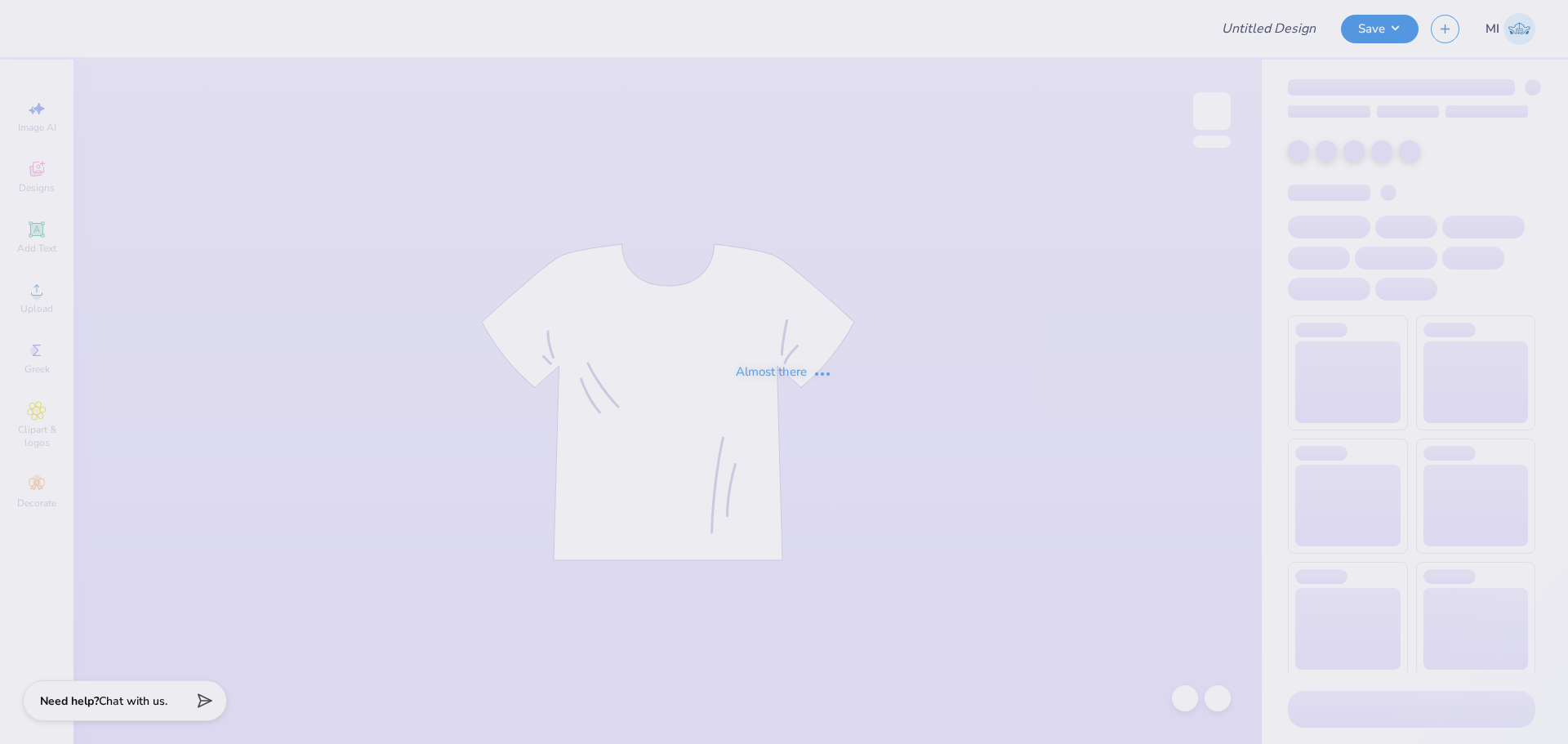
type input "senior shirts 2026"
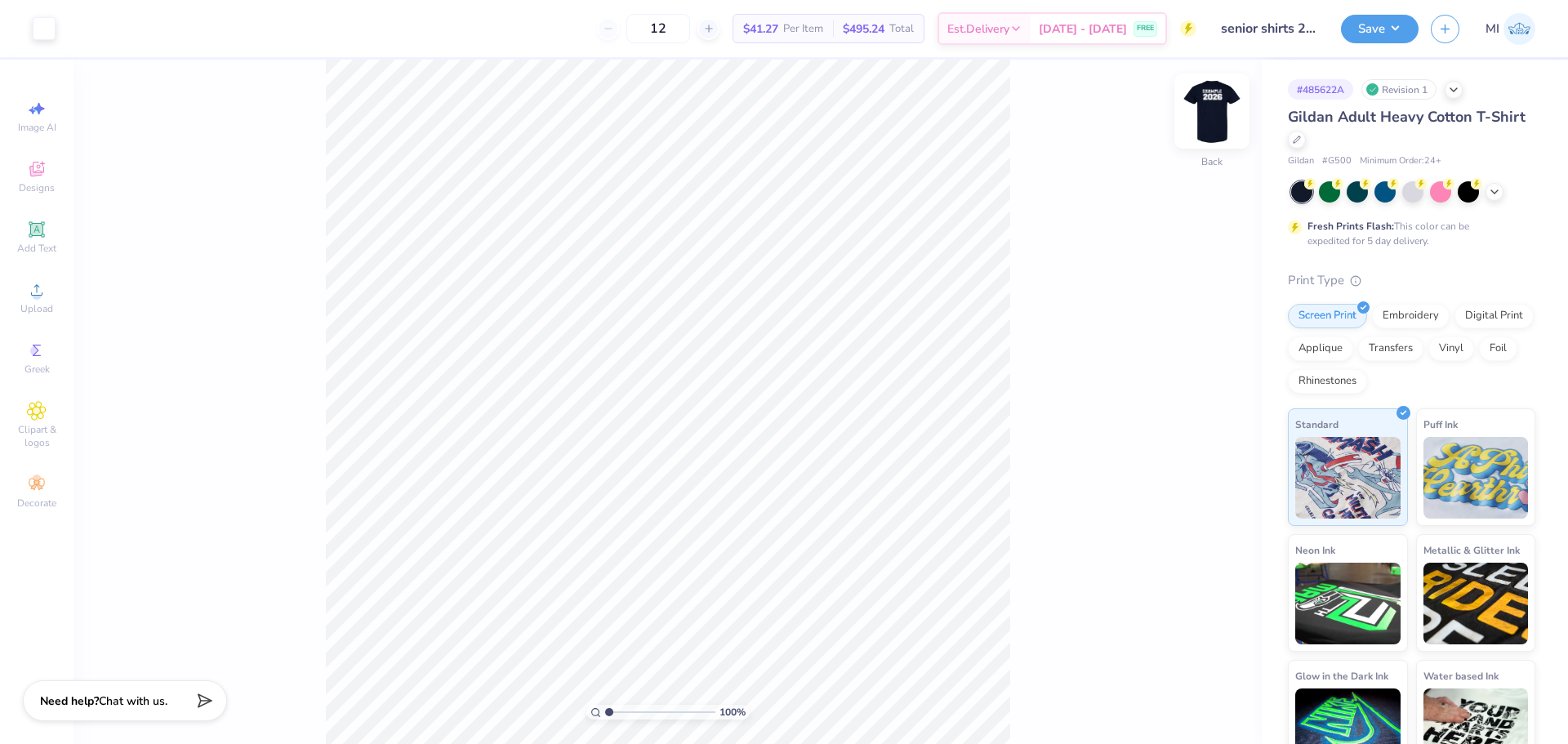
click at [1189, 121] on img at bounding box center [1211, 111] width 66 height 66
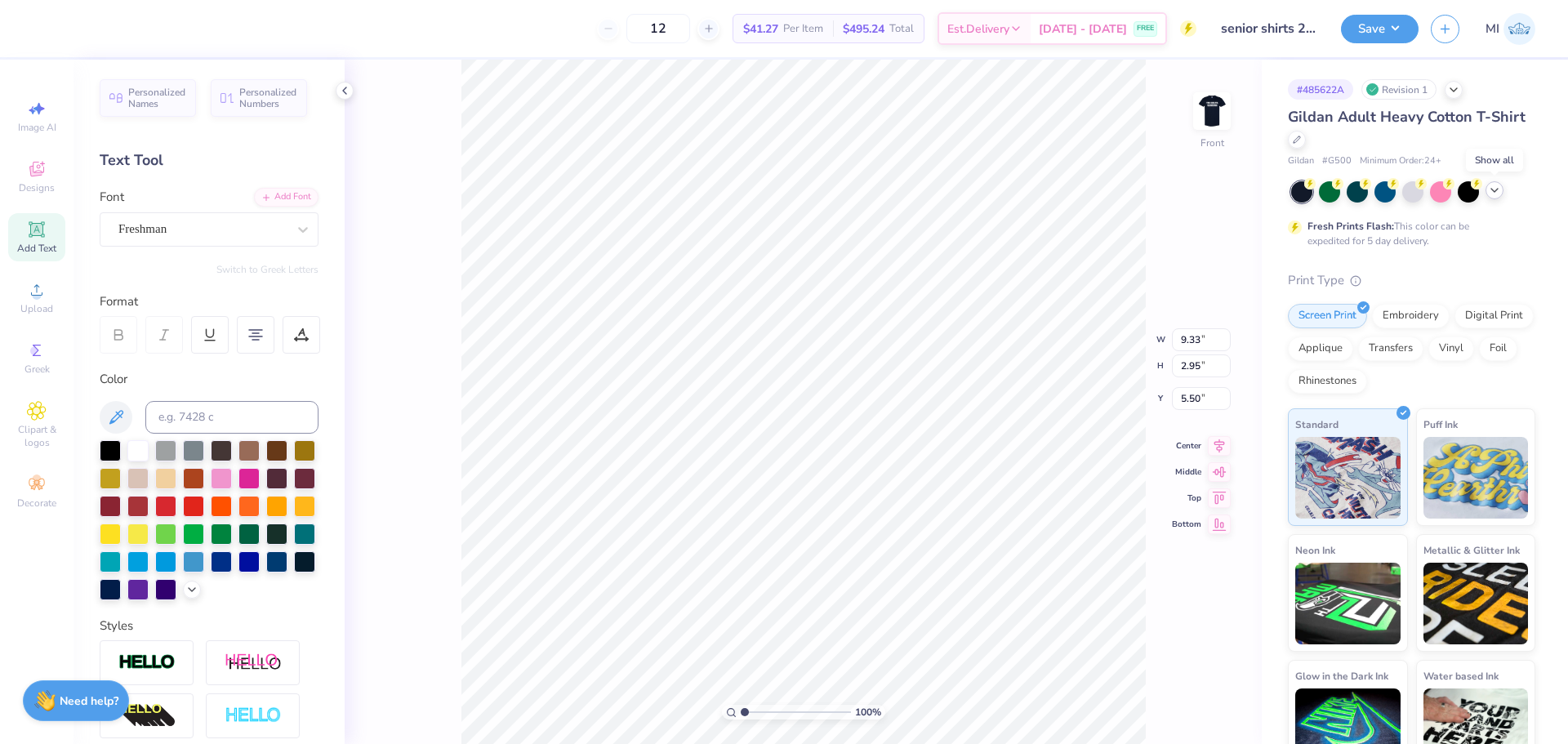
click at [1492, 188] on icon at bounding box center [1494, 190] width 13 height 13
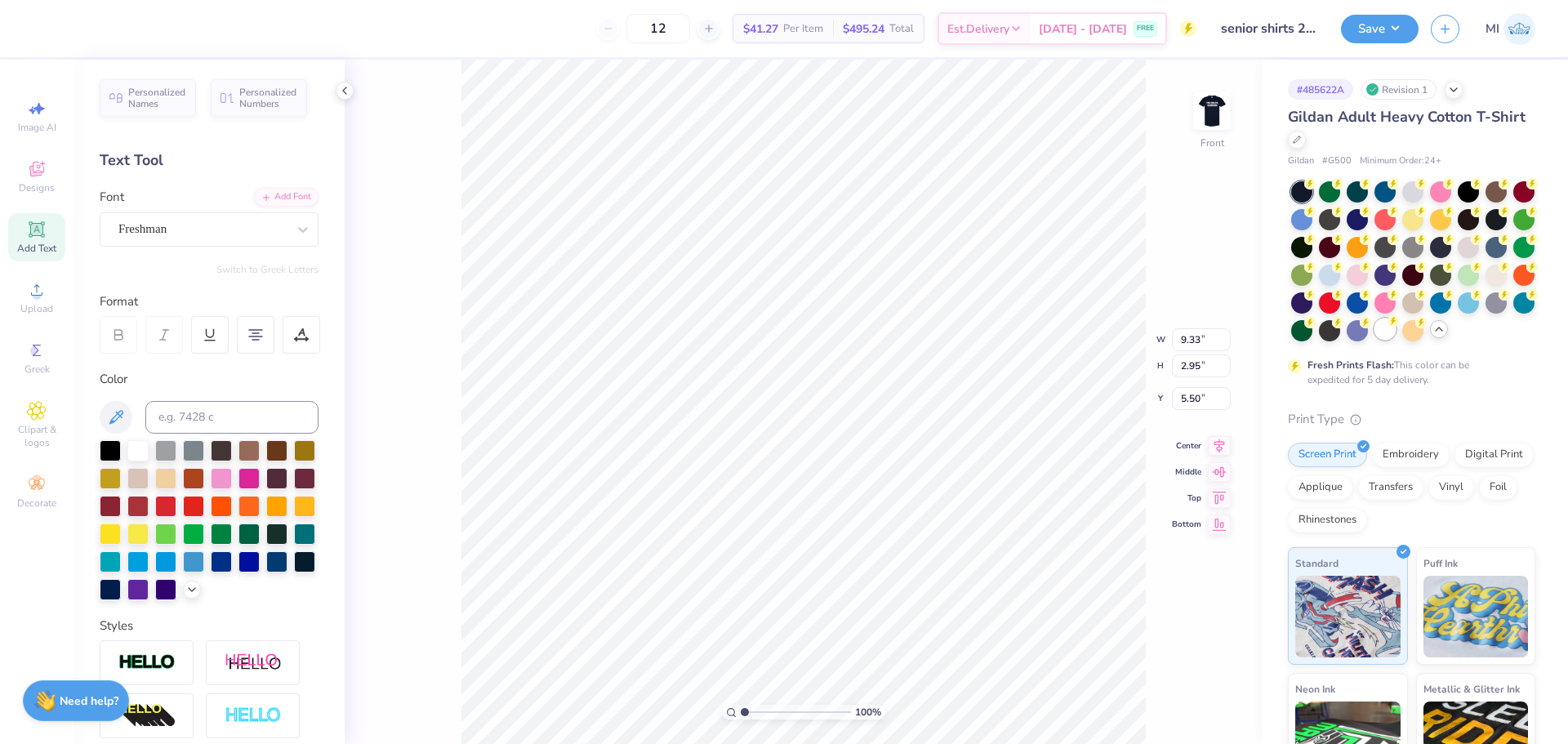
click at [1375, 340] on div at bounding box center [1385, 329] width 21 height 21
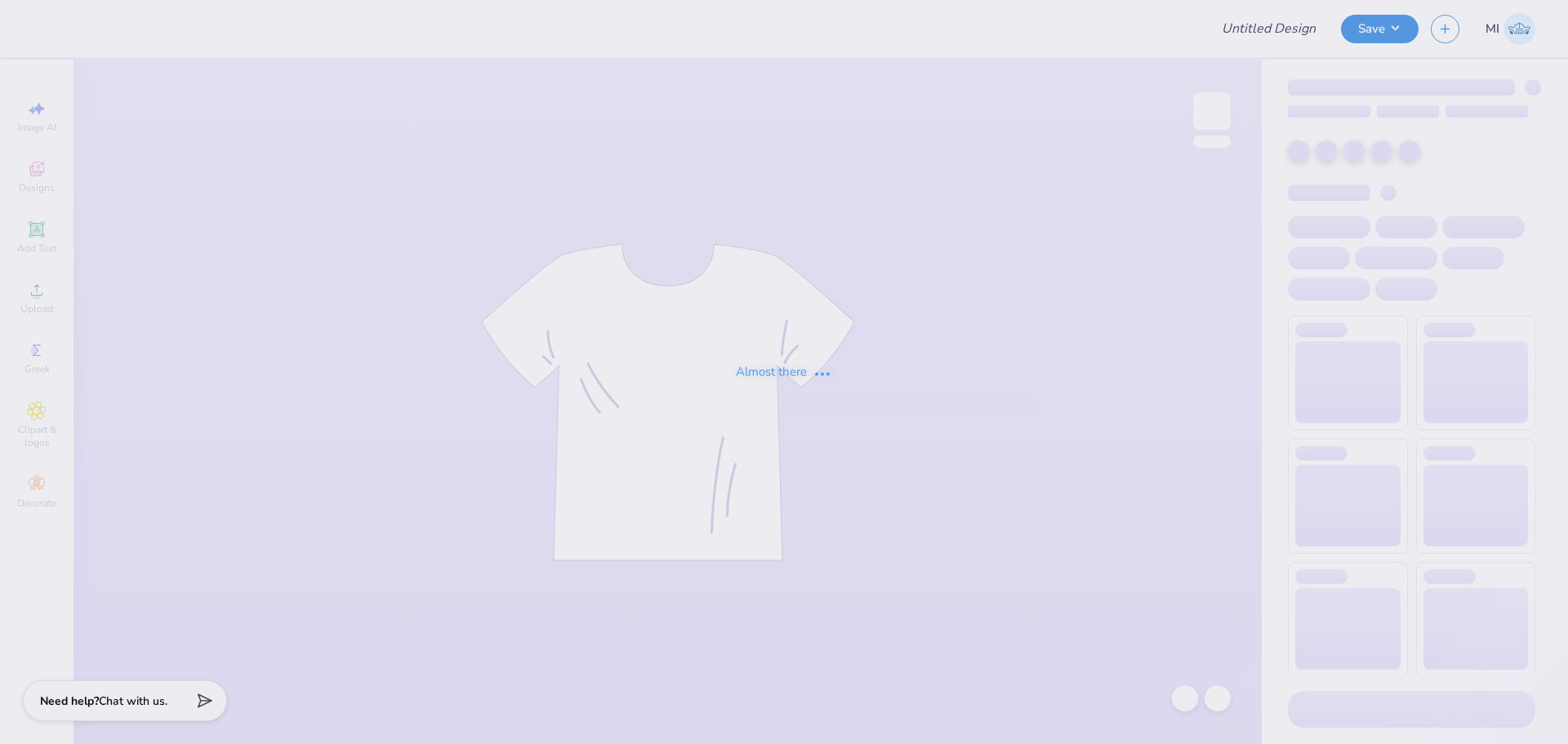
type input "bbyo merch"
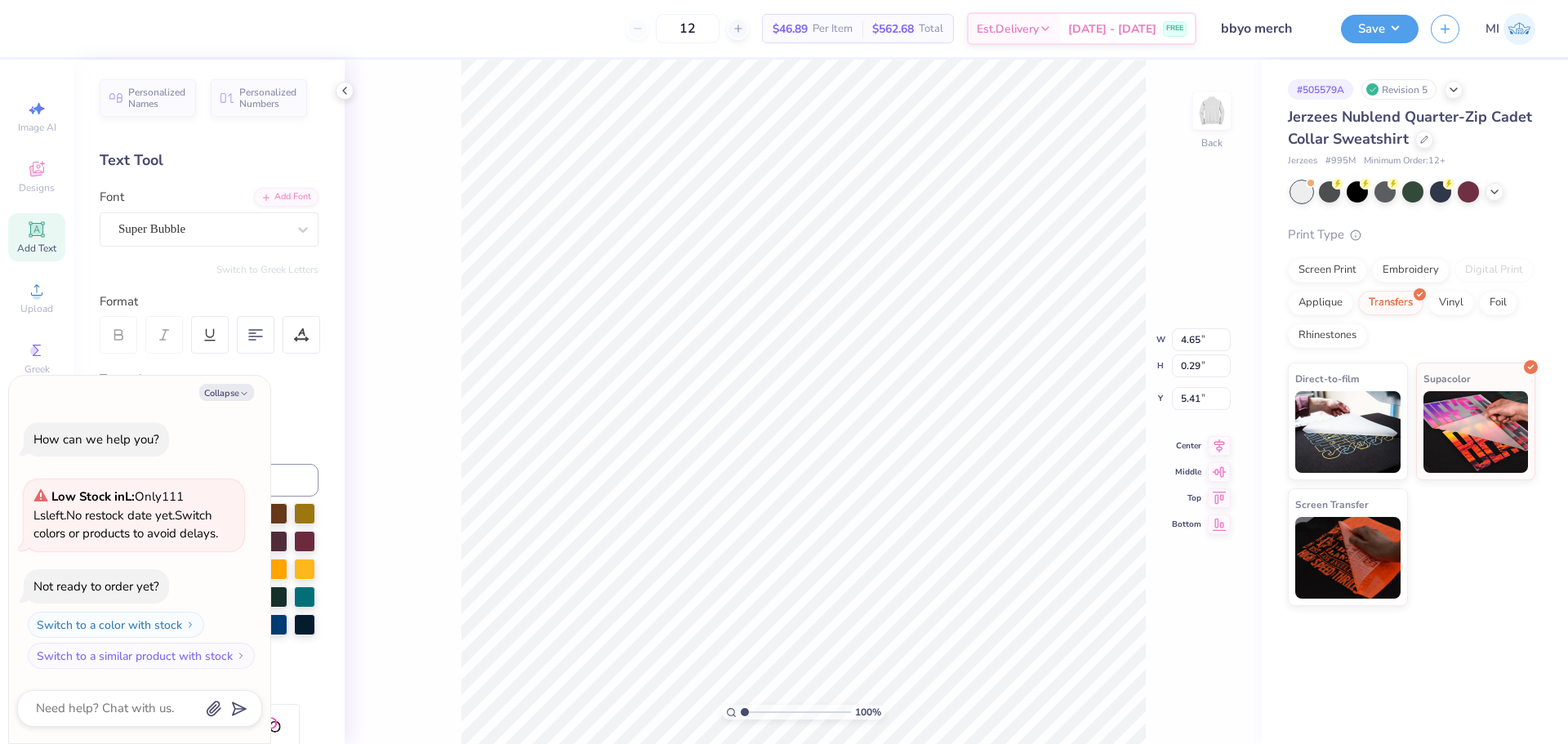
scroll to position [14, 2]
type textarea "x"
type input "2.46071092039642"
type textarea "x"
type input "2.46071092039642"
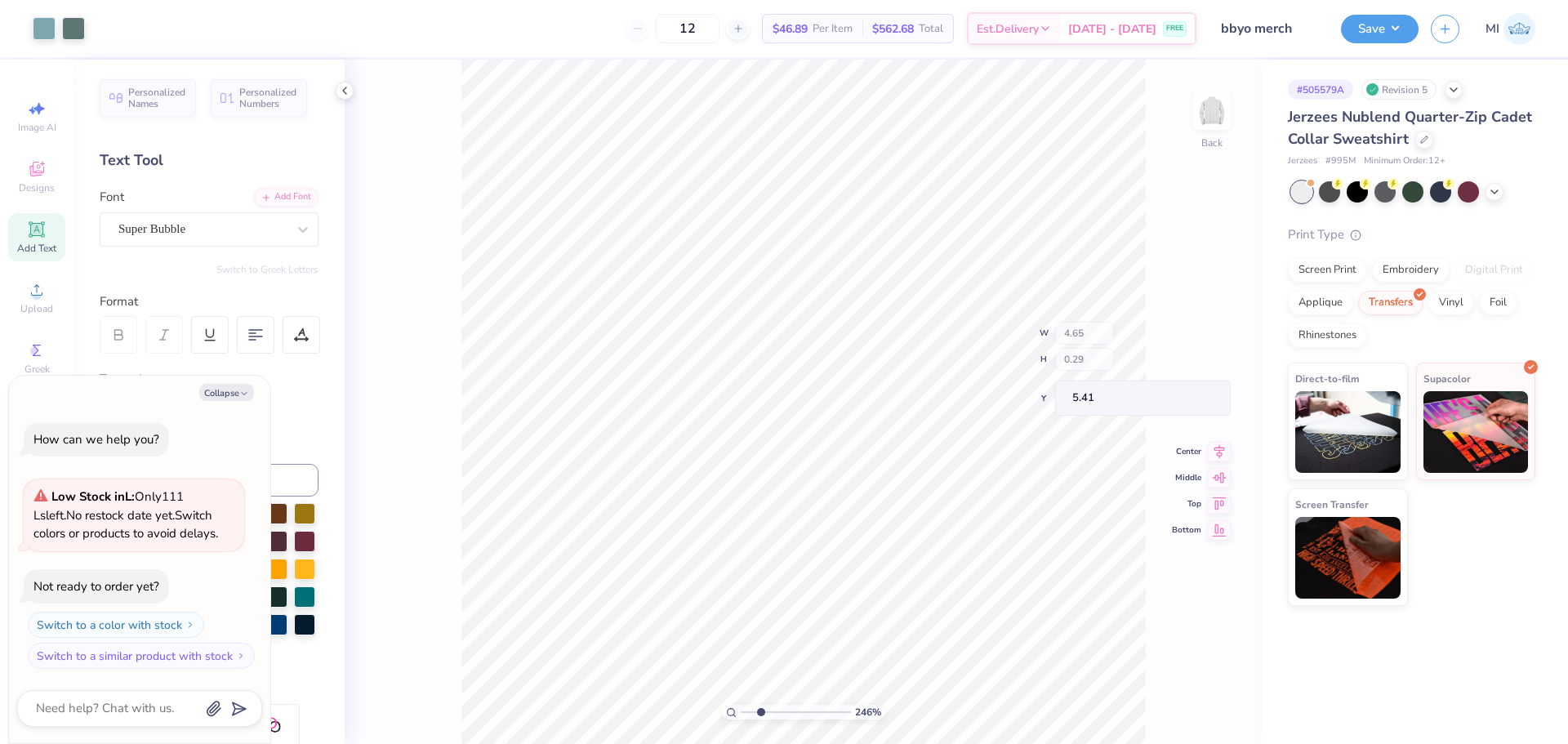
type textarea "x"
type input "2.46071092039642"
type textarea "x"
type input "5.39"
type input "2.40"
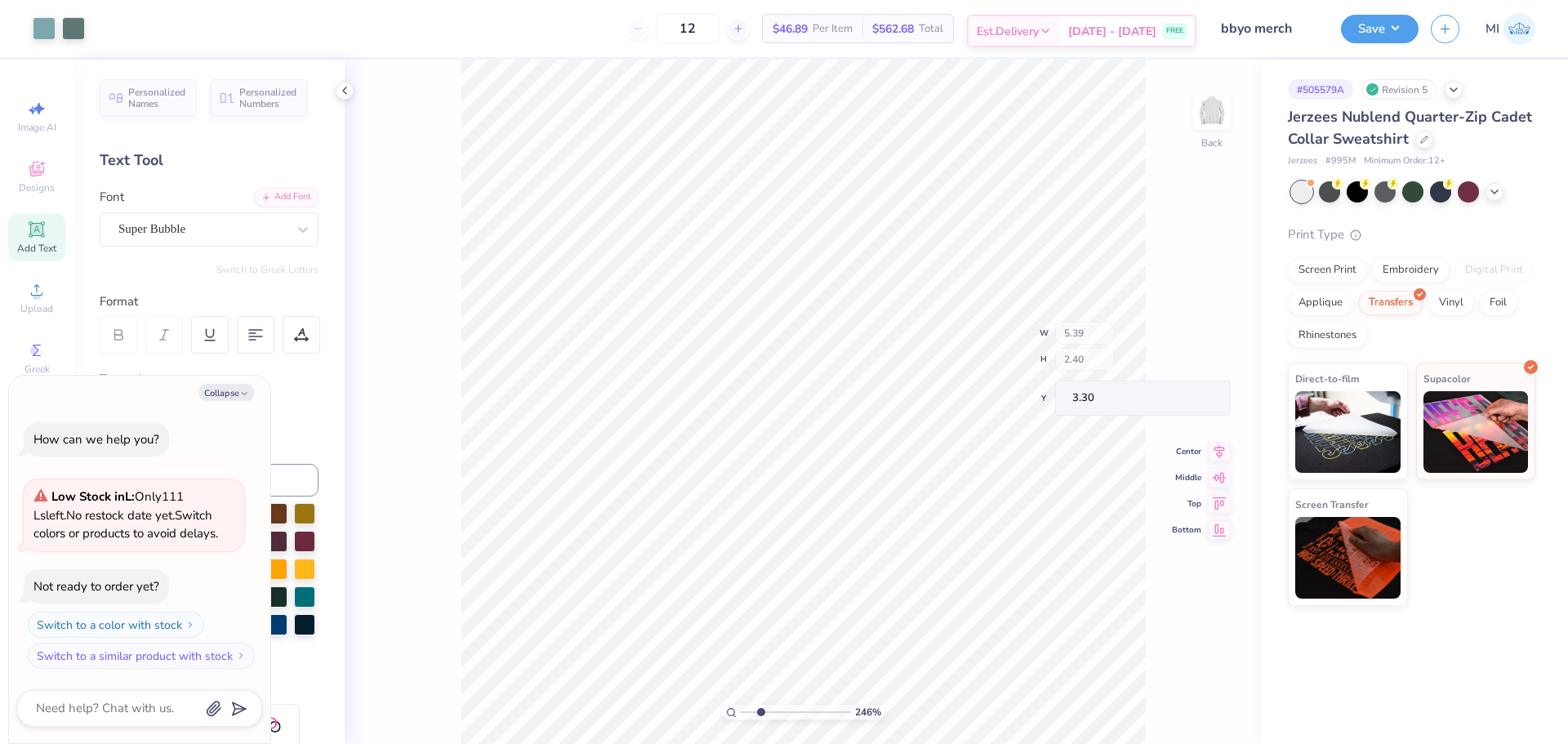
type input "3.30"
type input "2.46071092039642"
type textarea "x"
type input "2.46071092039642"
type textarea "x"
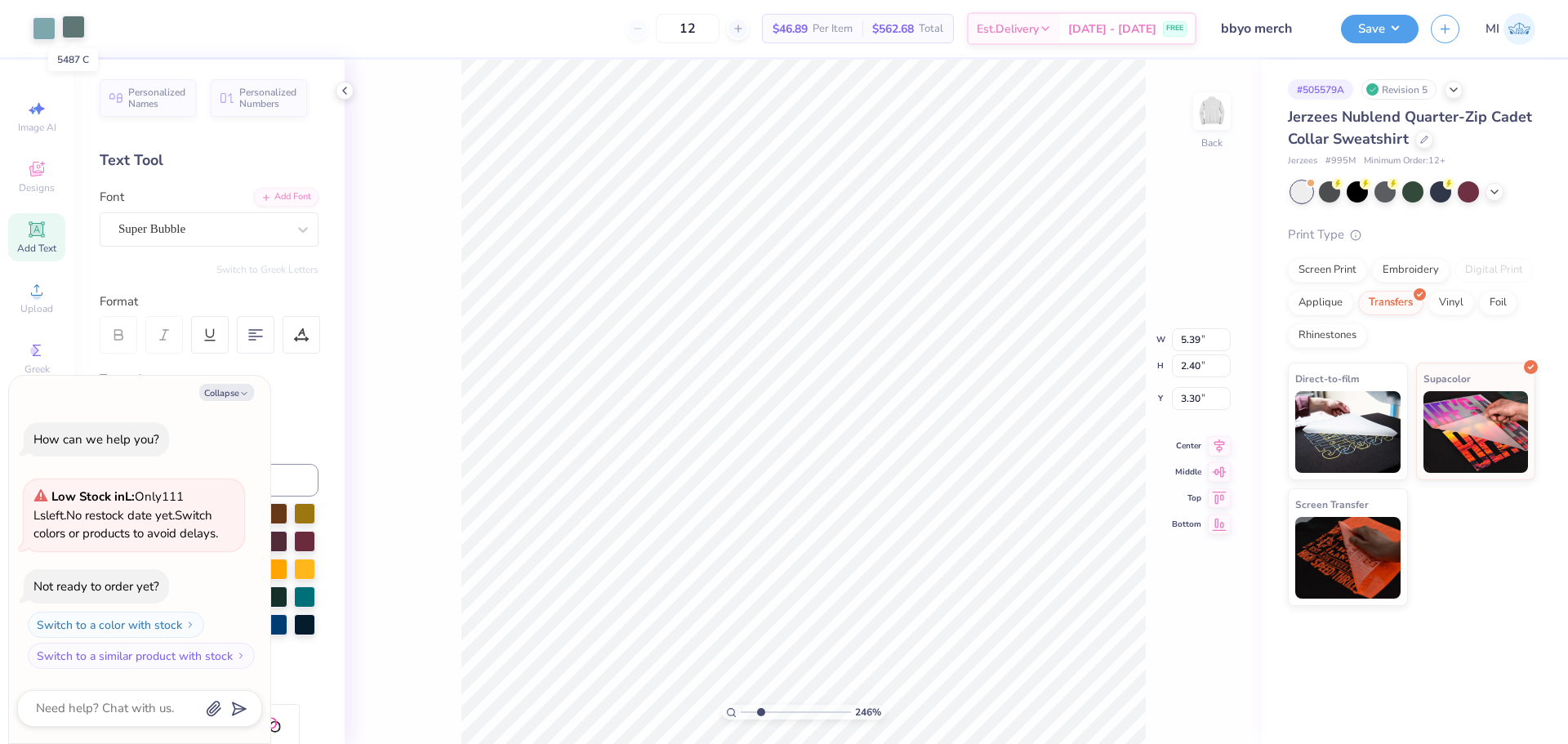
click at [76, 27] on div at bounding box center [73, 26] width 23 height 23
type input "2.46071092039642"
type textarea "x"
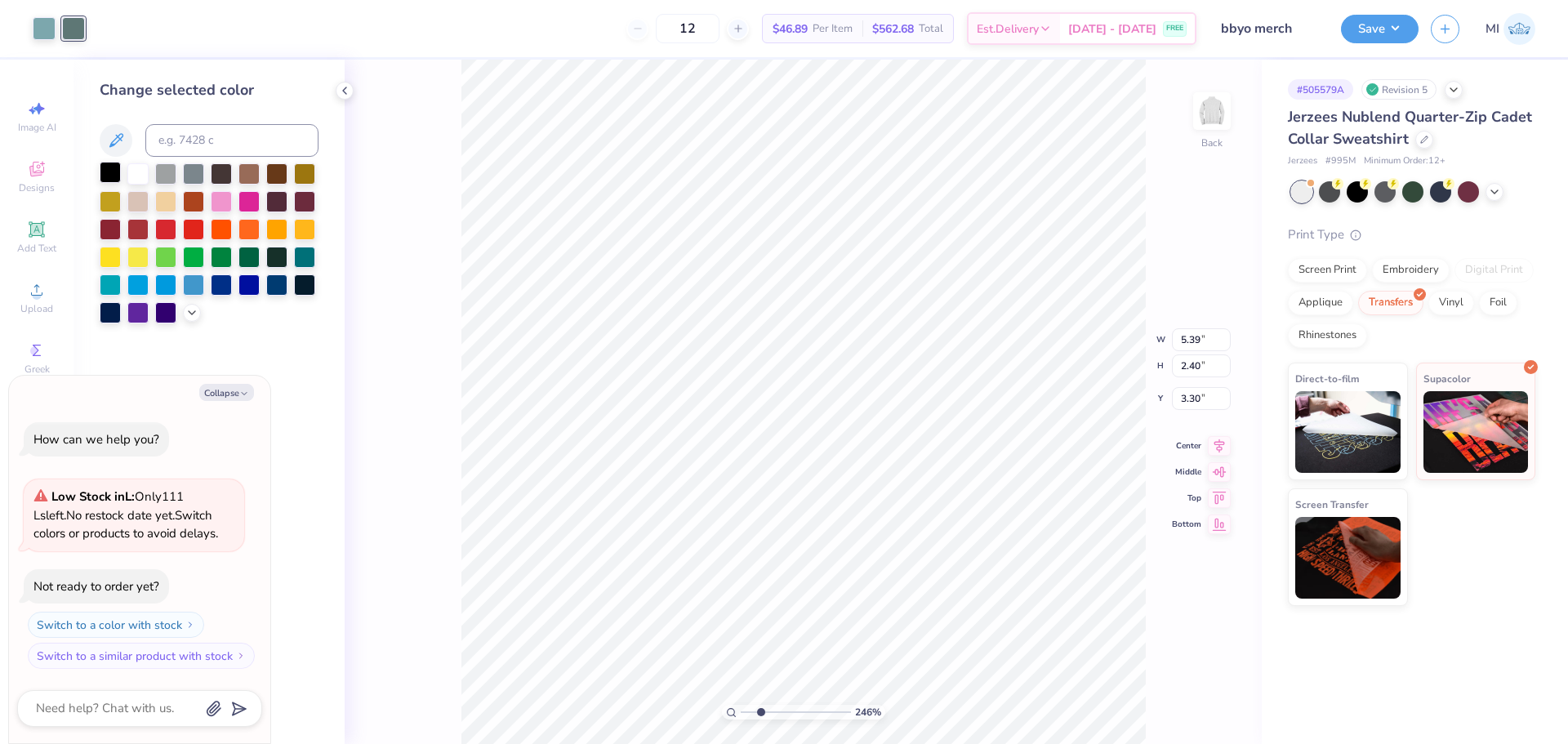
click at [102, 168] on div at bounding box center [110, 172] width 21 height 21
type input "2.46071092039642"
type textarea "x"
type input "2.46071092039642"
type textarea "x"
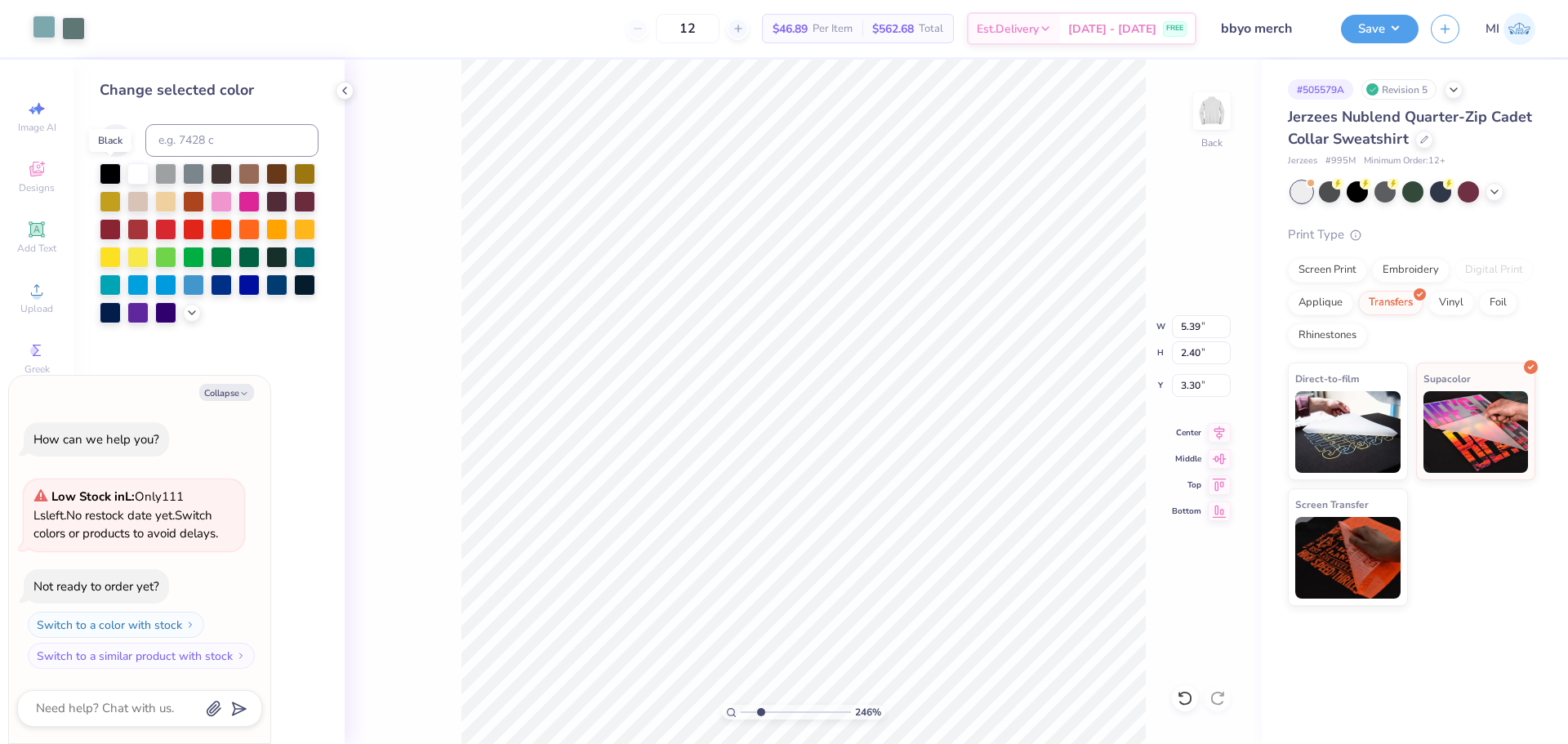
type input "2.46071092039642"
type textarea "x"
click at [40, 30] on div at bounding box center [43, 26] width 23 height 23
type input "2.46071092039642"
type textarea "x"
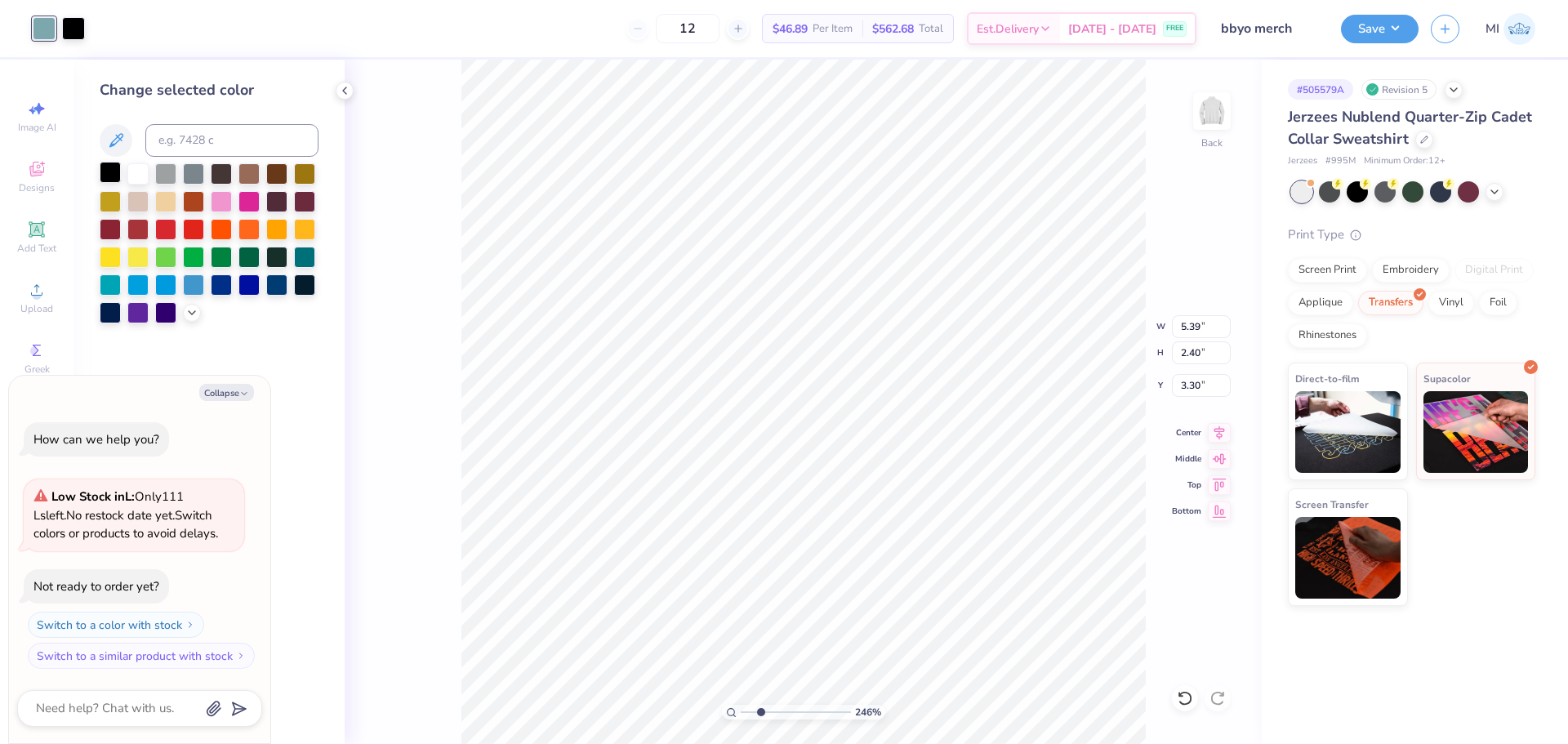
click at [109, 169] on div at bounding box center [110, 172] width 21 height 21
type input "2.46071092039642"
type textarea "x"
type input "2.46071092039642"
type textarea "x"
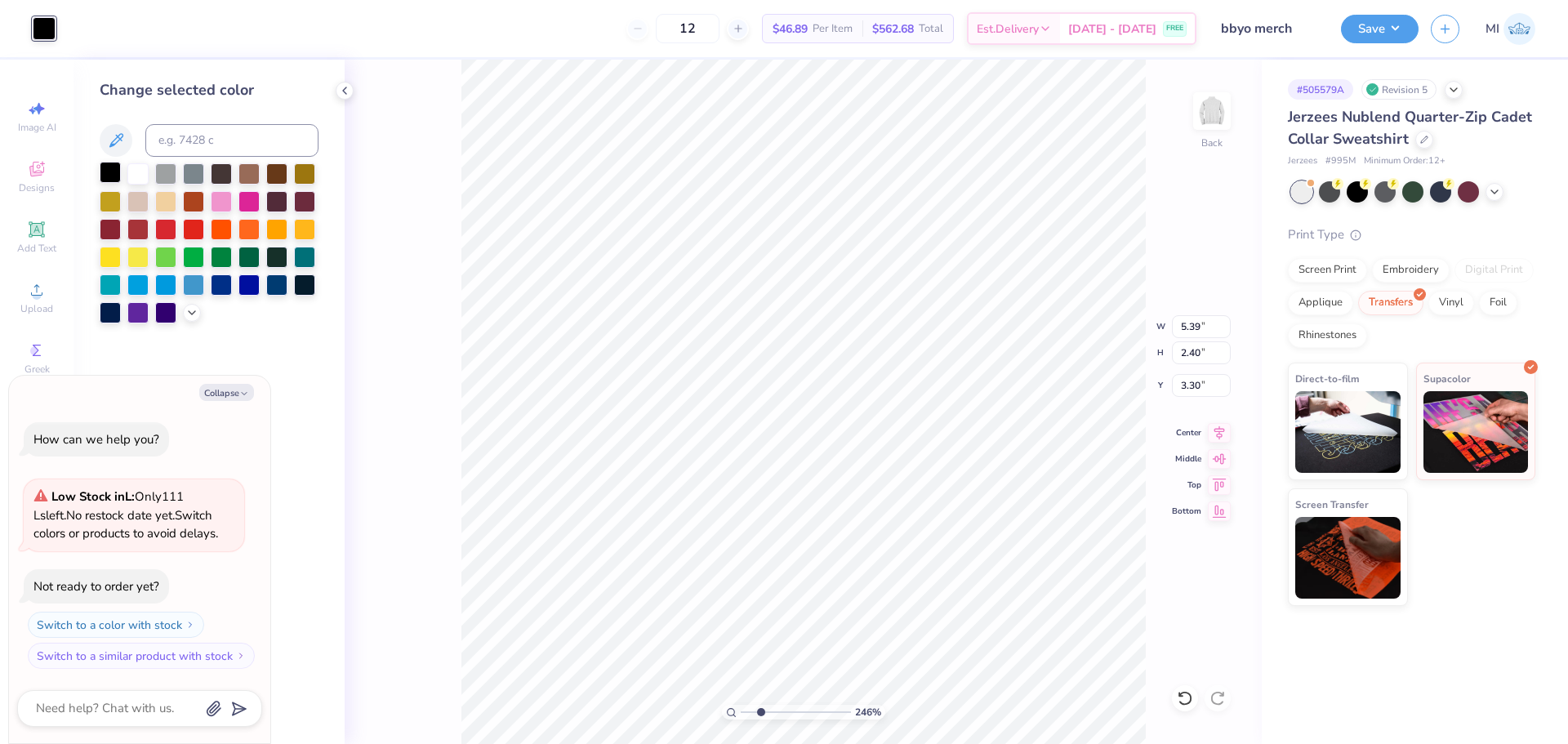
type input "2.46071092039642"
type textarea "x"
click at [278, 290] on div at bounding box center [277, 283] width 21 height 21
type input "2.46071092039642"
type textarea "x"
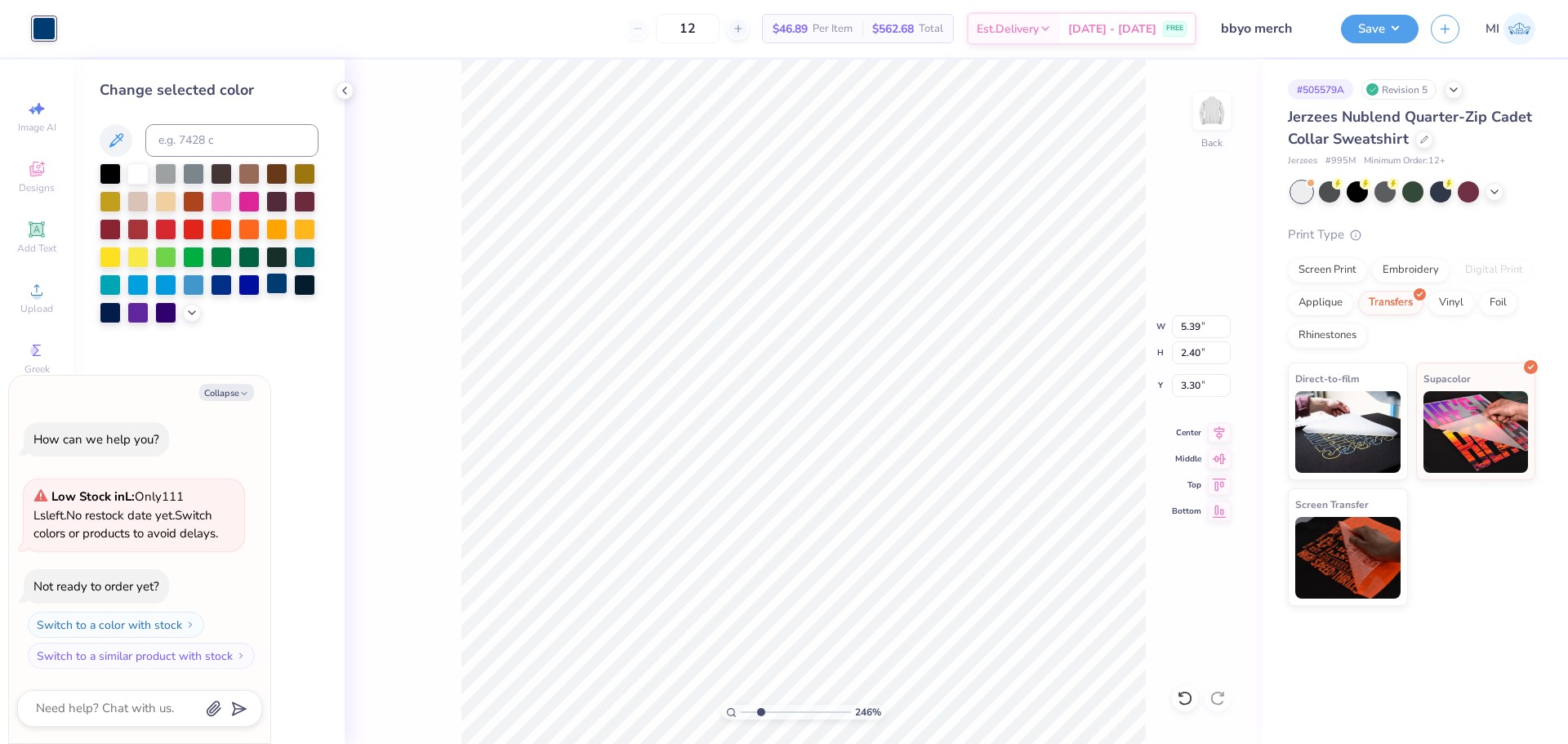
type input "2.46071092039642"
type textarea "x"
type input "2.46071092039642"
type textarea "x"
type input "2.46071092039642"
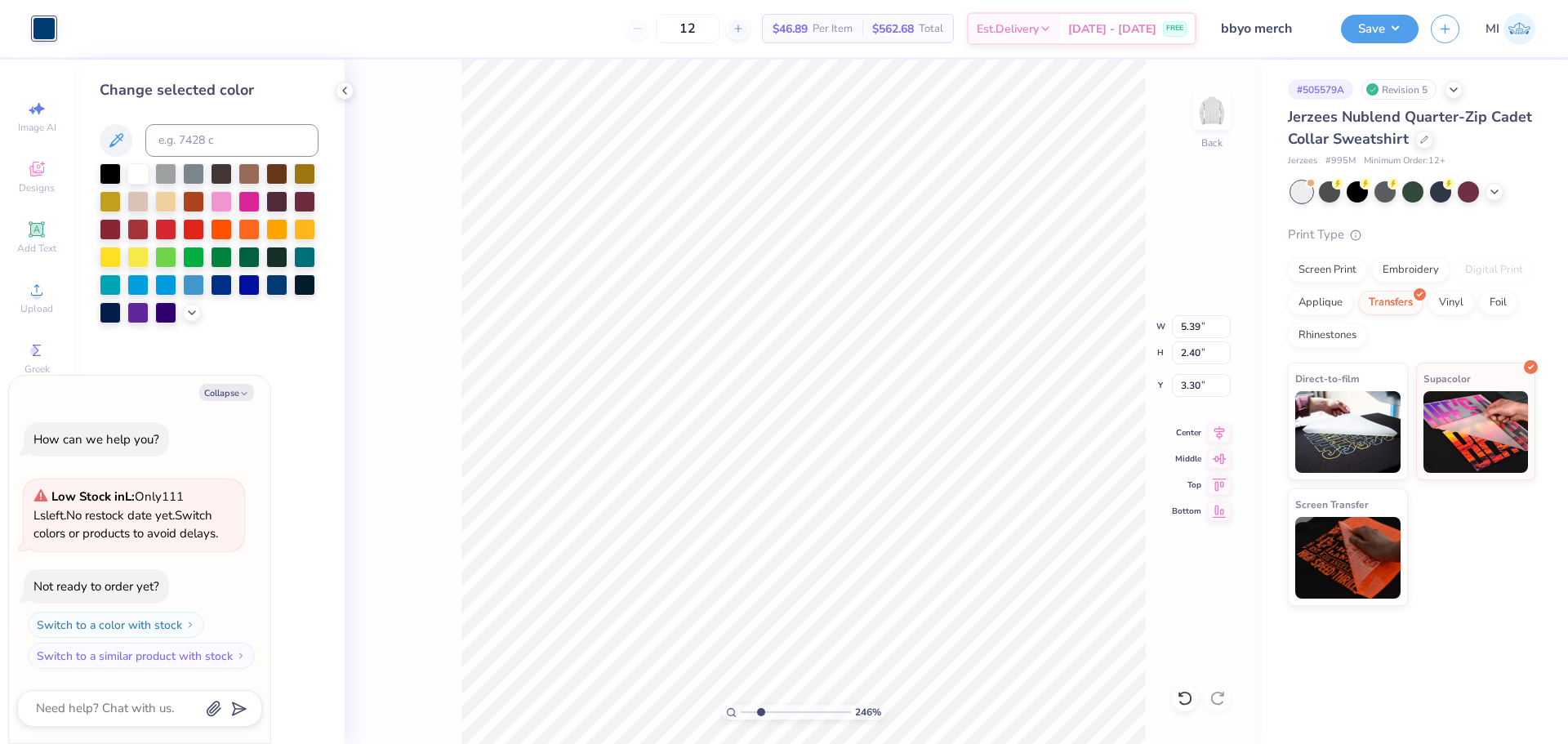
type textarea "x"
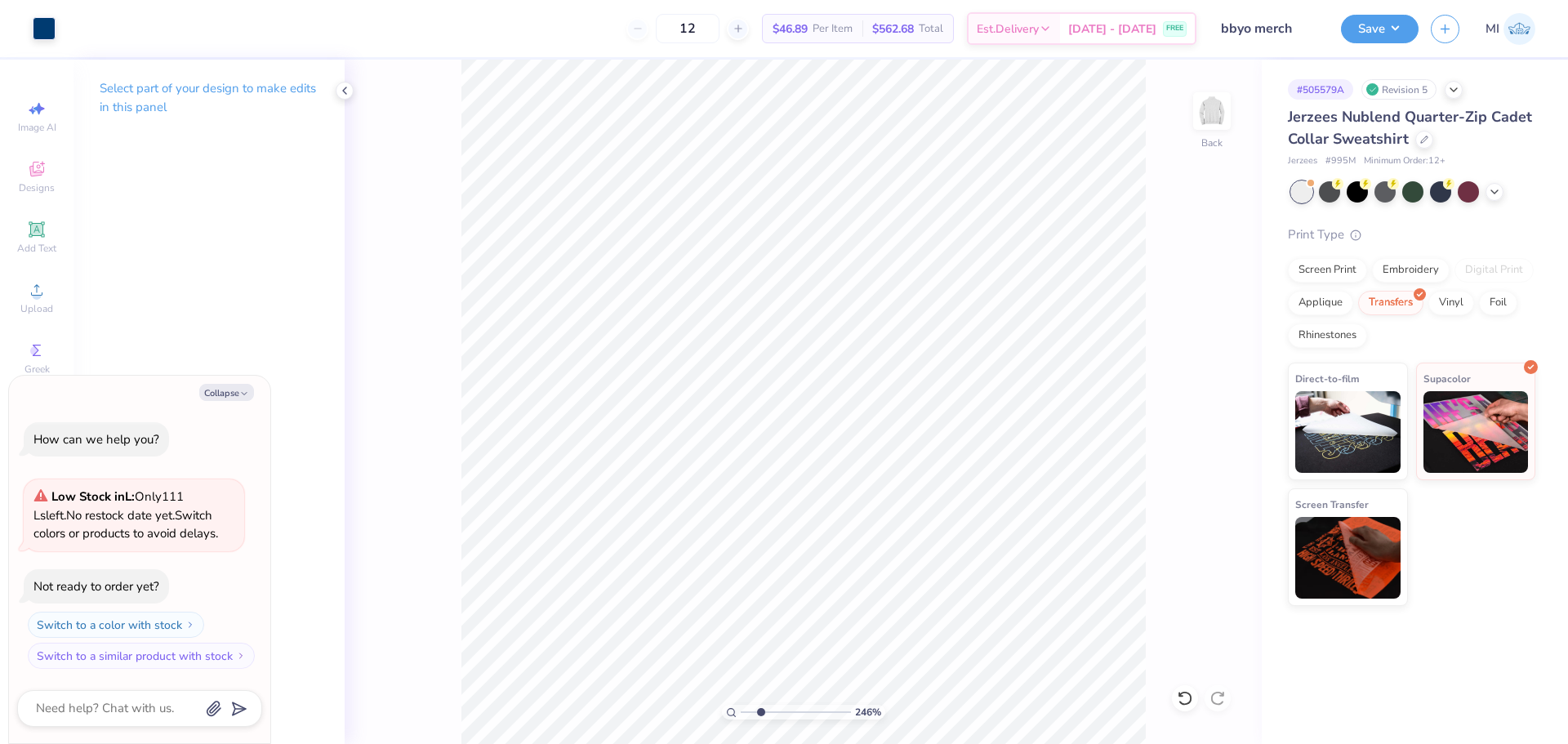
type input "2.46071092039642"
type textarea "x"
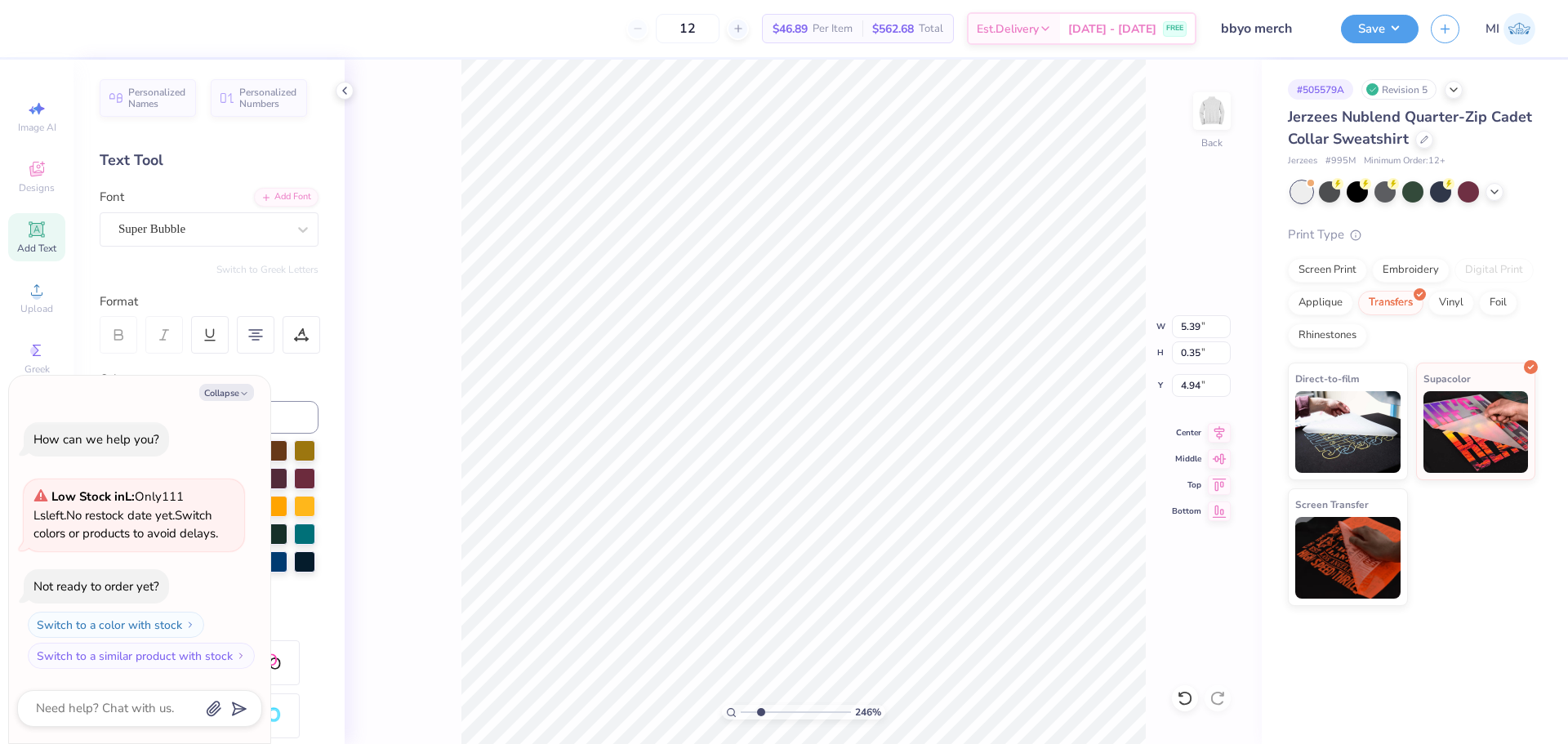
type input "2.46071092039642"
type textarea "x"
type input "2.46071092039642"
type textarea "x"
type textarea "E"
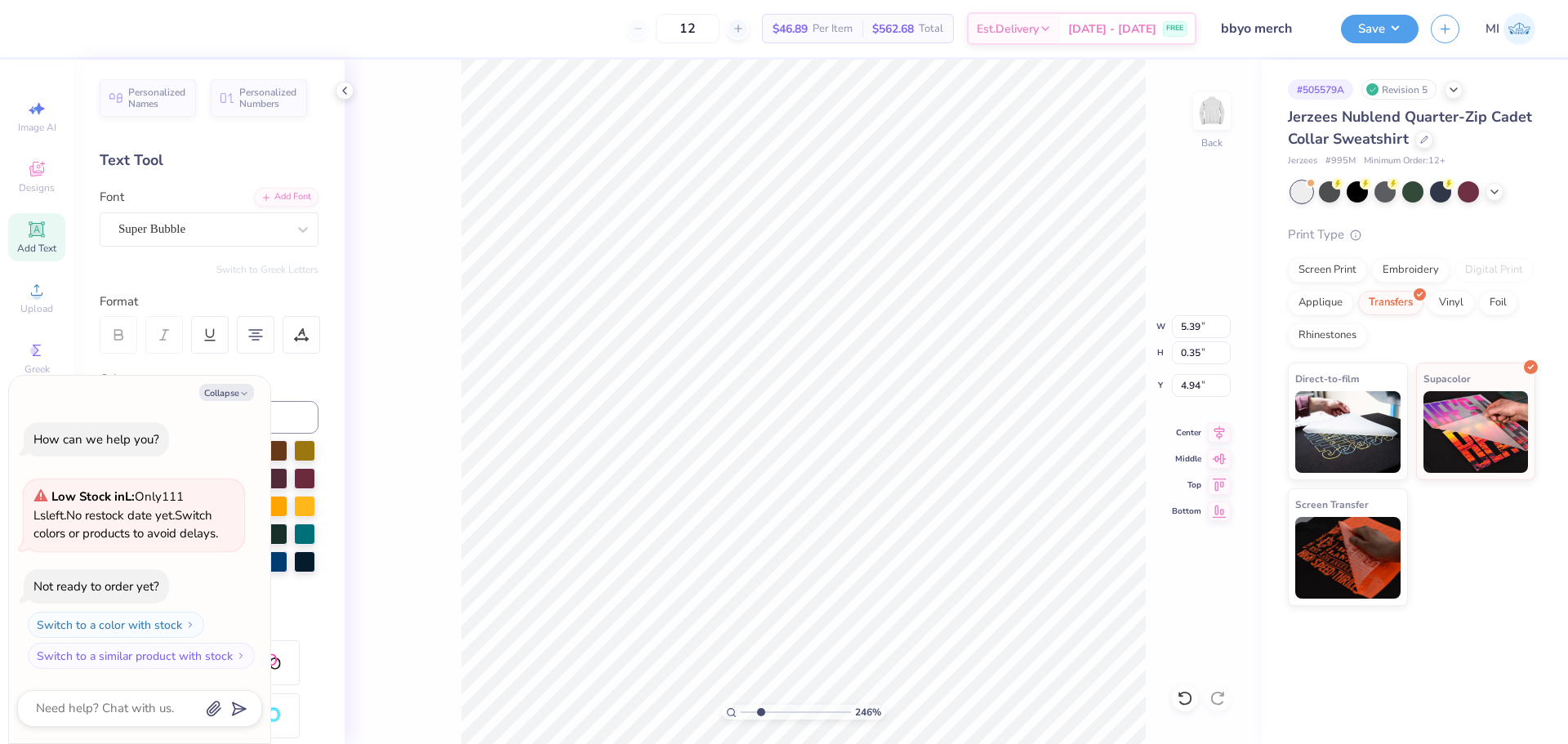
type input "2.46071092039642"
type textarea "x"
type textarea "Em"
type input "2.46071092039642"
type textarea "x"
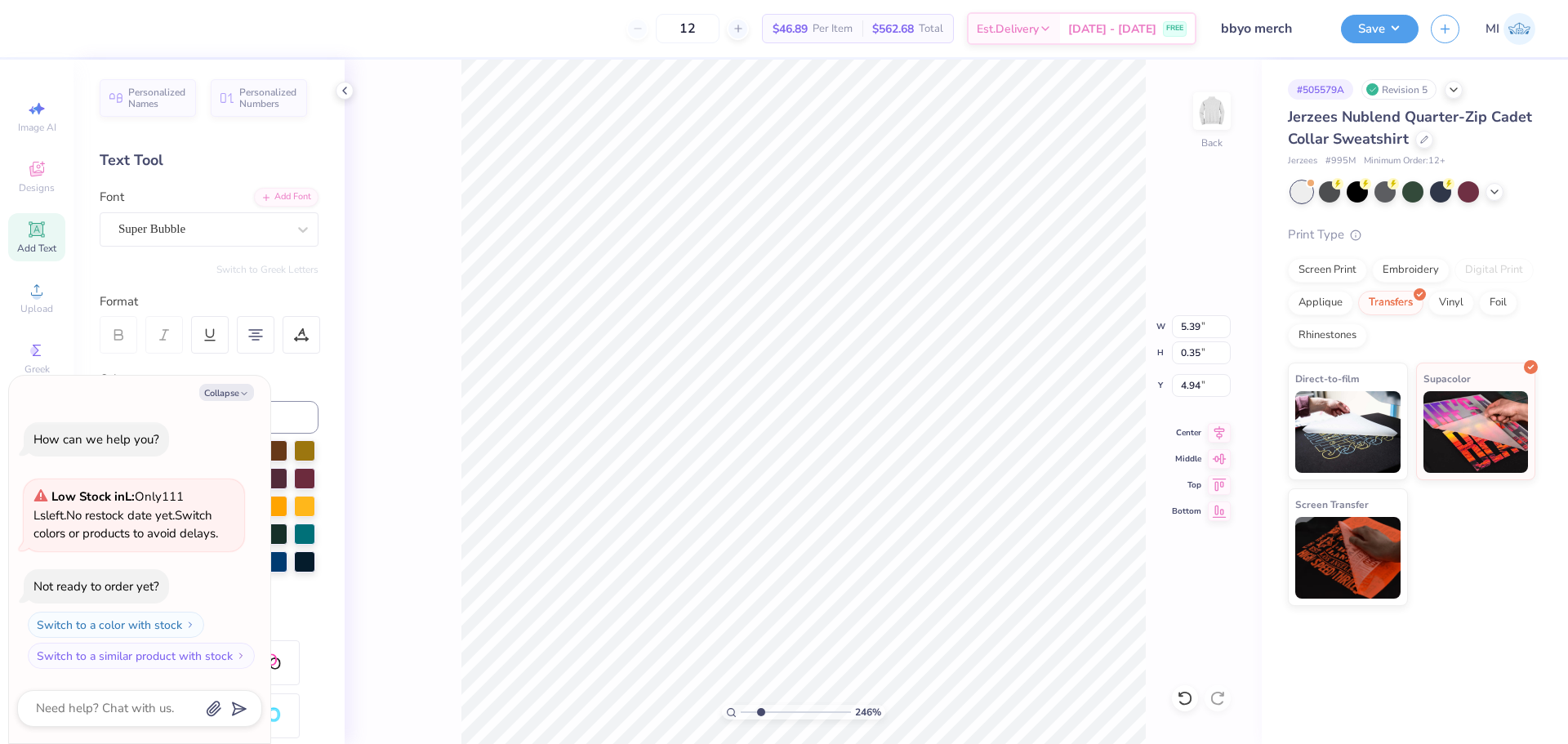
type textarea "Ema"
type input "2.46071092039642"
type textarea "x"
type textarea "Emapl"
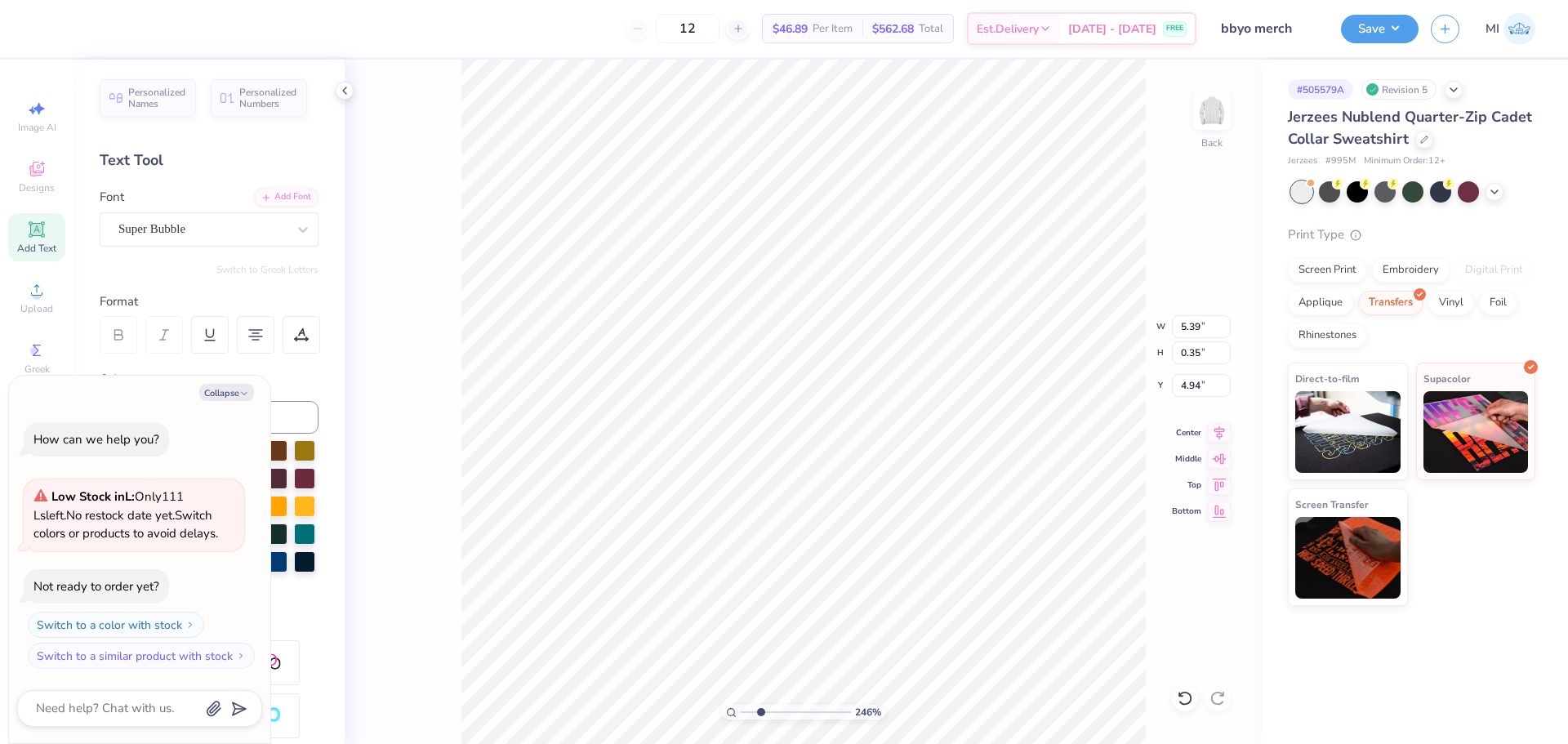
type input "2.46071092039642"
type textarea "x"
type textarea "Emap"
type input "2.46071092039642"
type textarea "x"
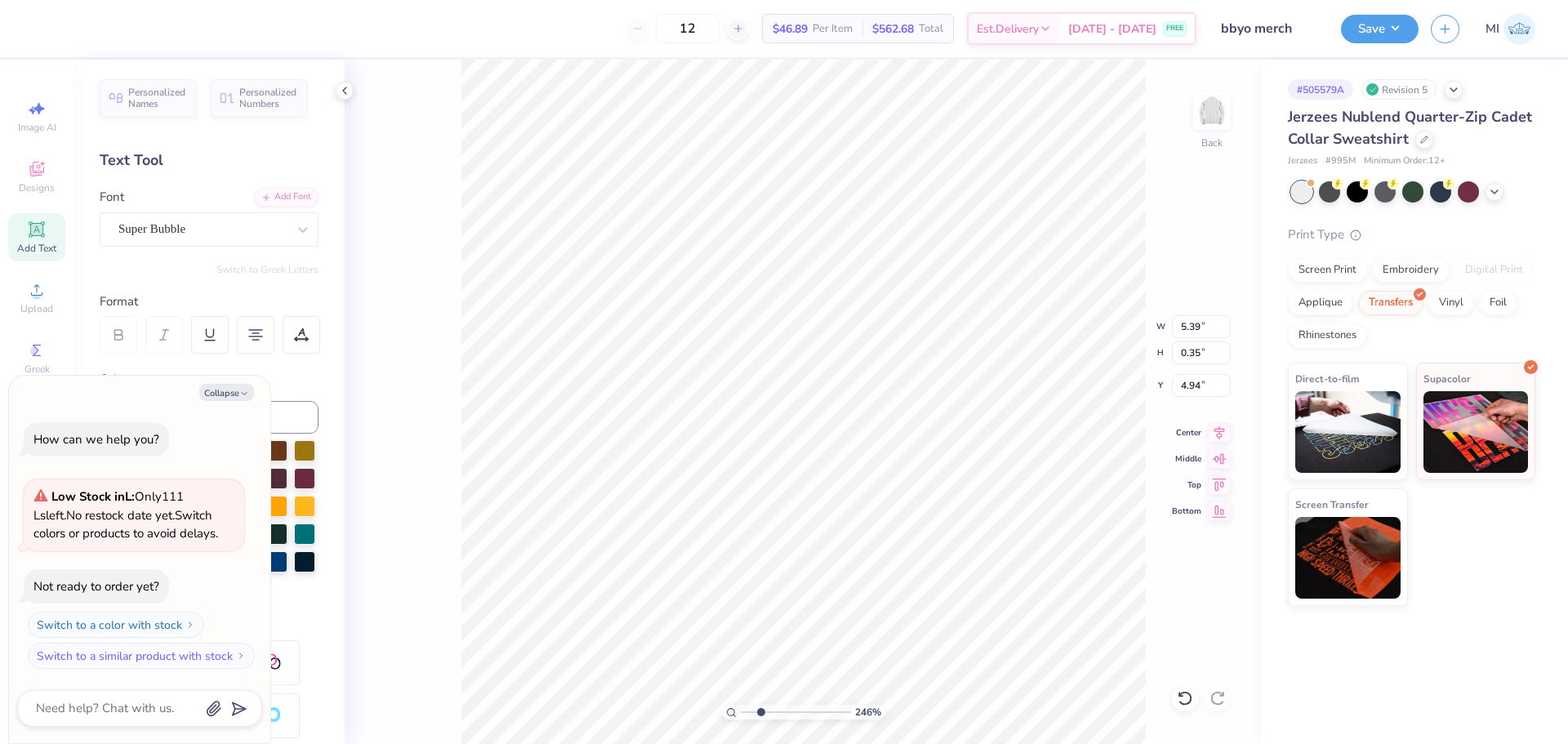
type input "2.46071092039642"
type textarea "x"
type textarea "Em"
type input "2.46071092039642"
type textarea "x"
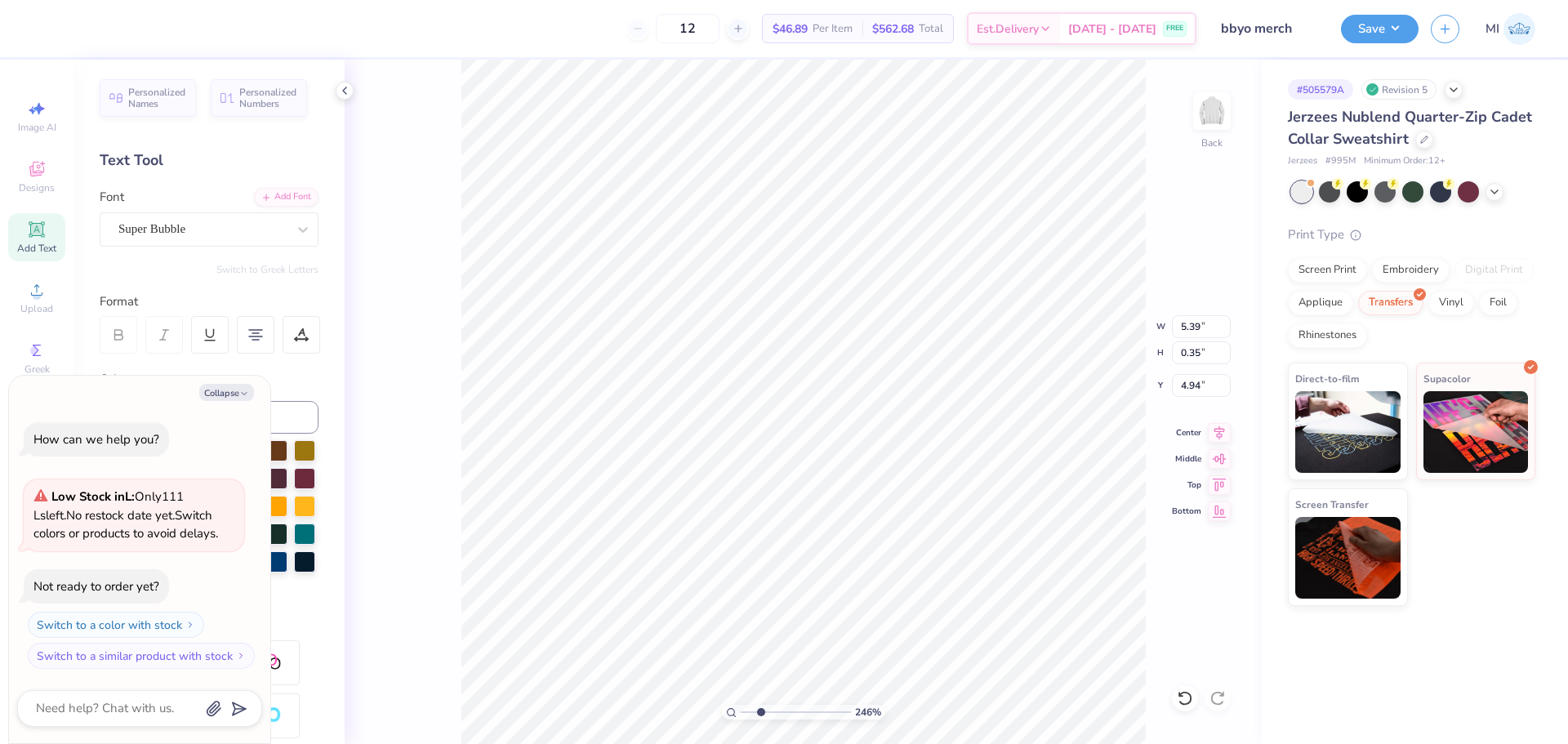
type input "2.46071092039642"
type textarea "x"
type textarea "E"
type input "2.46071092039642"
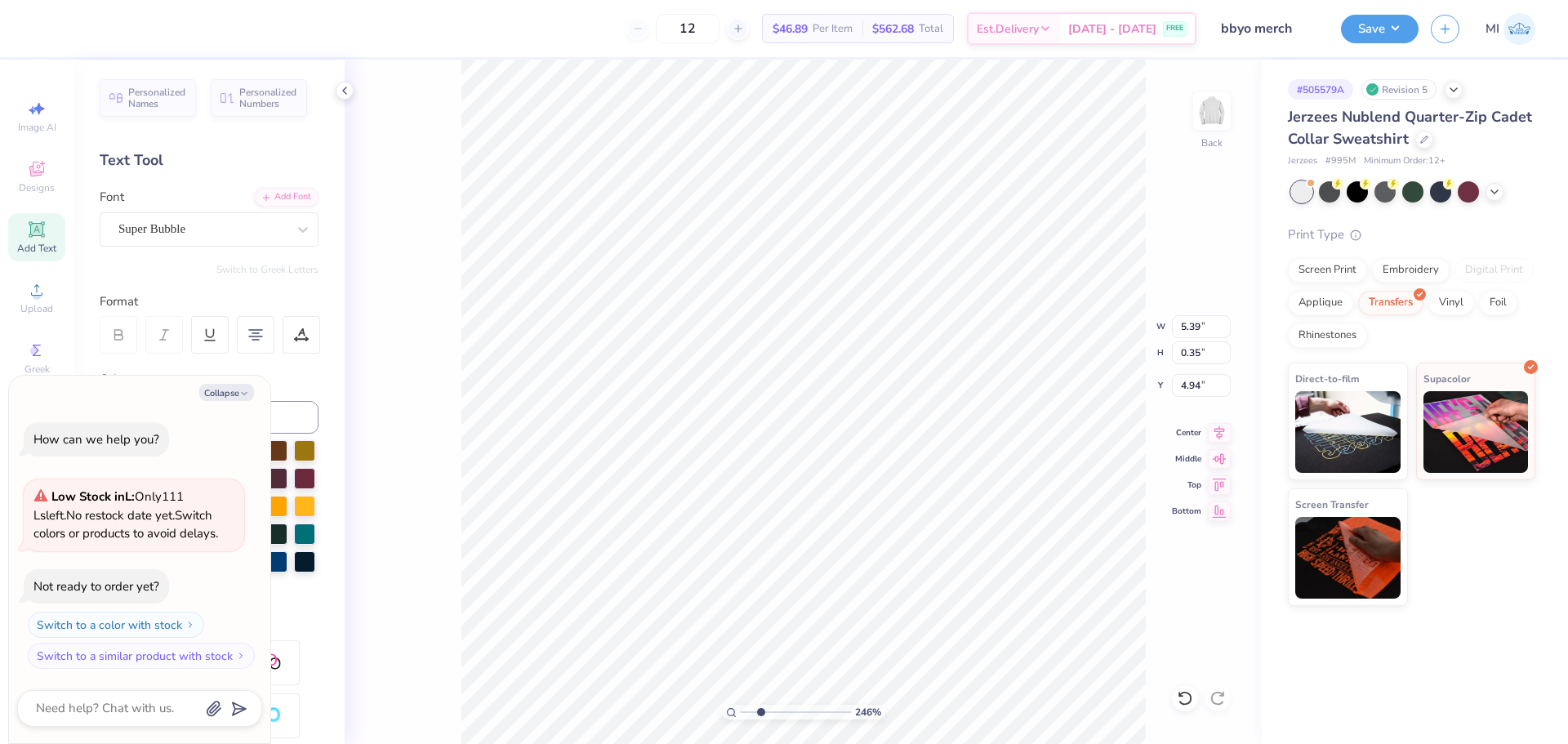
type textarea "x"
type textarea "Exa"
type input "2.46071092039642"
type textarea "x"
type textarea "Exam"
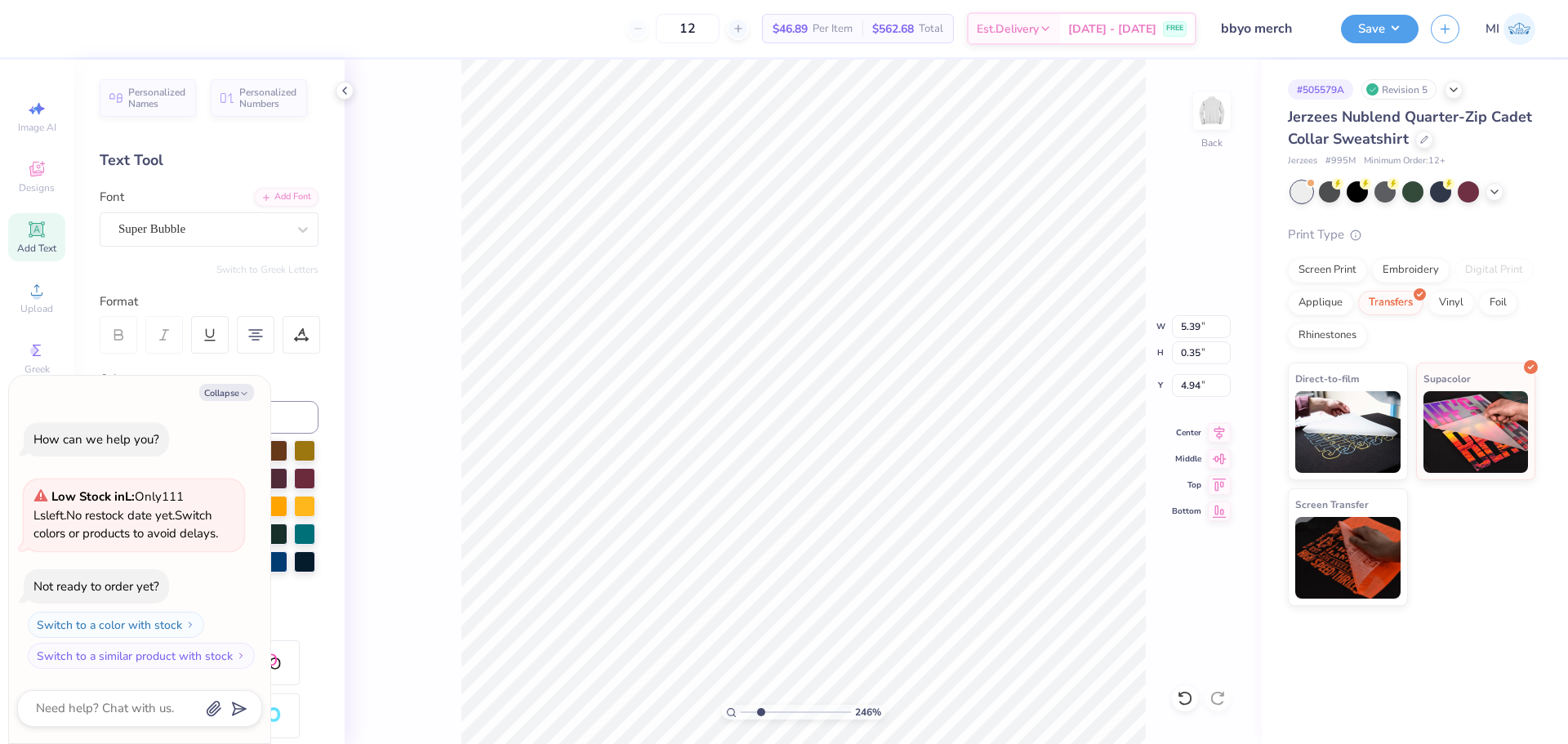
type input "2.46071092039642"
type textarea "x"
type textarea "Examp"
type input "2.46071092039642"
type textarea "x"
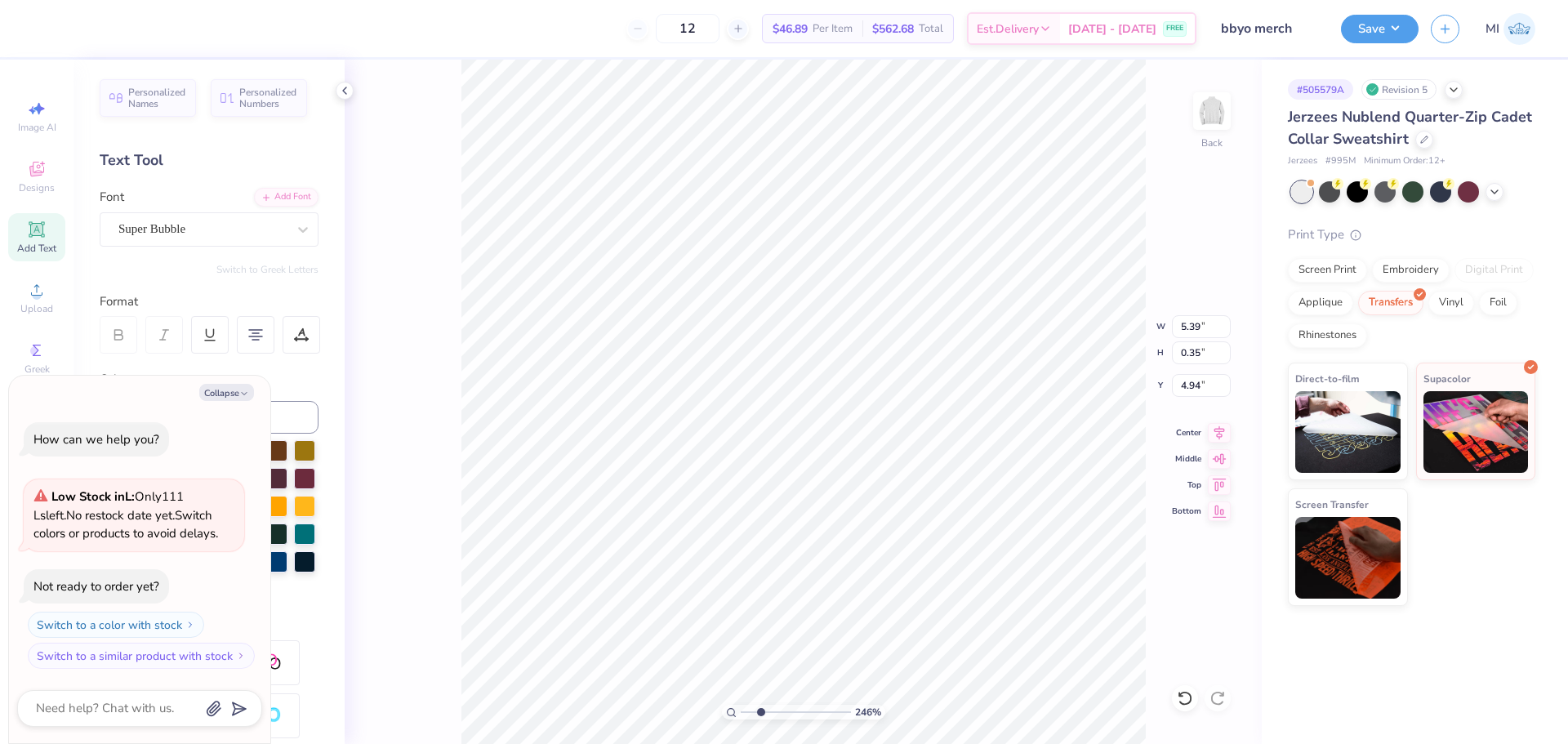
type textarea "Exampl"
type input "2.46071092039642"
type textarea "x"
type input "2.46071092039642"
type textarea "x"
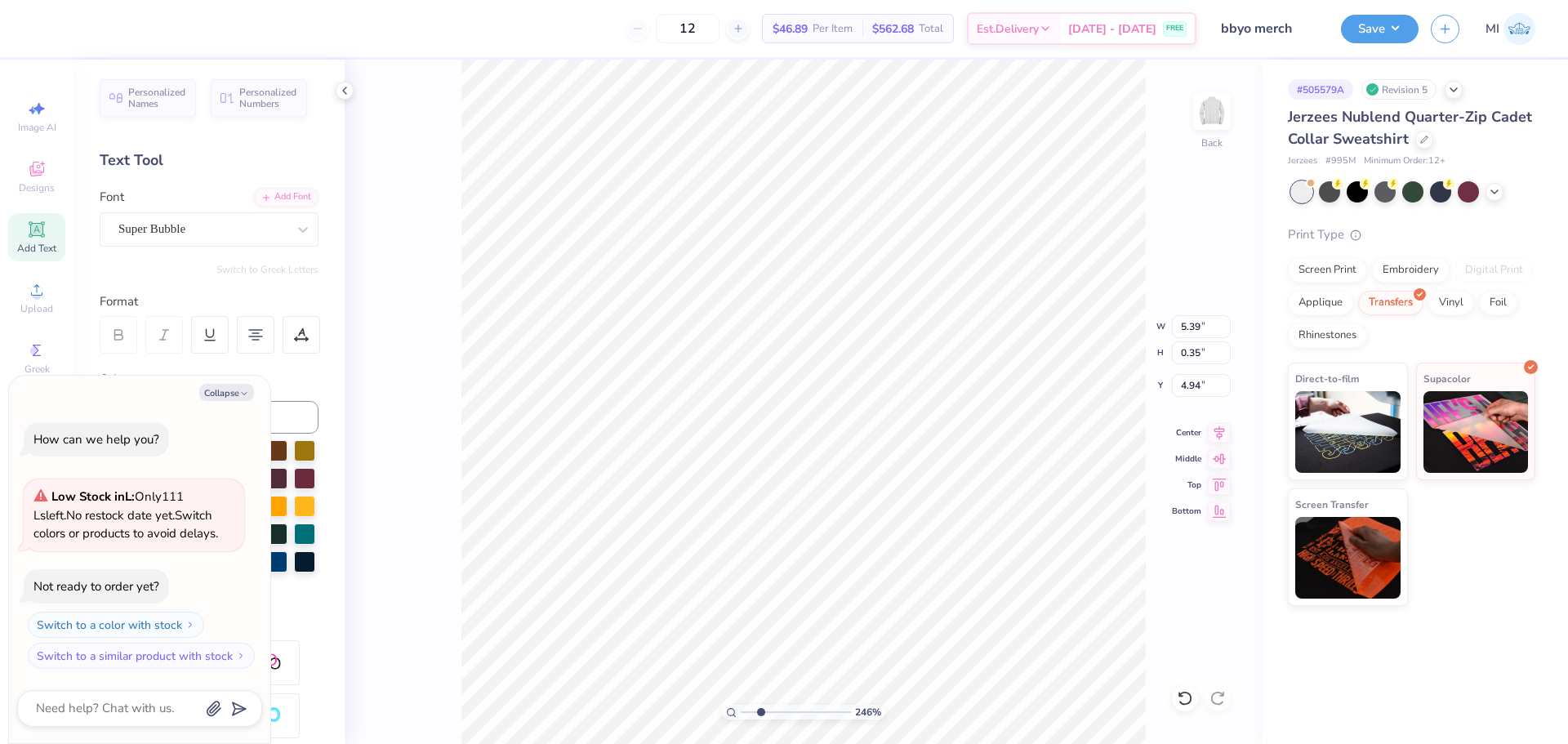
type textarea "Example"
type input "2.46071092039642"
type textarea "x"
type input "2.46071092039642"
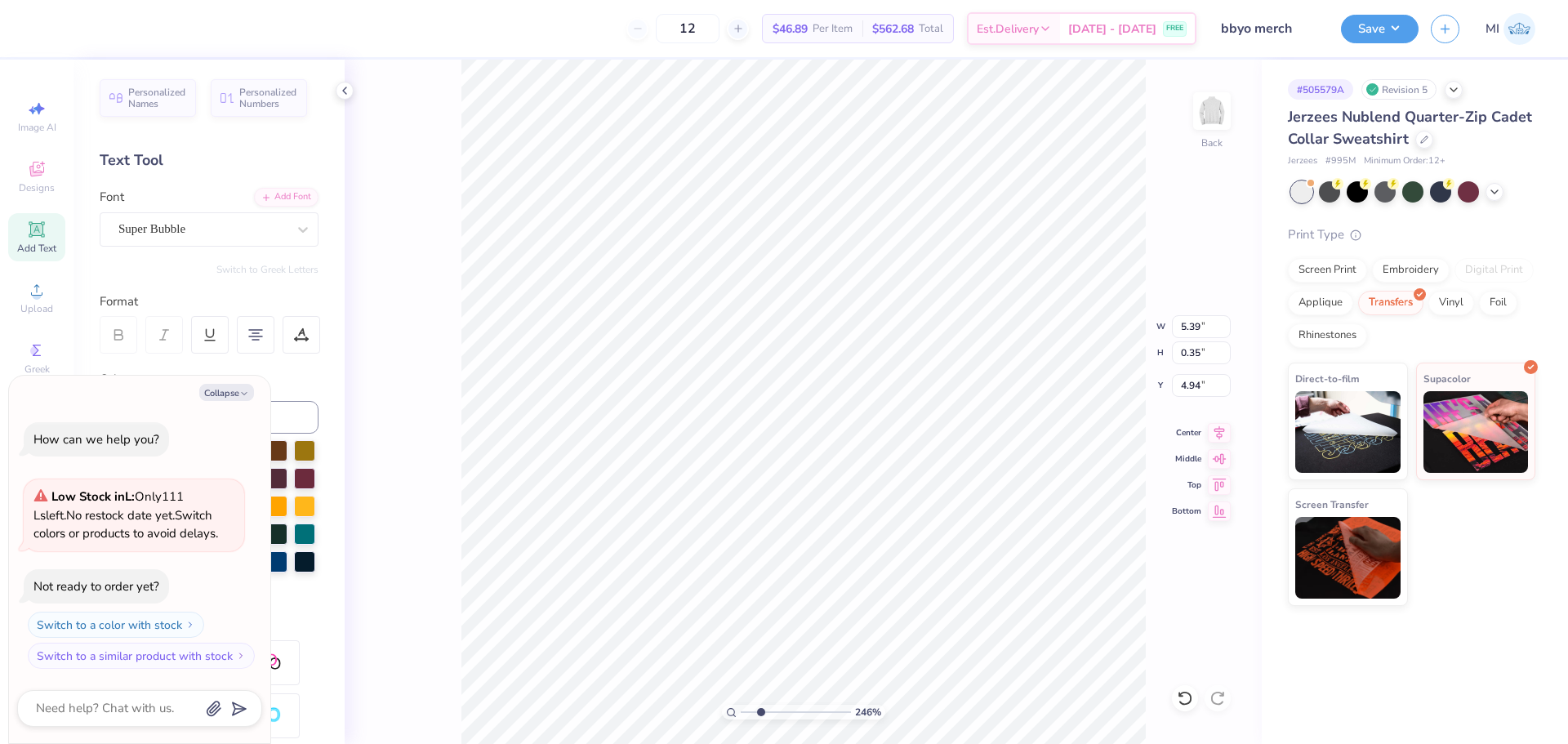
type textarea "x"
type textarea "Example 1"
type input "2.46071092039642"
type textarea "x"
type input "4.65"
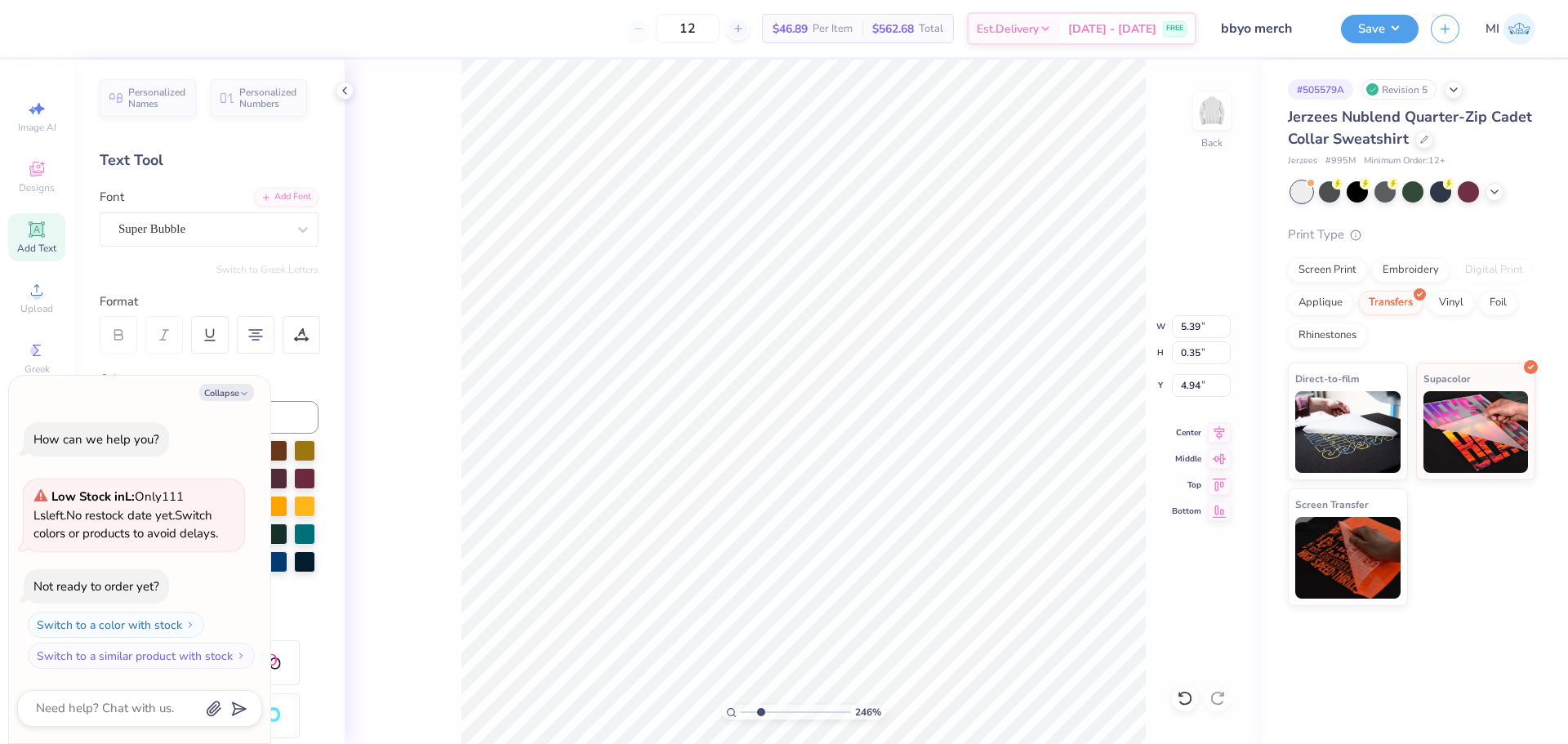
type input "0.29"
type input "5.41"
type input "2.46071092039642"
type textarea "x"
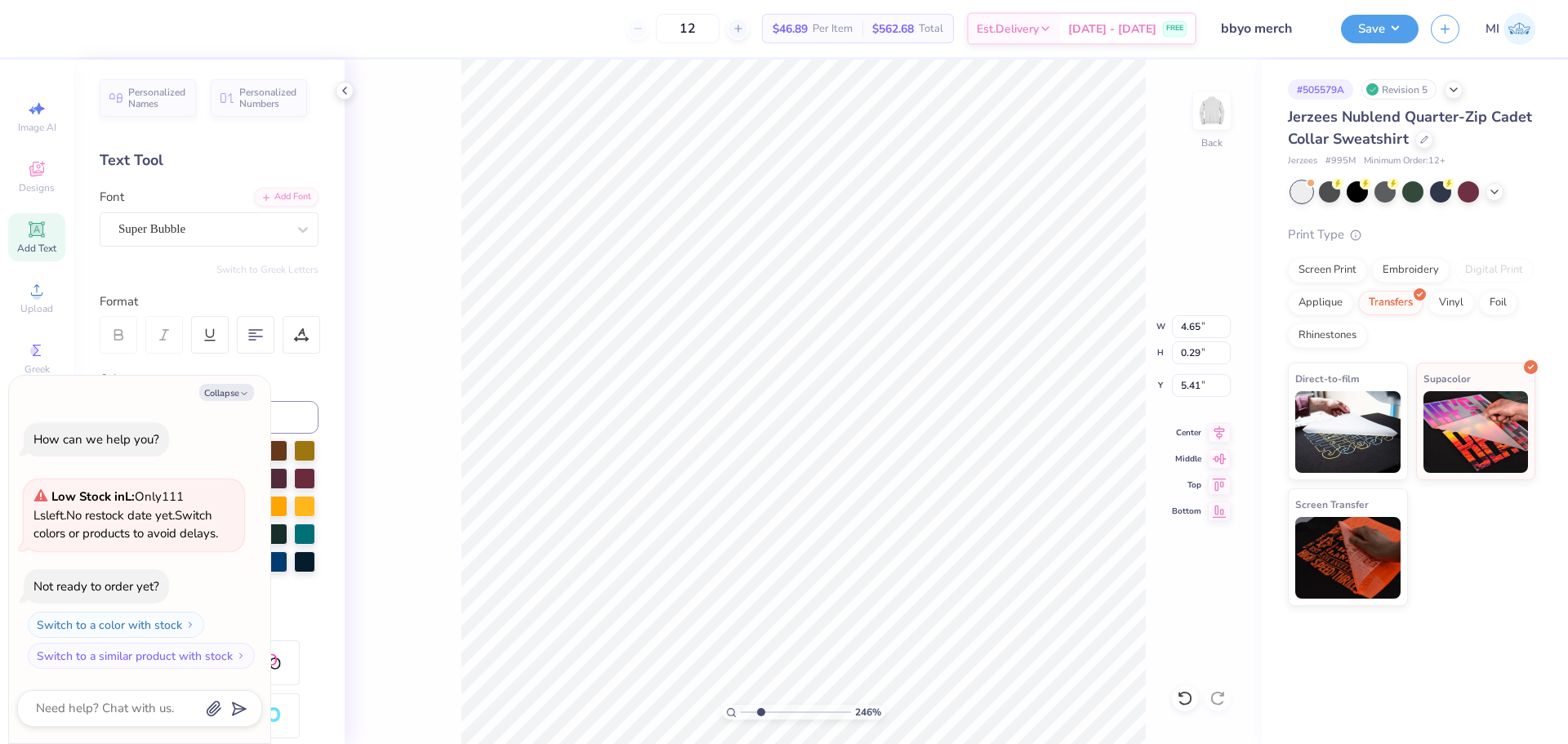
type input "2.46071092039642"
type textarea "x"
type input "2.46071092039642"
type textarea "x"
type input "2.46071092039642"
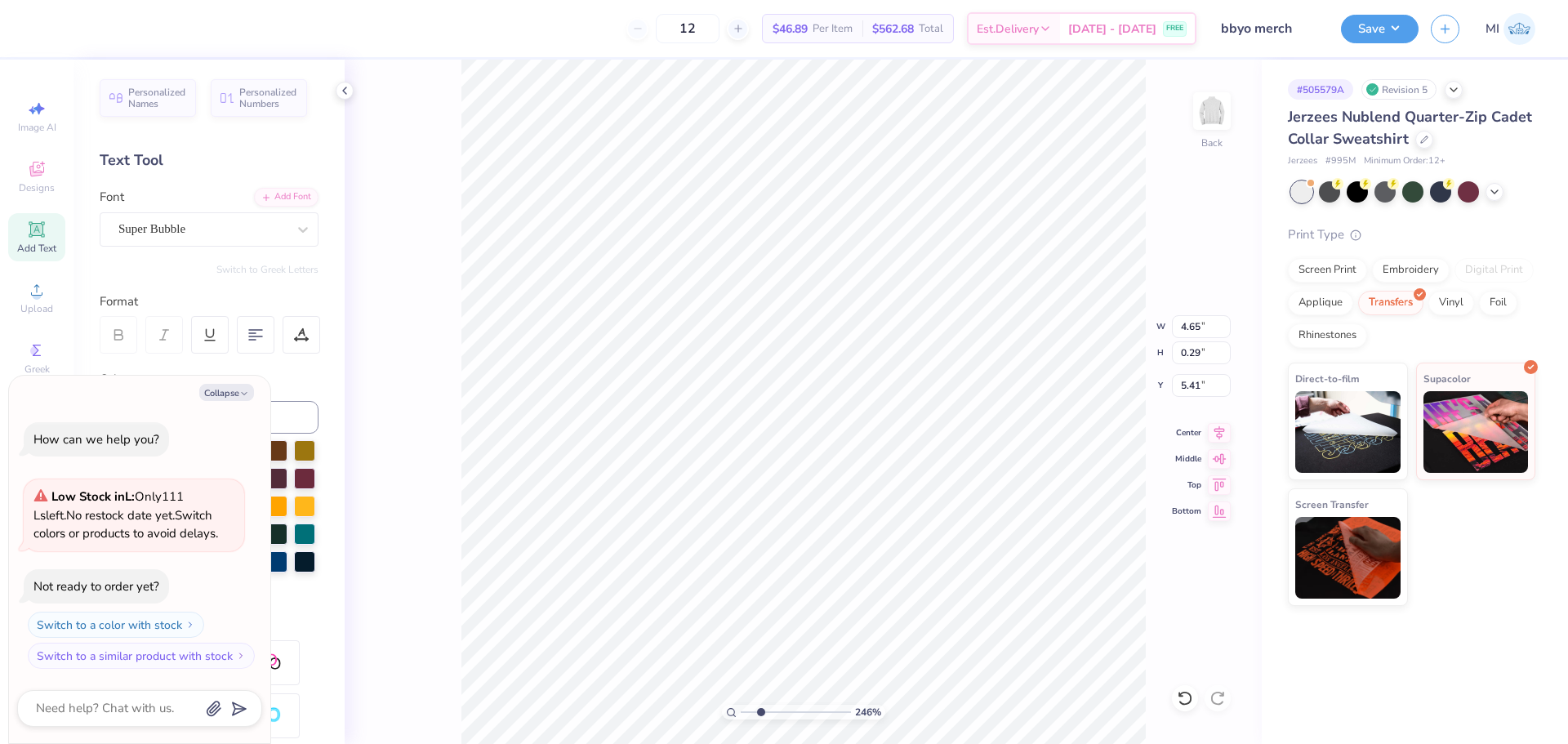
type textarea "x"
type input "2.46071092039642"
type textarea "x"
type input "2.46071092039642"
type textarea "x"
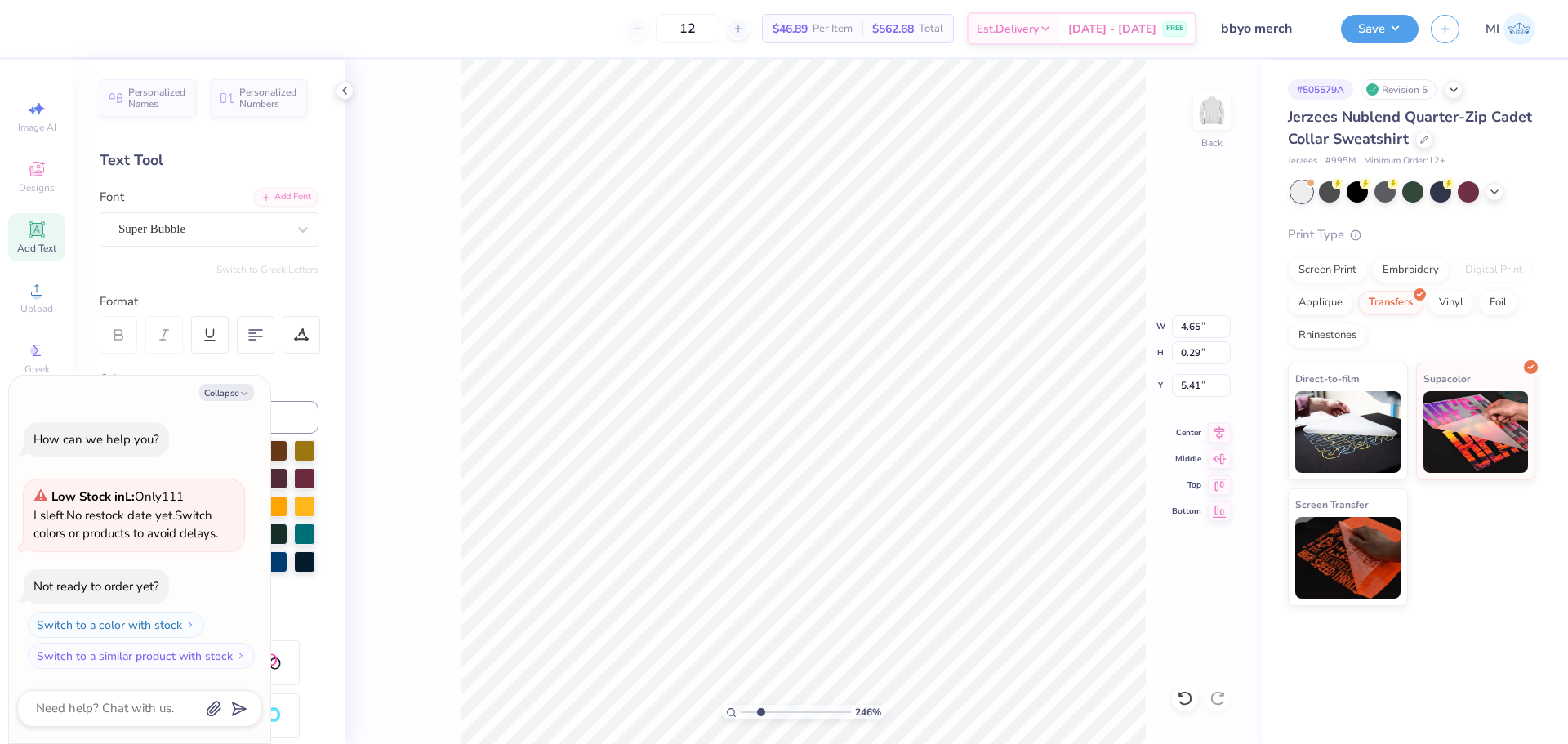
type input "2.46071092039642"
type textarea "x"
type input "2.46071092039642"
type textarea "x"
type input "2.46071092039642"
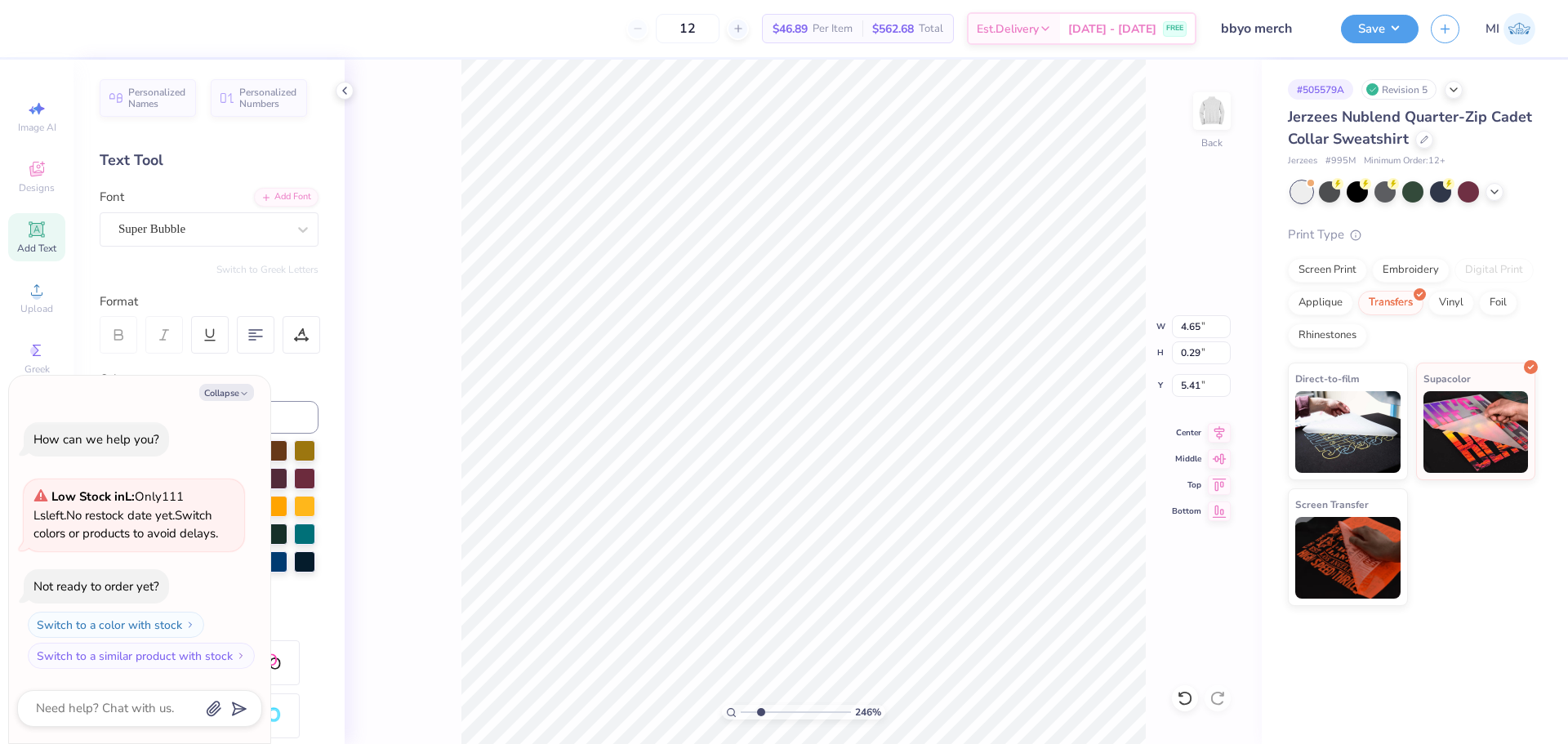
type textarea "x"
type input "2.46071092039642"
type textarea "x"
type input "2.46071092039642"
type textarea "x"
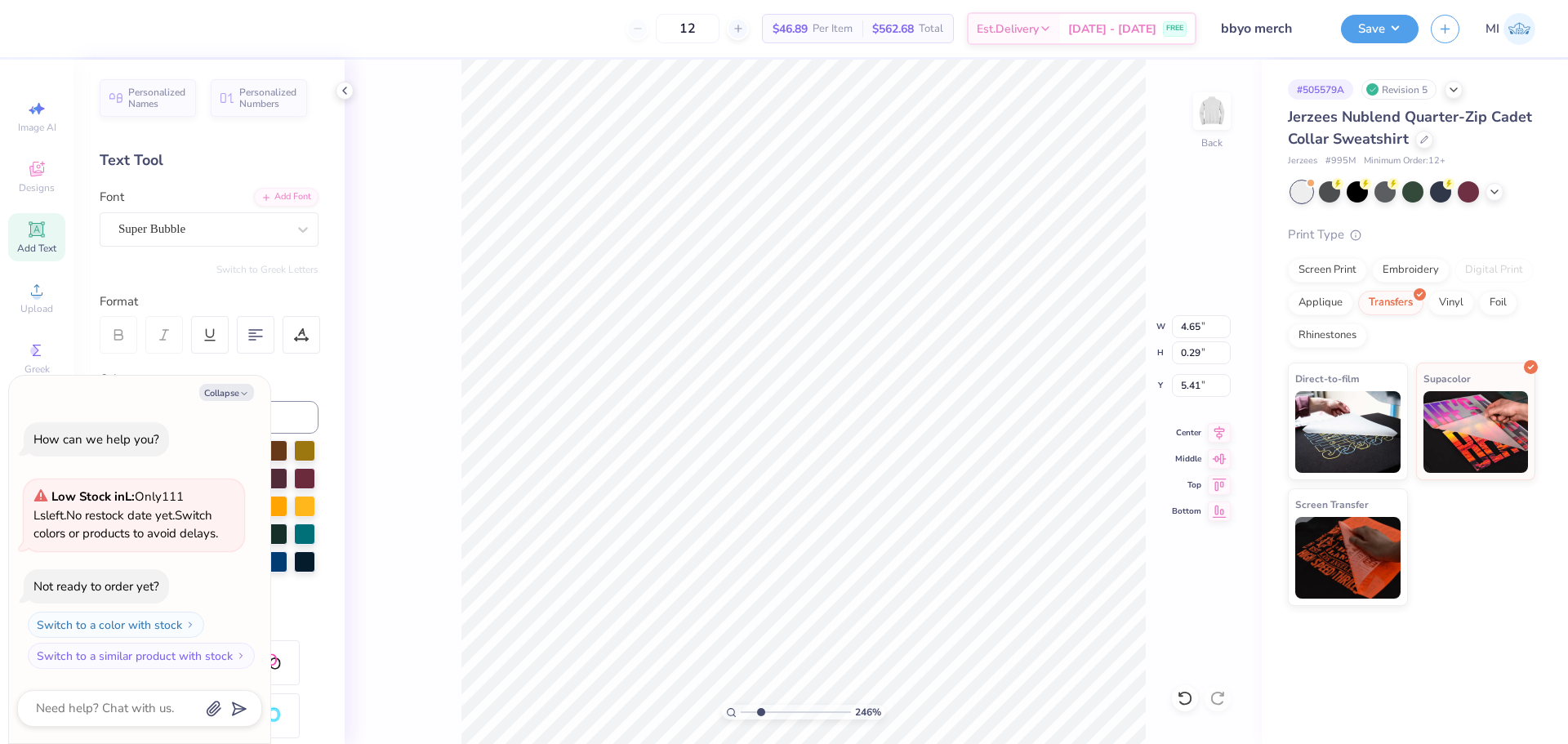
type input "2.46071092039642"
type textarea "x"
type input "2.46071092039642"
type textarea "x"
type input "2.46071092039642"
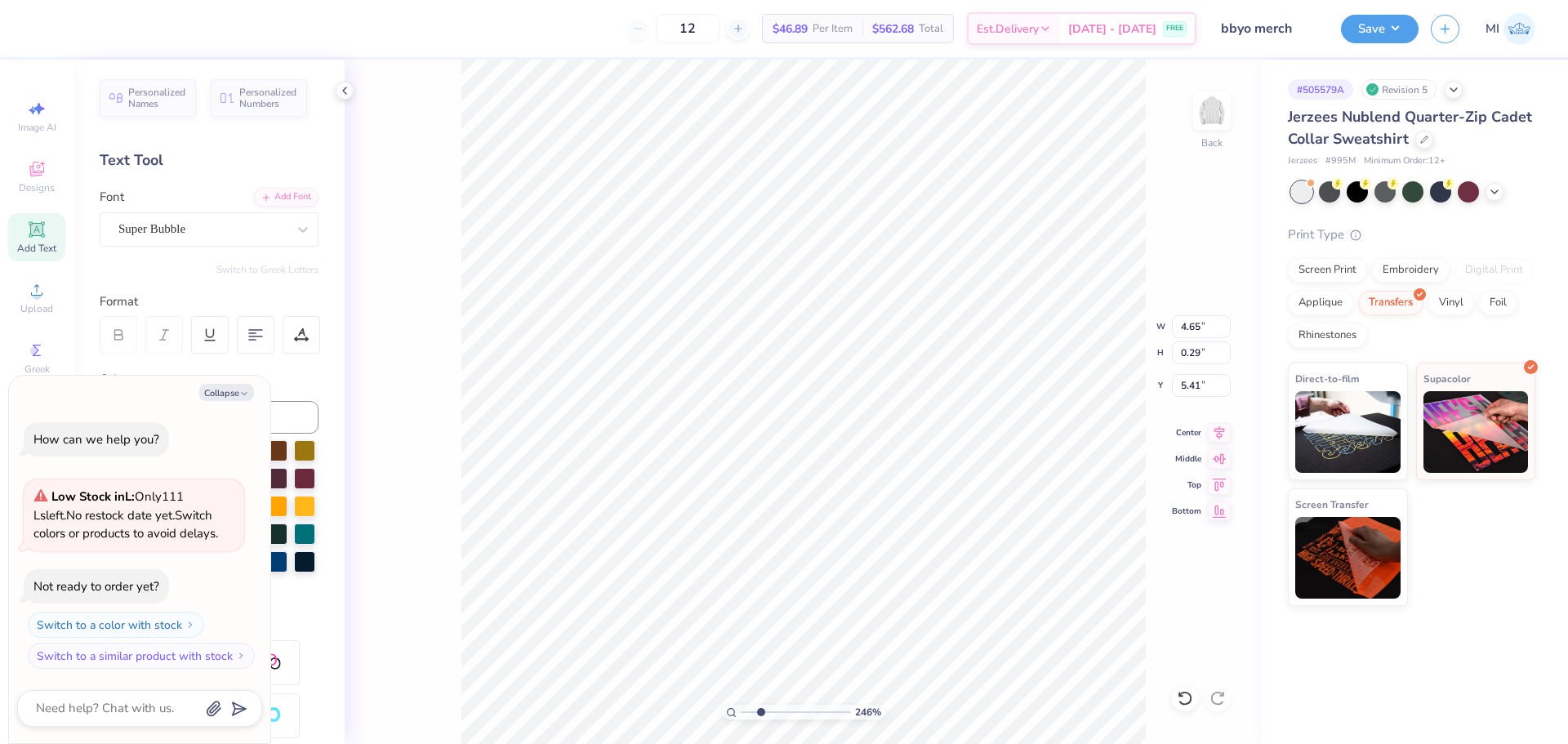
type textarea "x"
type input "2.46071092039642"
type textarea "x"
type input "2.46071092039642"
type textarea "x"
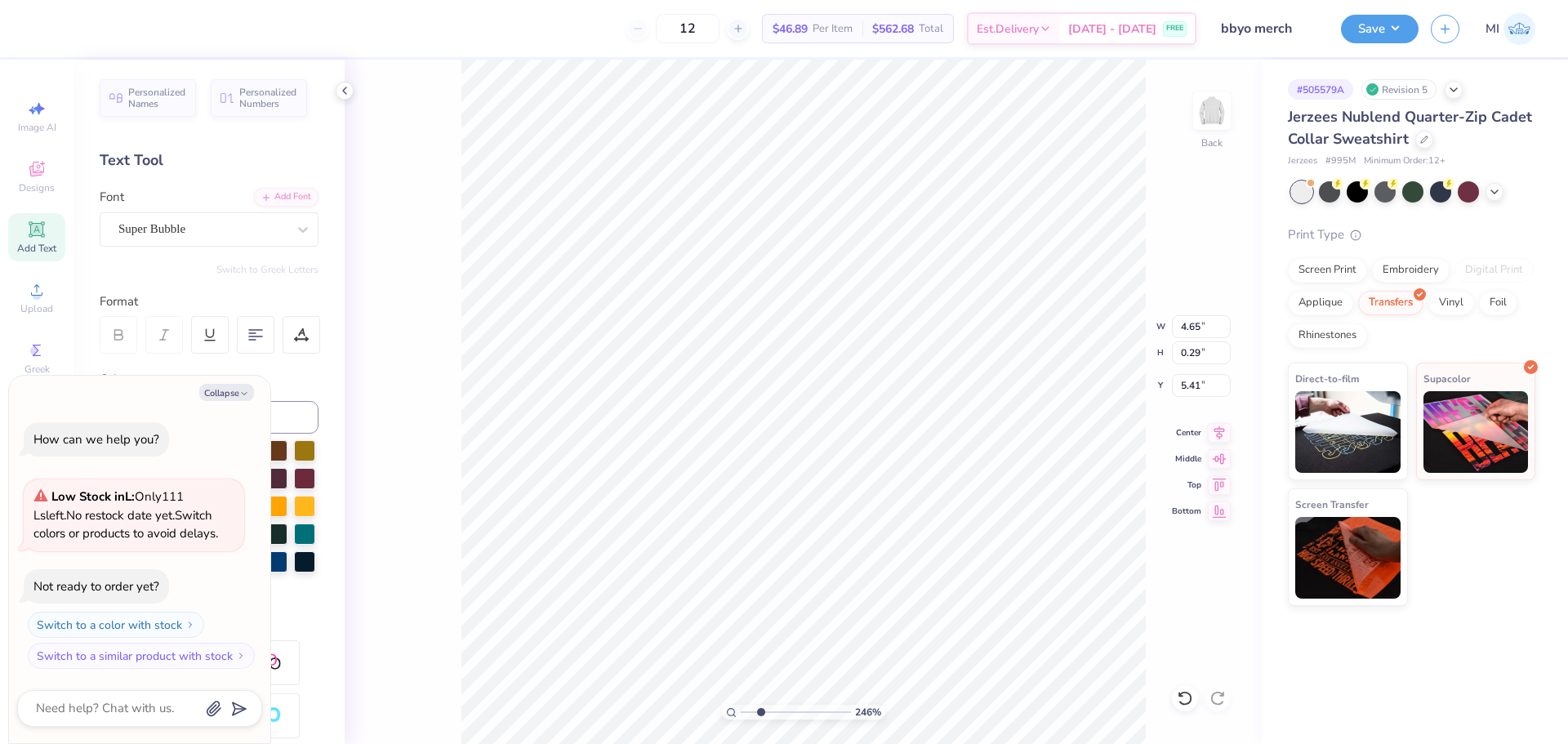
type input "2.46071092039642"
type textarea "x"
type input "2.46071092039642"
type textarea "x"
type input "2.46071092039642"
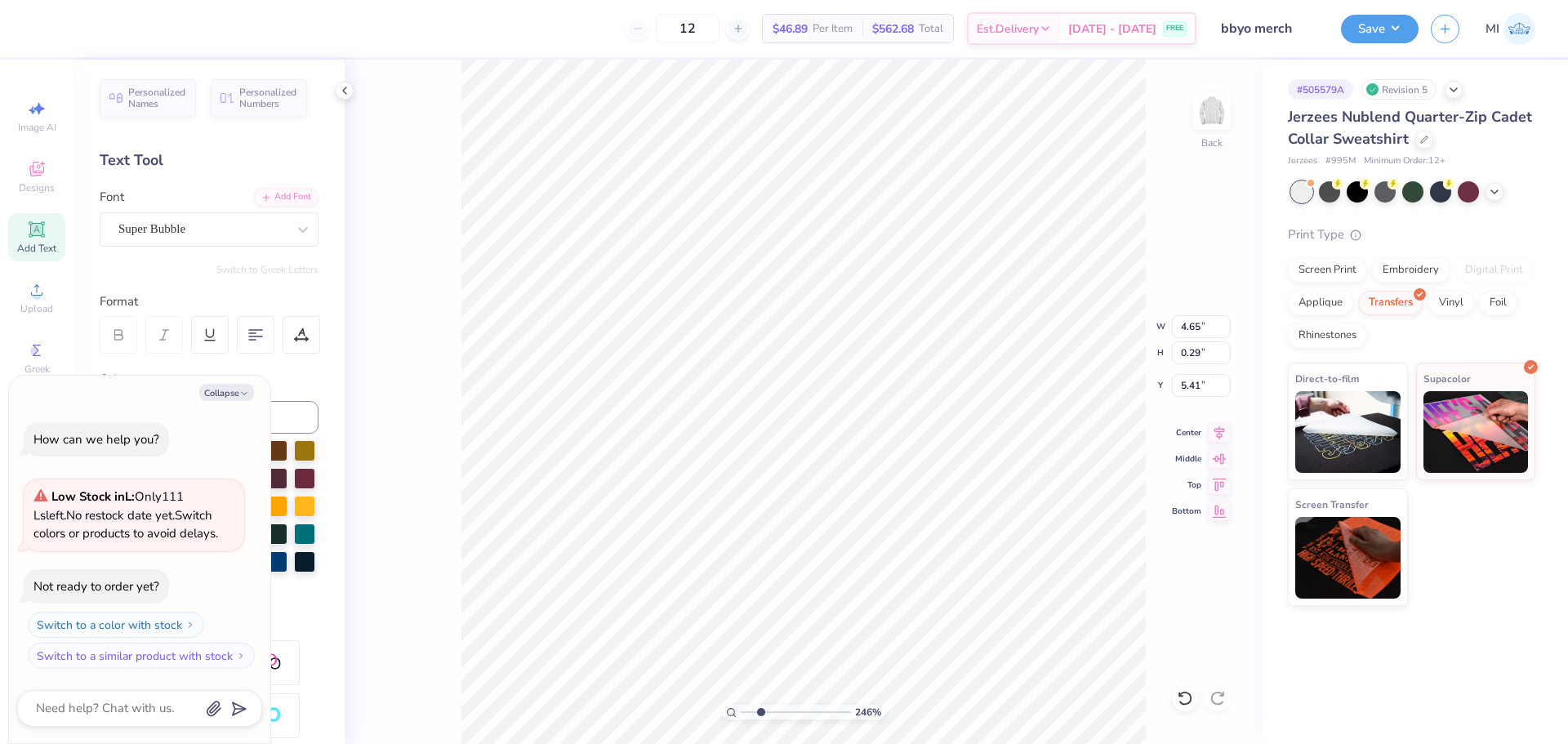
type textarea "x"
type input "2.46071092039642"
type textarea "x"
type input "2.46071092039642"
type textarea "x"
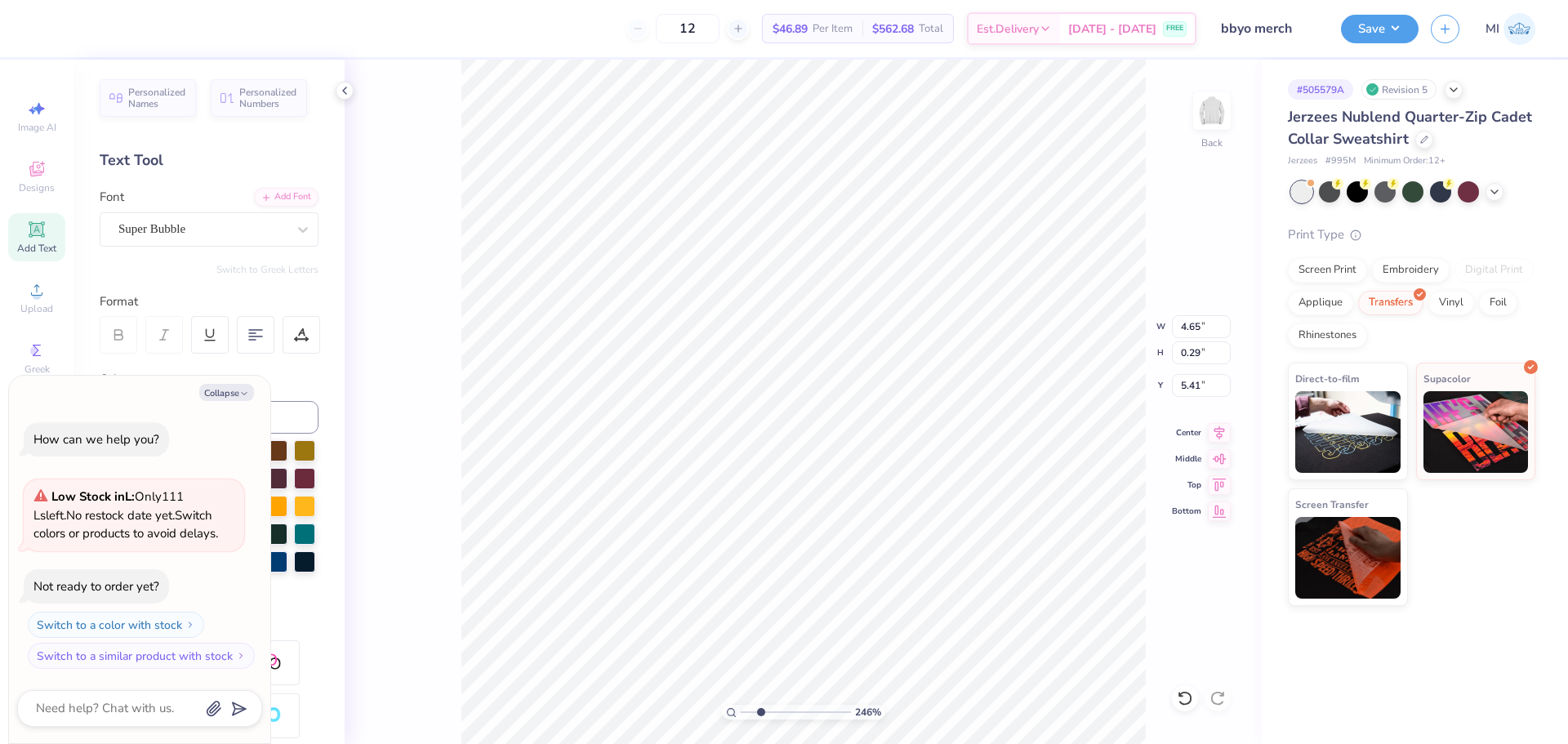
type input "2.46071092039642"
type textarea "x"
type input "2.46071092039642"
type textarea "x"
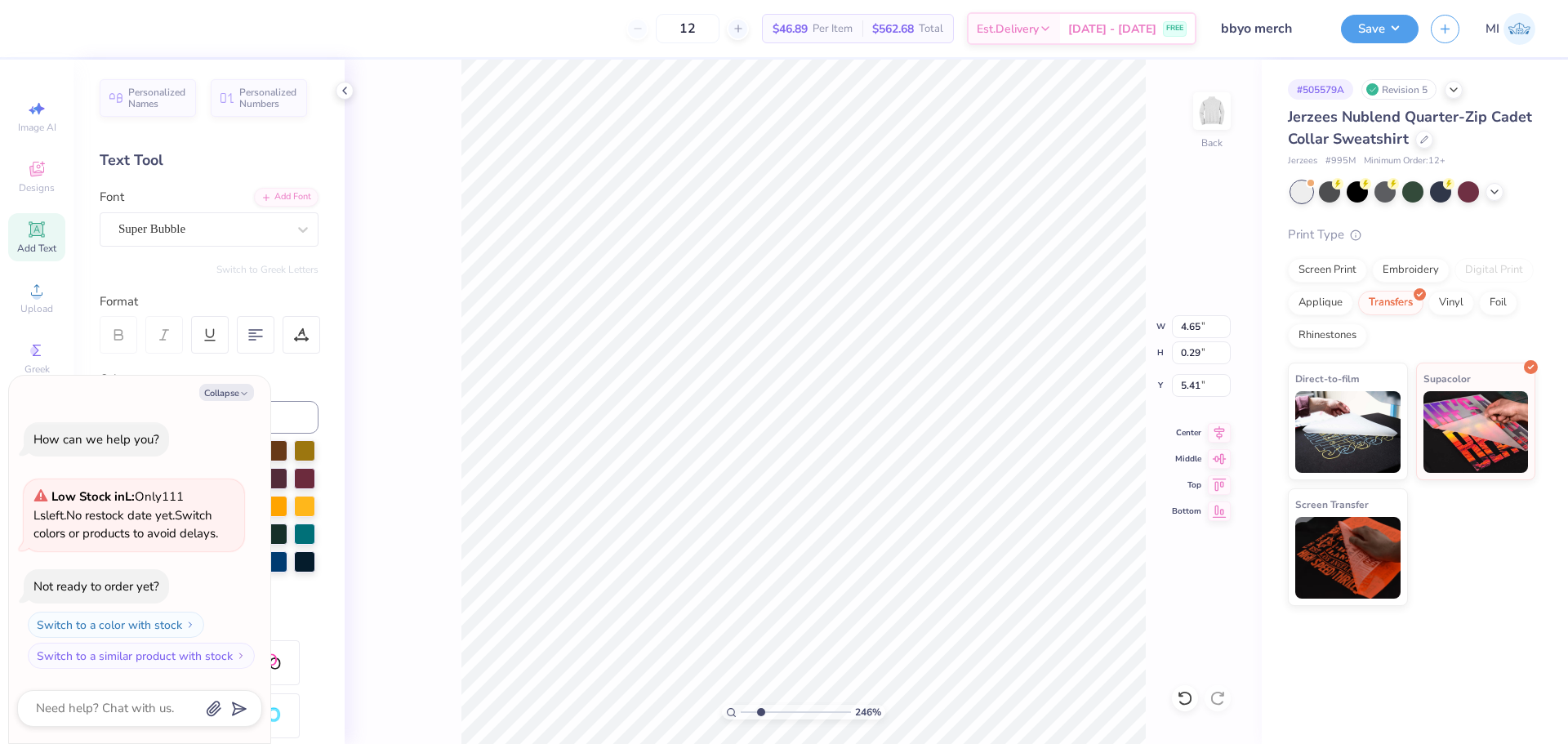
type input "2.46071092039642"
type textarea "x"
type input "2.46071092039642"
type textarea "x"
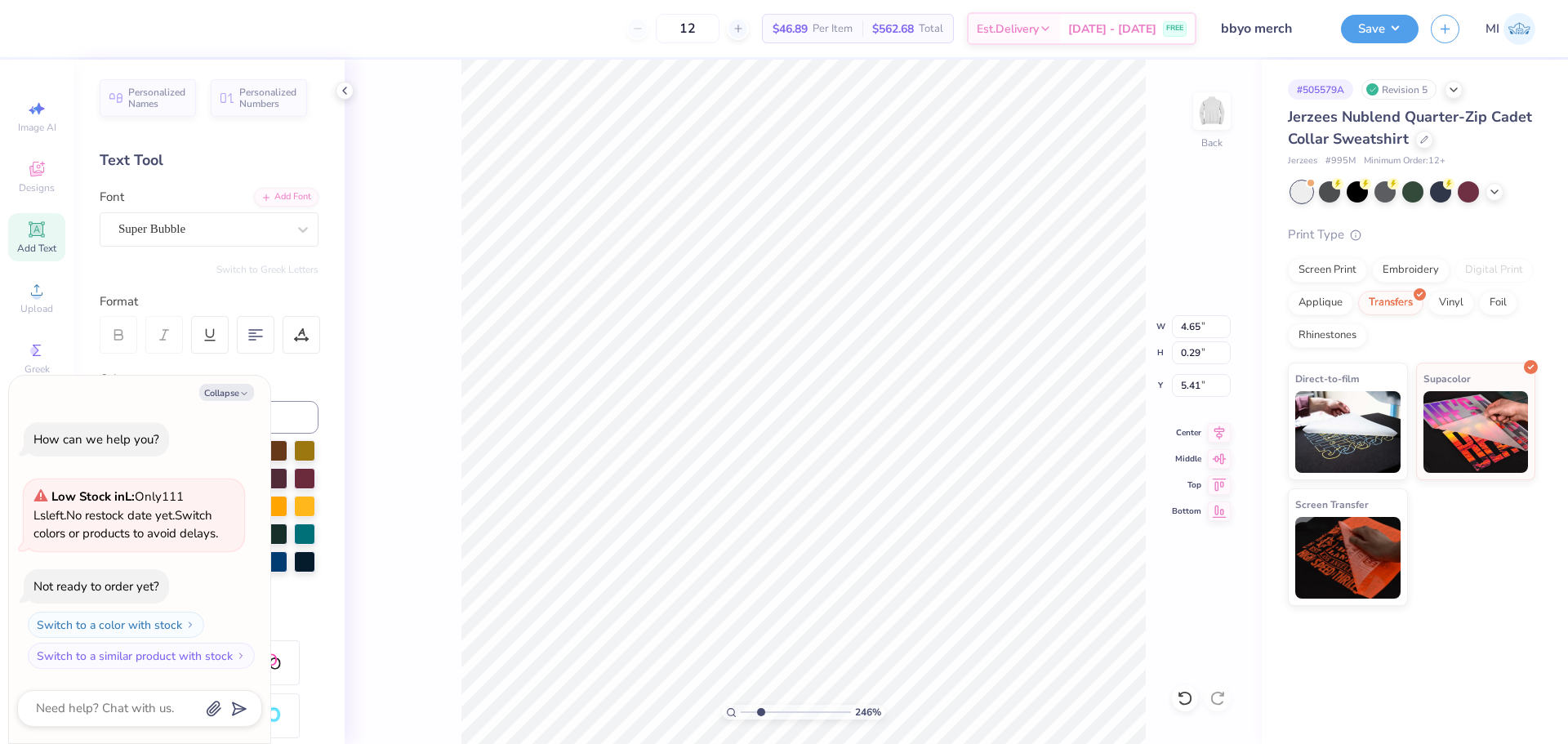
type input "2.46071092039642"
type textarea "x"
type input "2.46071092039642"
type textarea "x"
type textarea "E"
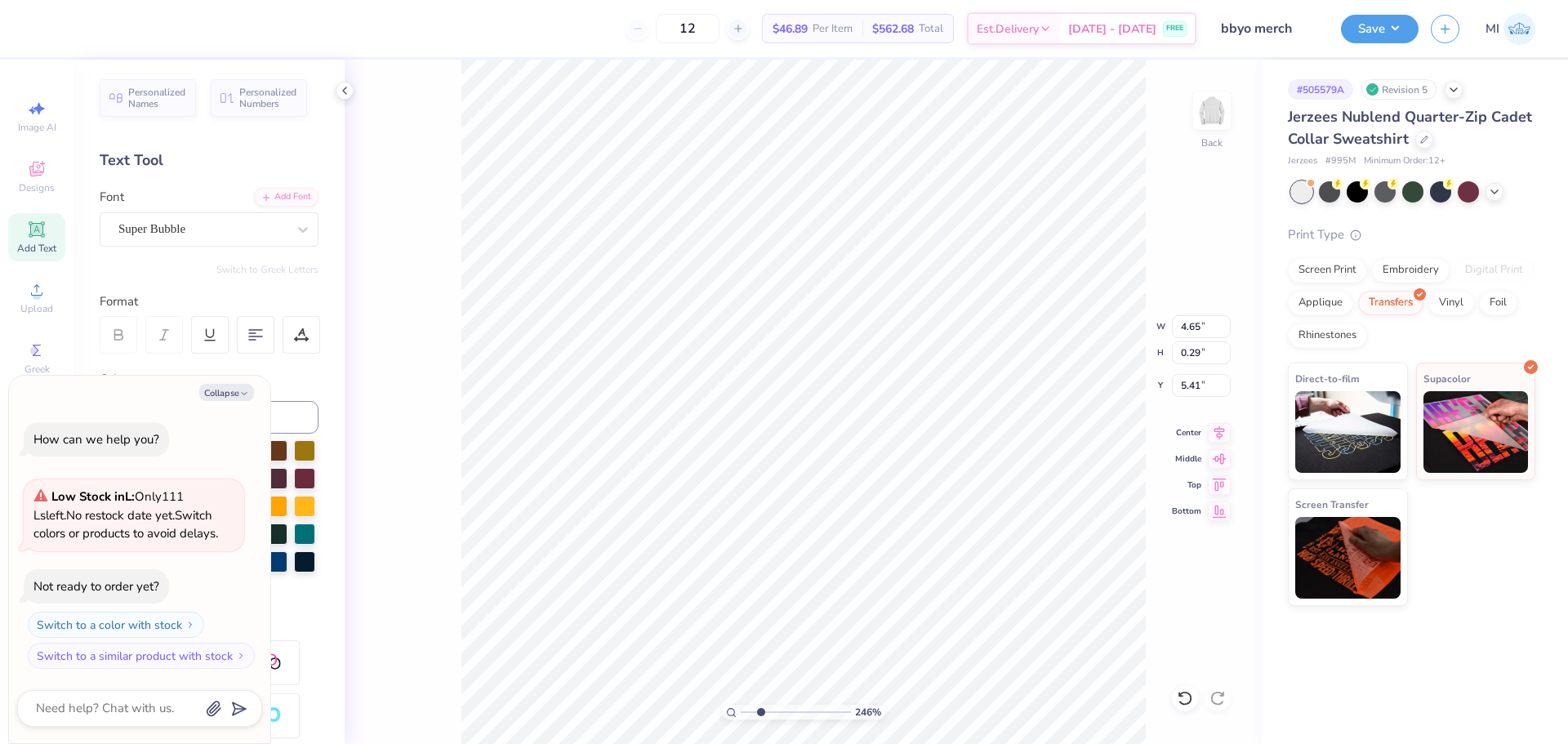
type input "2.46071092039642"
type textarea "x"
type textarea "Exa"
type input "2.46071092039642"
type textarea "x"
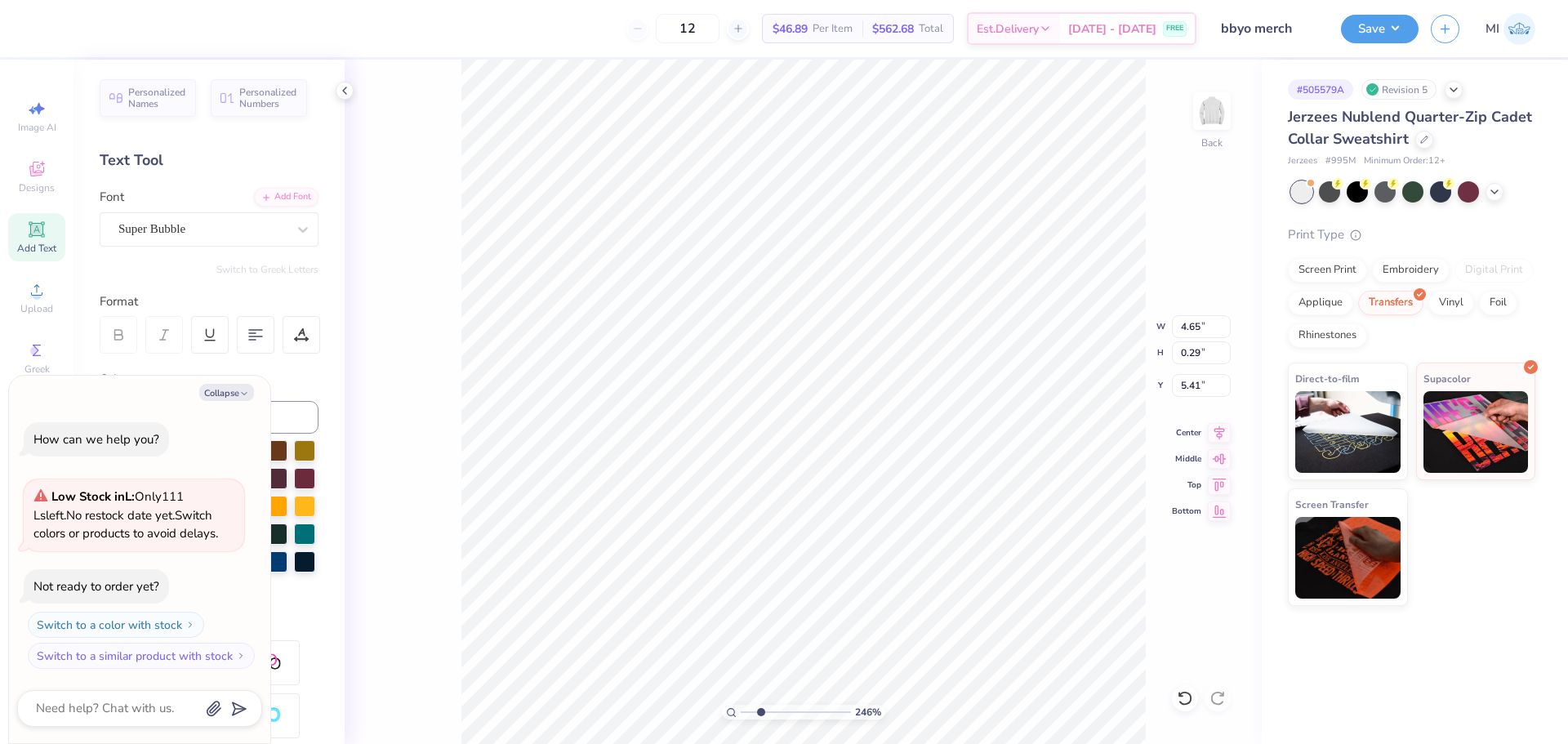
type input "2.46071092039642"
type textarea "x"
type textarea "Examp"
type input "2.46071092039642"
type textarea "x"
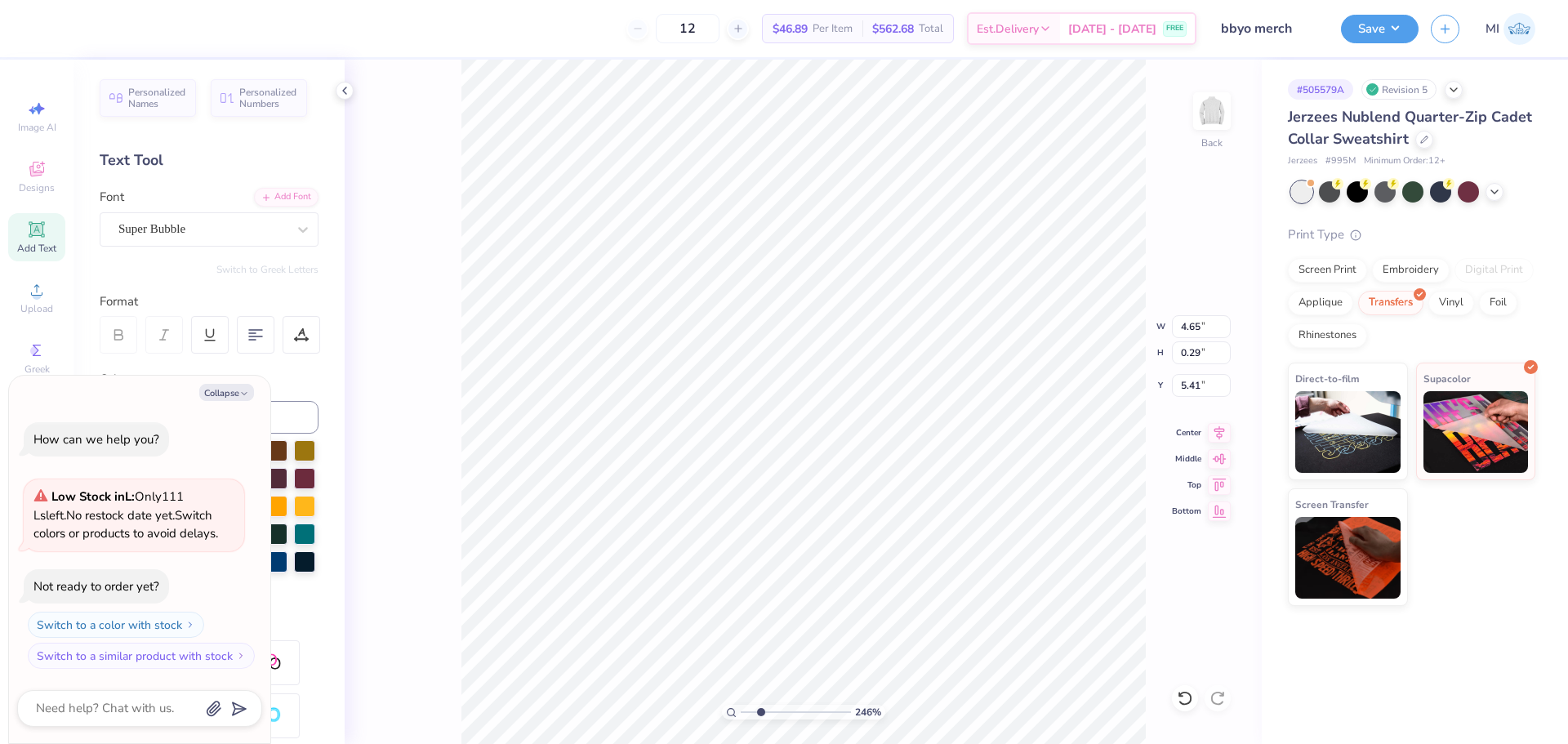
type textarea "Exampl"
type input "2.46071092039642"
type textarea "x"
type input "2.46071092039642"
type textarea "x"
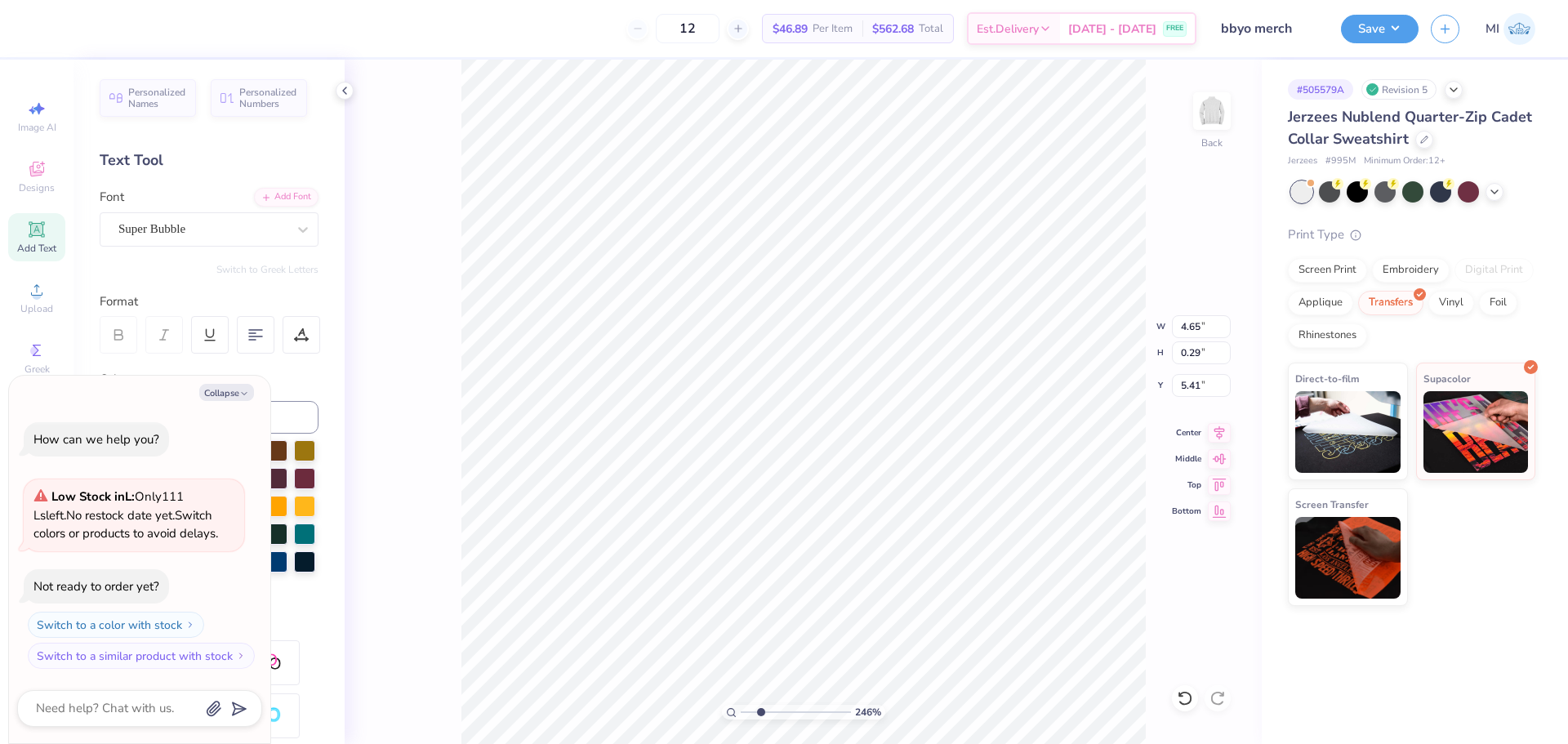
type textarea "Example"
type input "2.46071092039642"
type textarea "x"
type input "2.46071092039642"
type textarea "x"
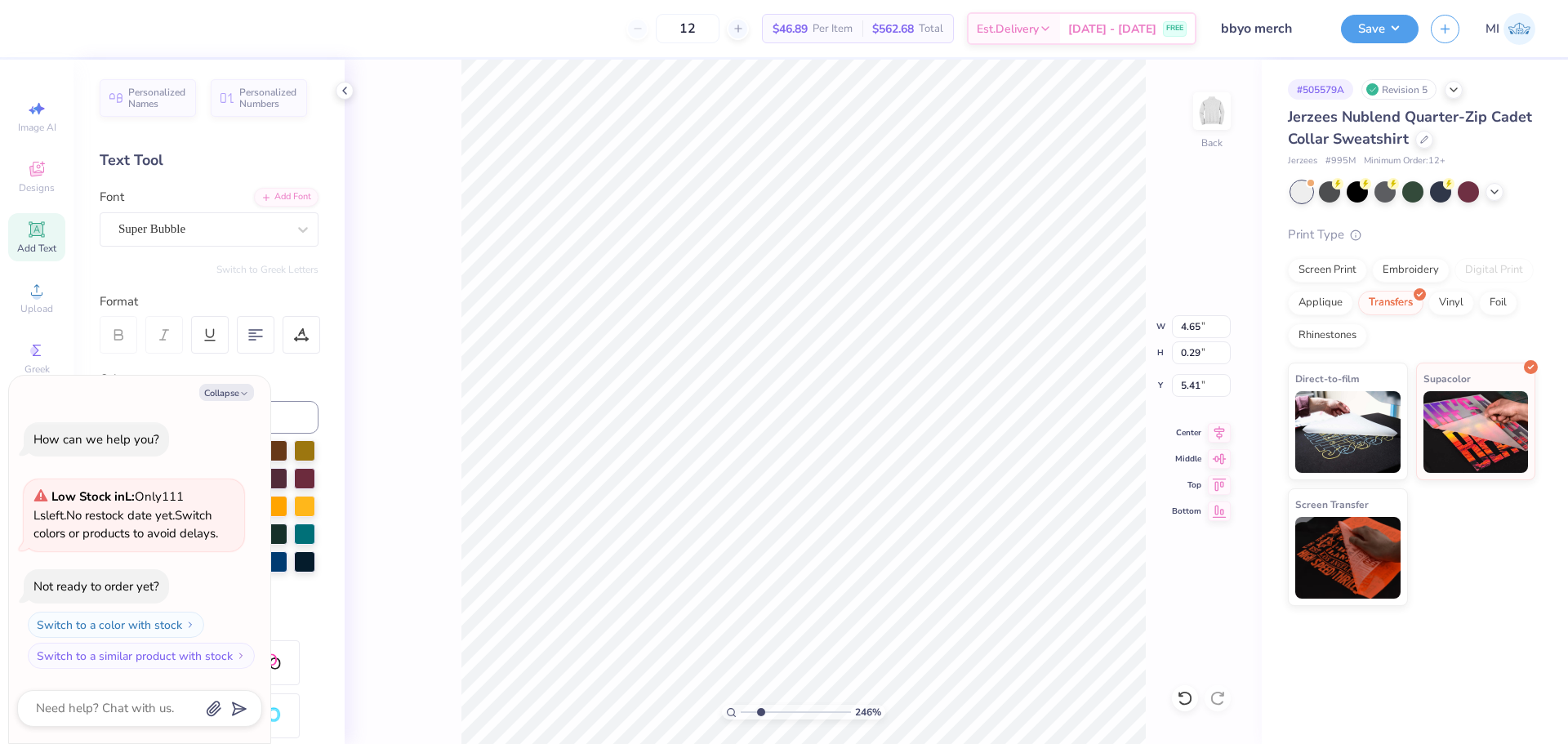
type textarea "Example 2"
type input "2.46071092039642"
type textarea "x"
type input "2.46071092039642"
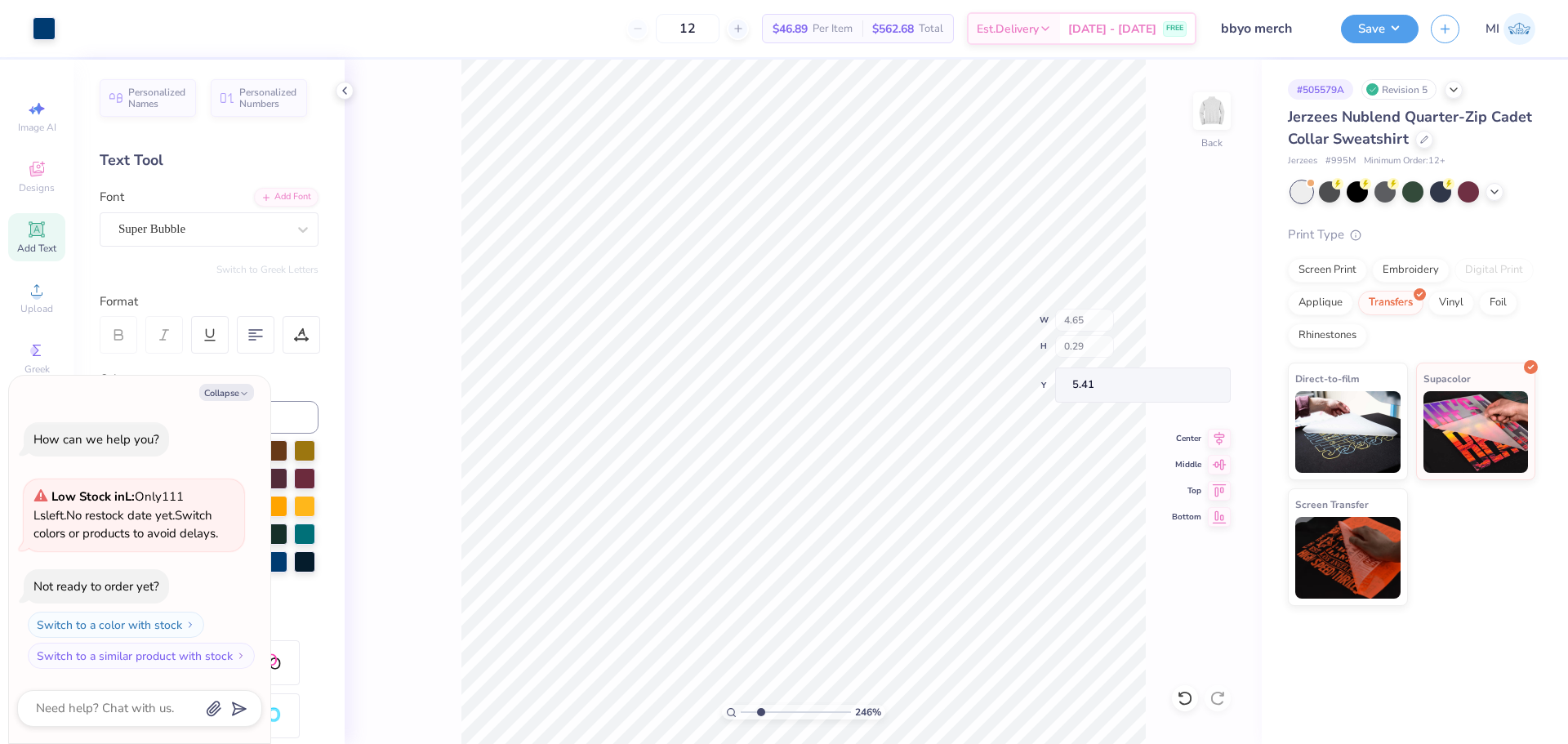
type textarea "x"
type input "2.46071092039642"
type textarea "x"
type input "2.46071092039642"
type textarea "x"
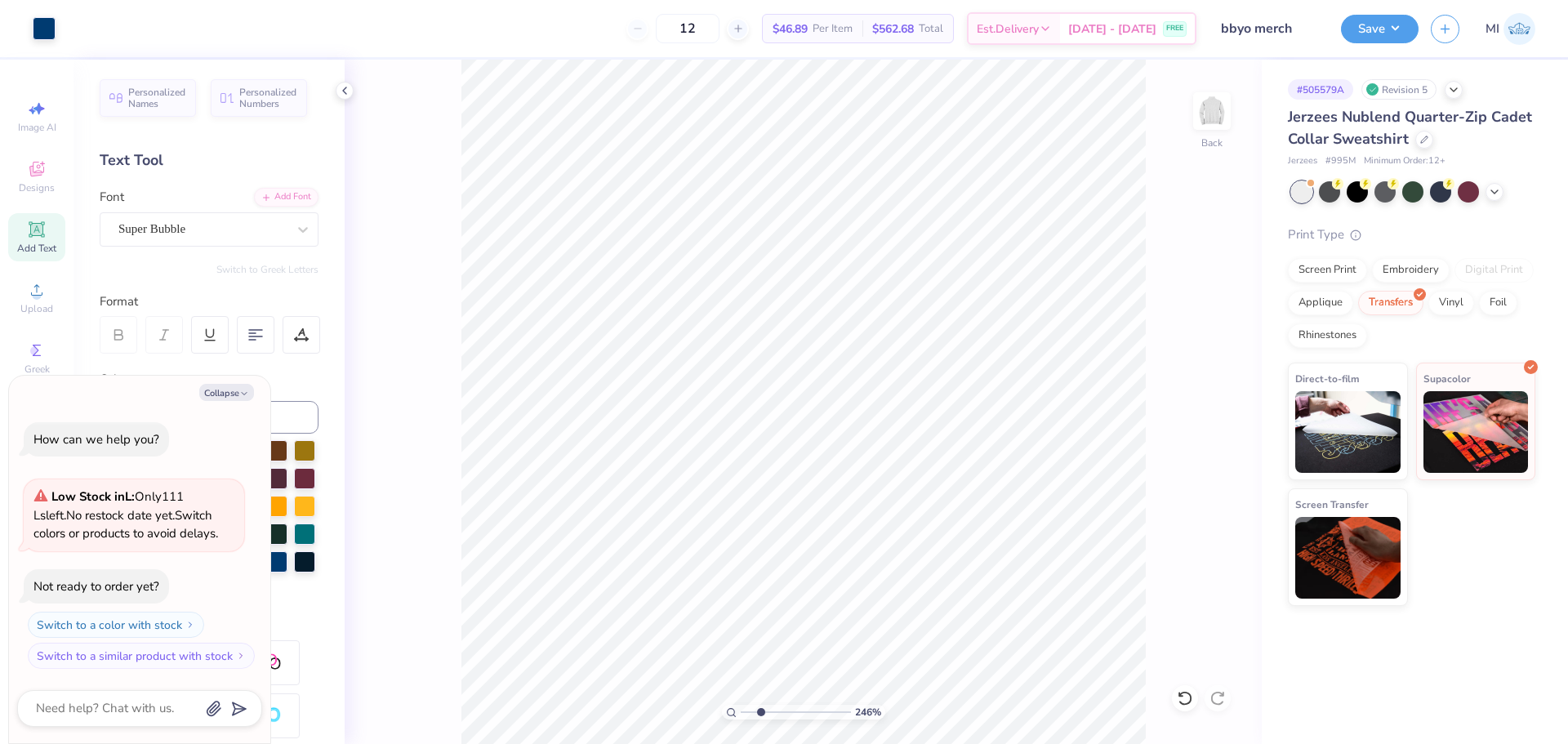
type input "2.46071092039642"
type textarea "x"
type input "2.46071092039642"
type textarea "x"
type input "2.46071092039642"
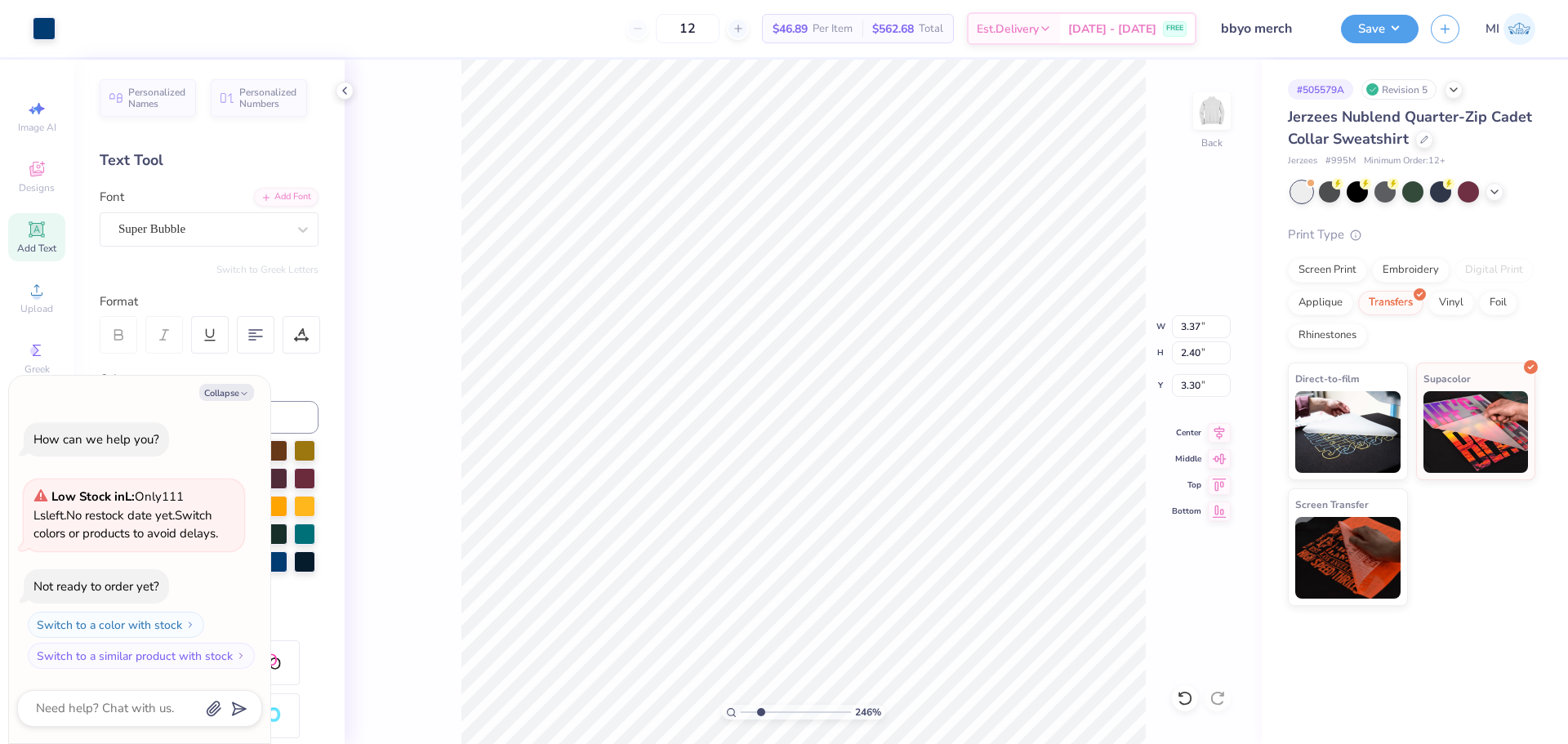
type textarea "x"
type input "2.46071092039642"
type textarea "x"
type input "2.46071092039642"
type textarea "x"
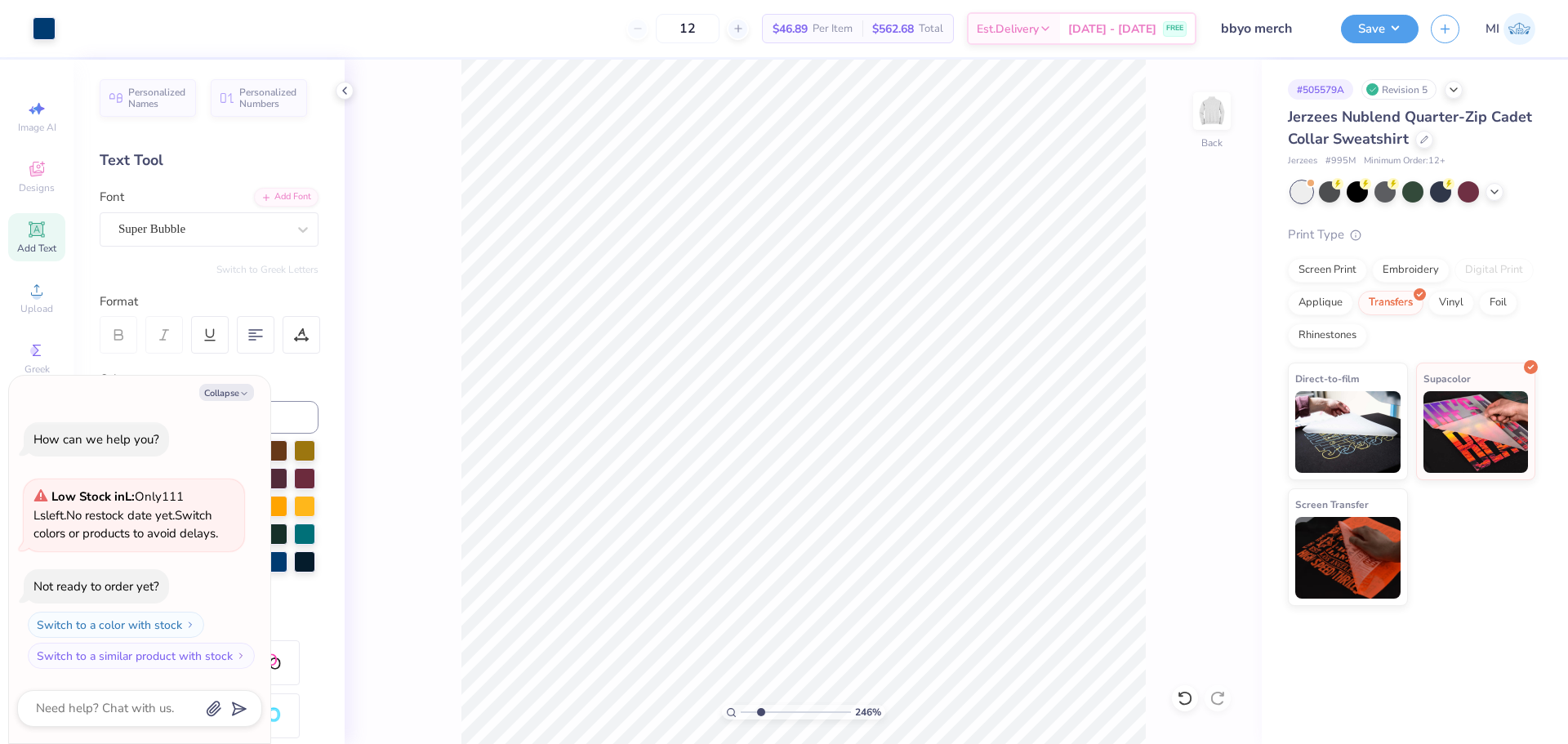
type input "2.46071092039642"
type textarea "x"
type input "2.46071092039642"
type textarea "x"
type input "2.46071092039642"
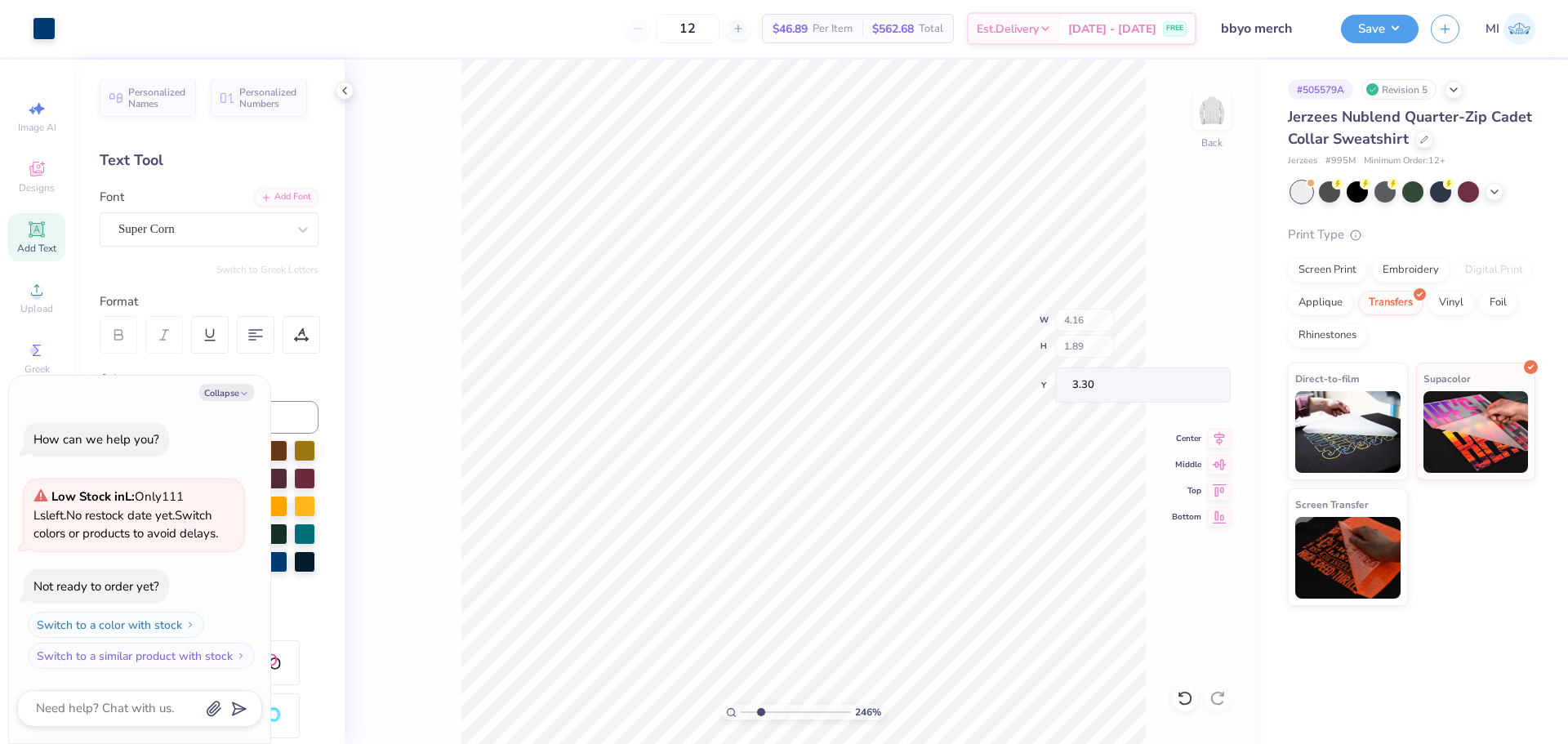
type textarea "x"
type input "2.46071092039642"
type textarea "x"
type input "2.46071092039642"
type textarea "x"
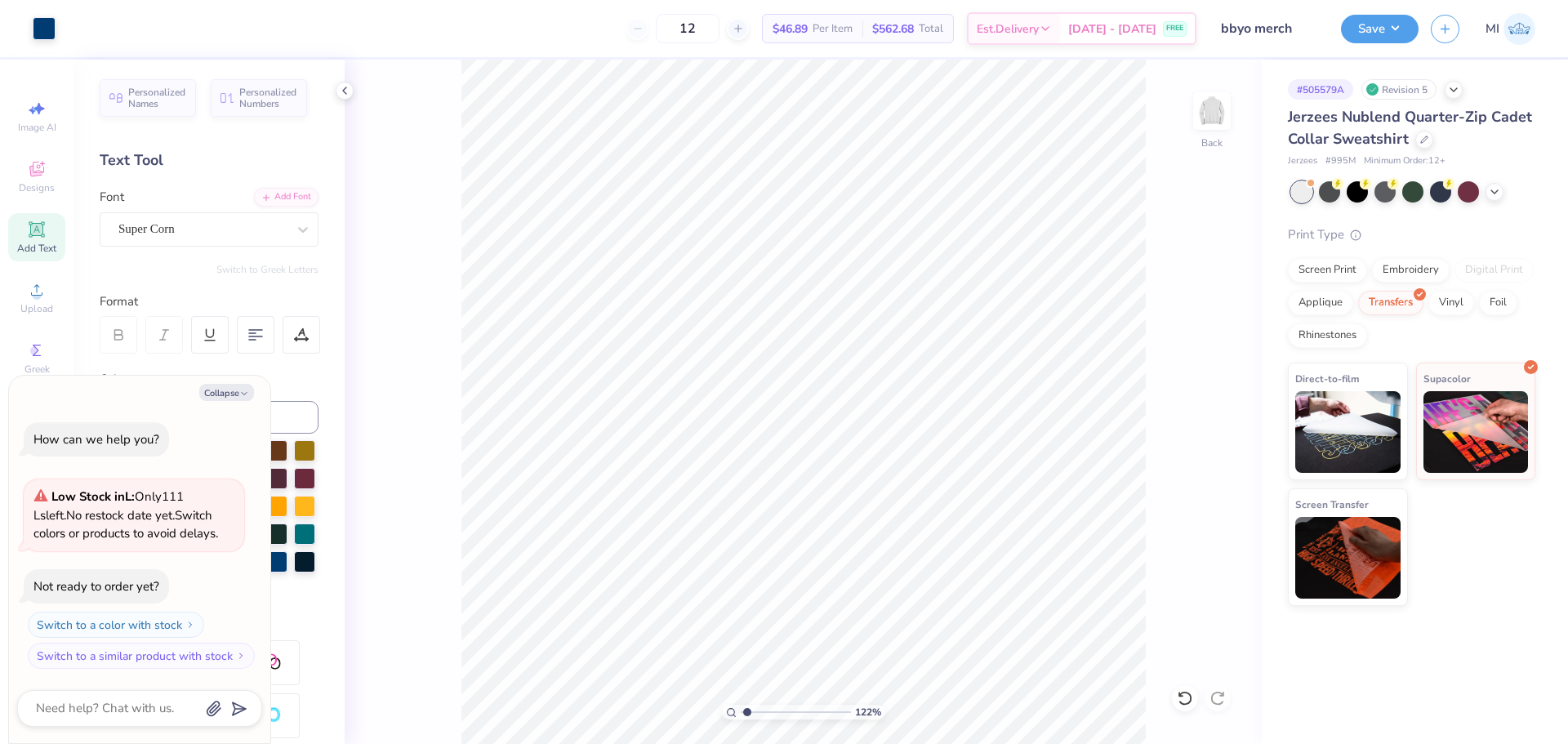
type input "1.22152498603932"
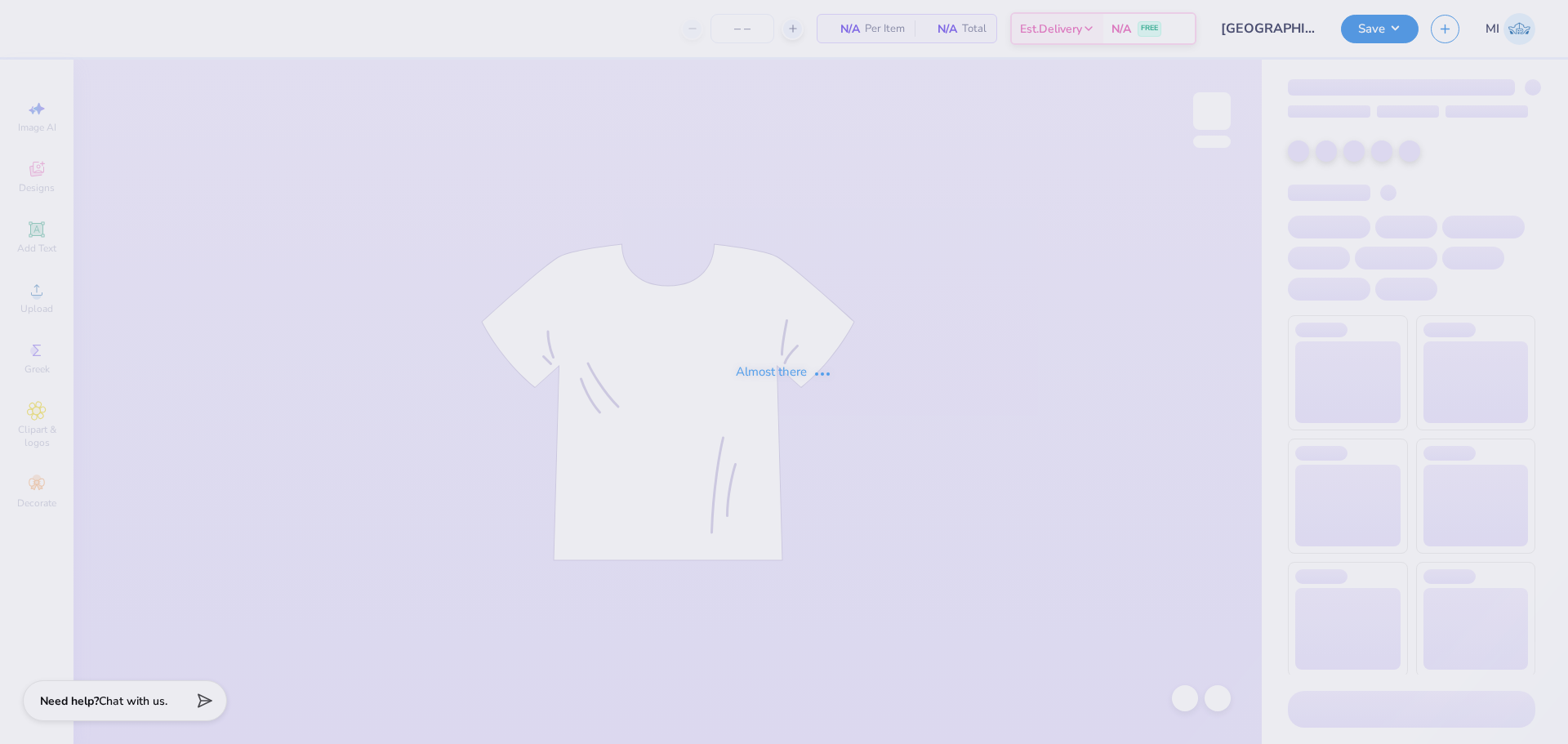
type input "150"
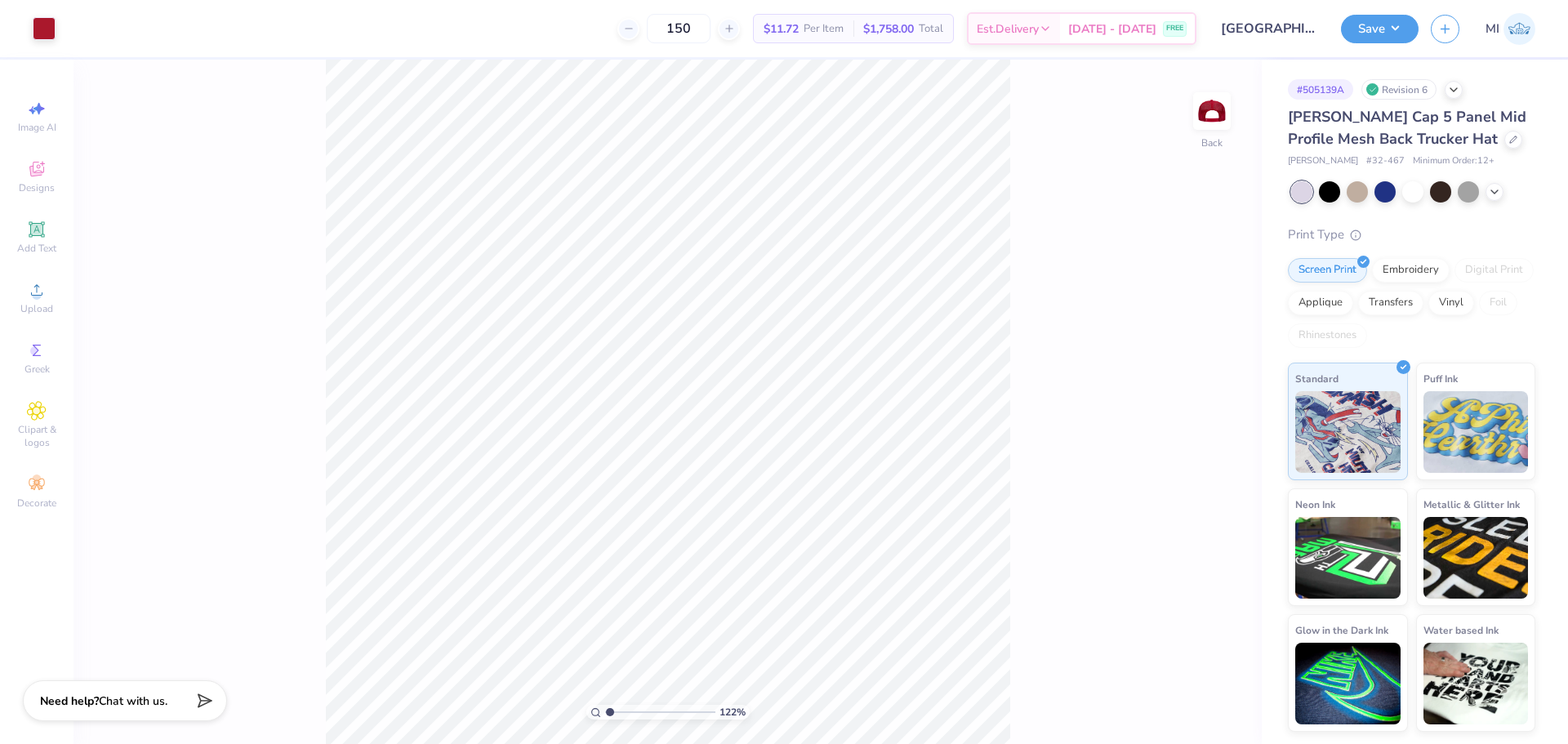
type input "1"
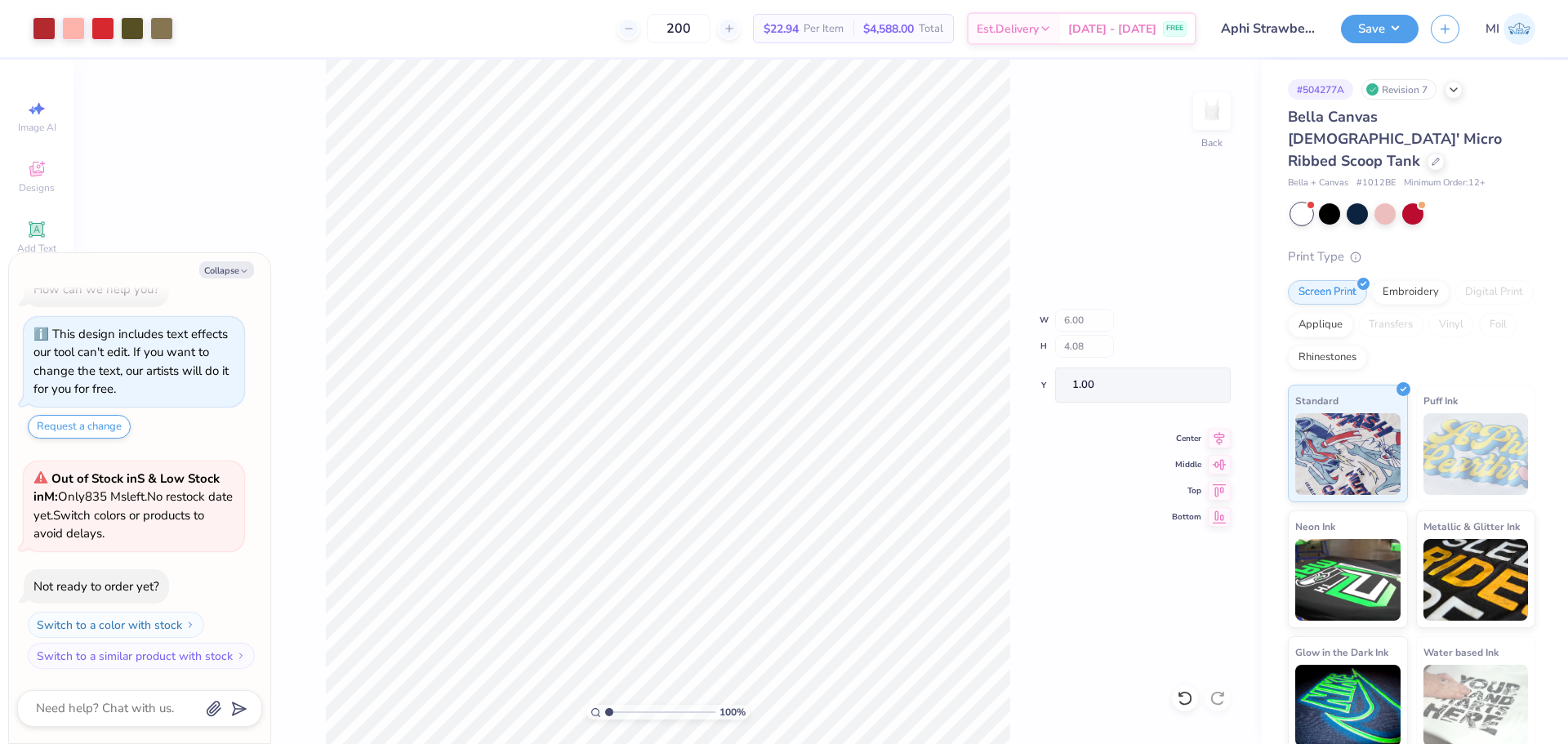
type textarea "x"
type input "0.23"
type input "2.24"
type textarea "x"
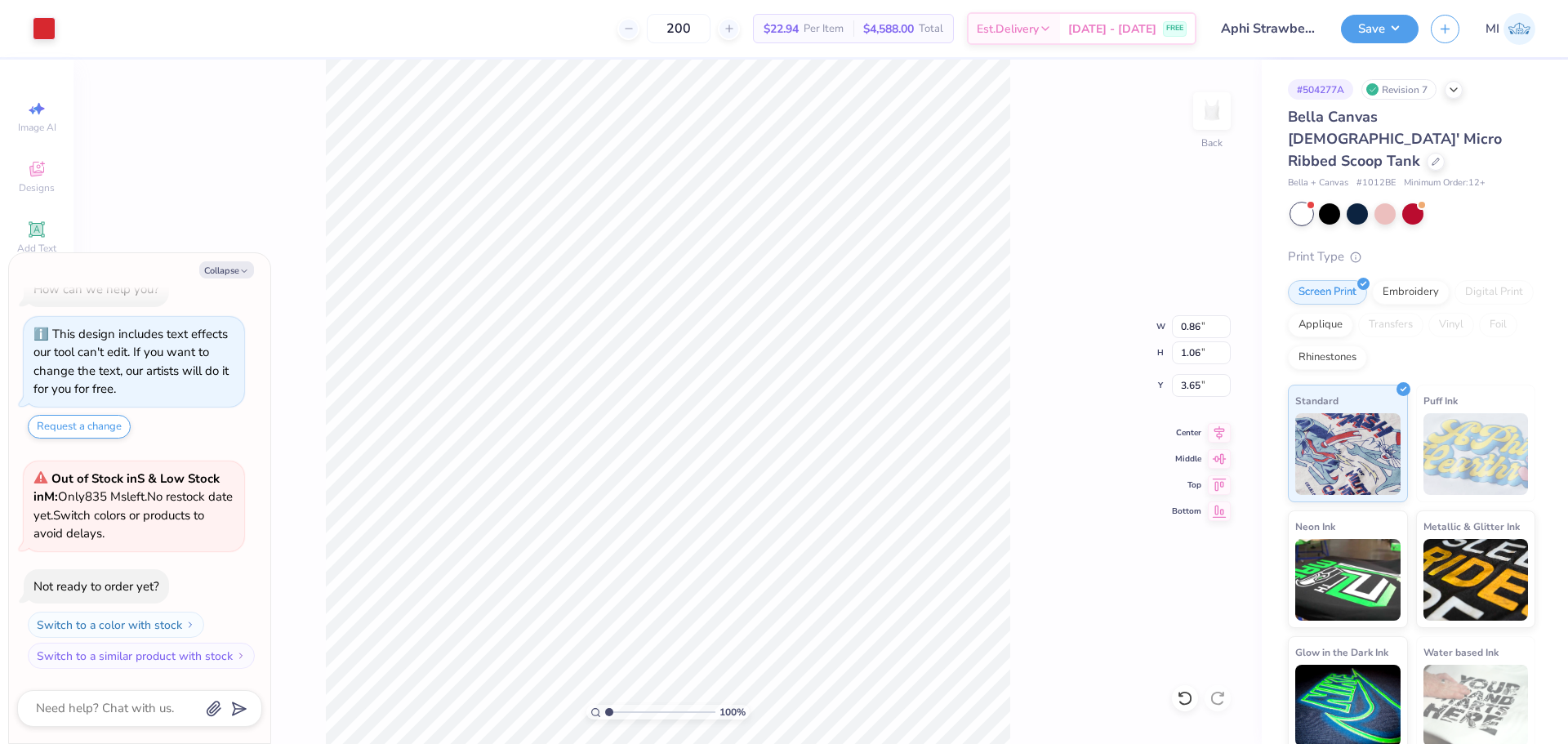
type input "0.23"
type input "2.07"
type textarea "x"
type input "4.38"
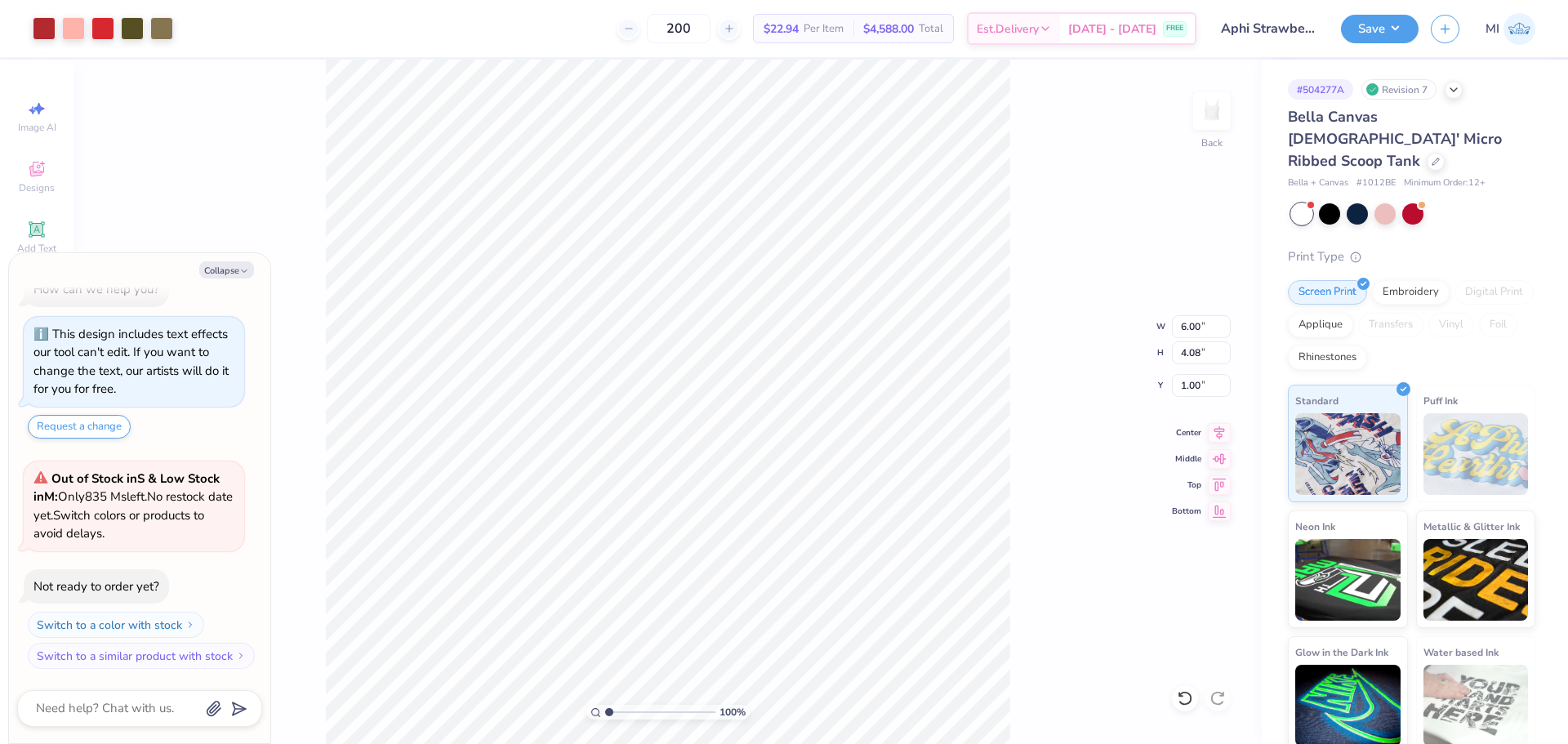
type input "2.52"
type textarea "x"
type input "1.51"
type textarea "x"
type input "3.42"
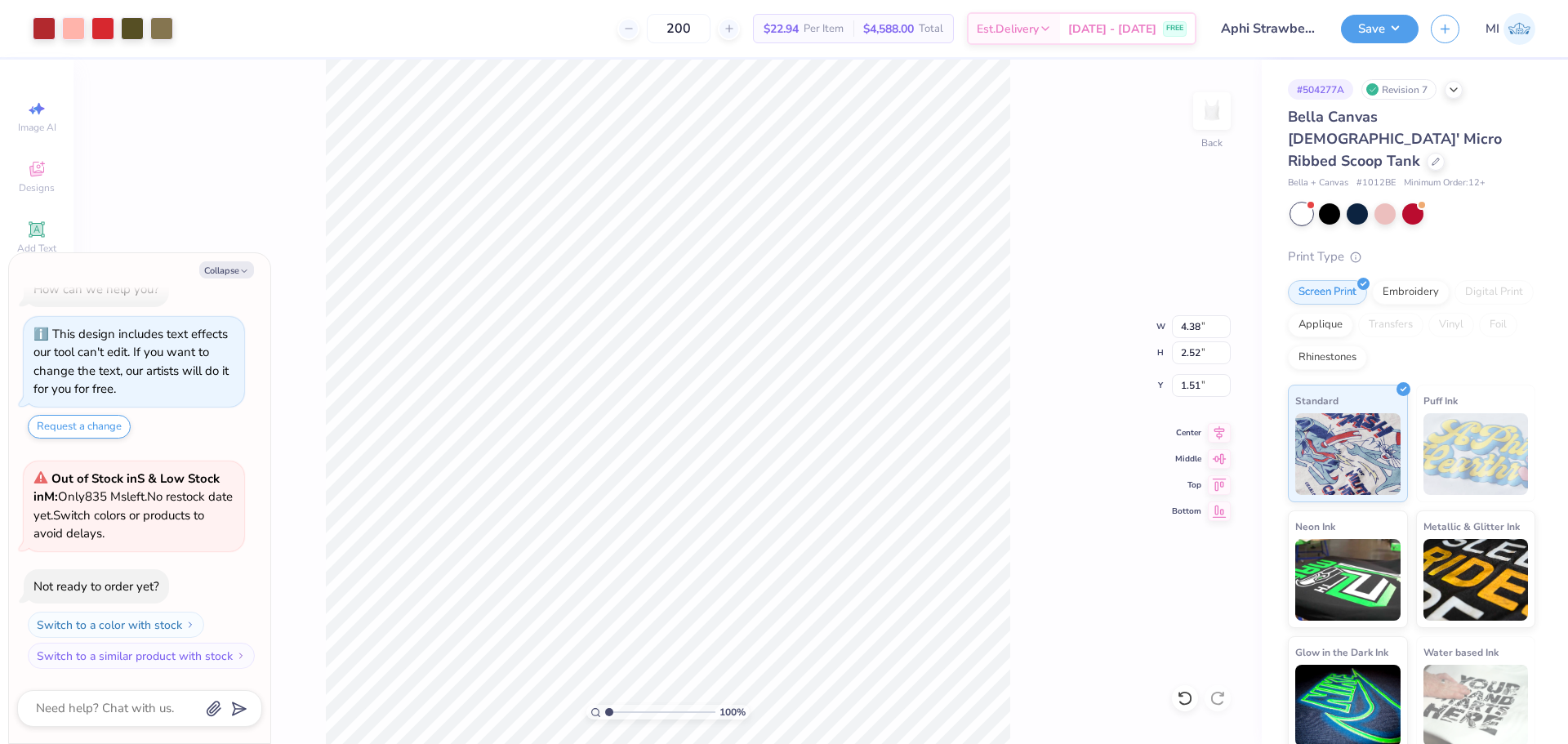
type input "1.97"
type textarea "x"
type input "2.00"
type textarea "x"
type input "3.90"
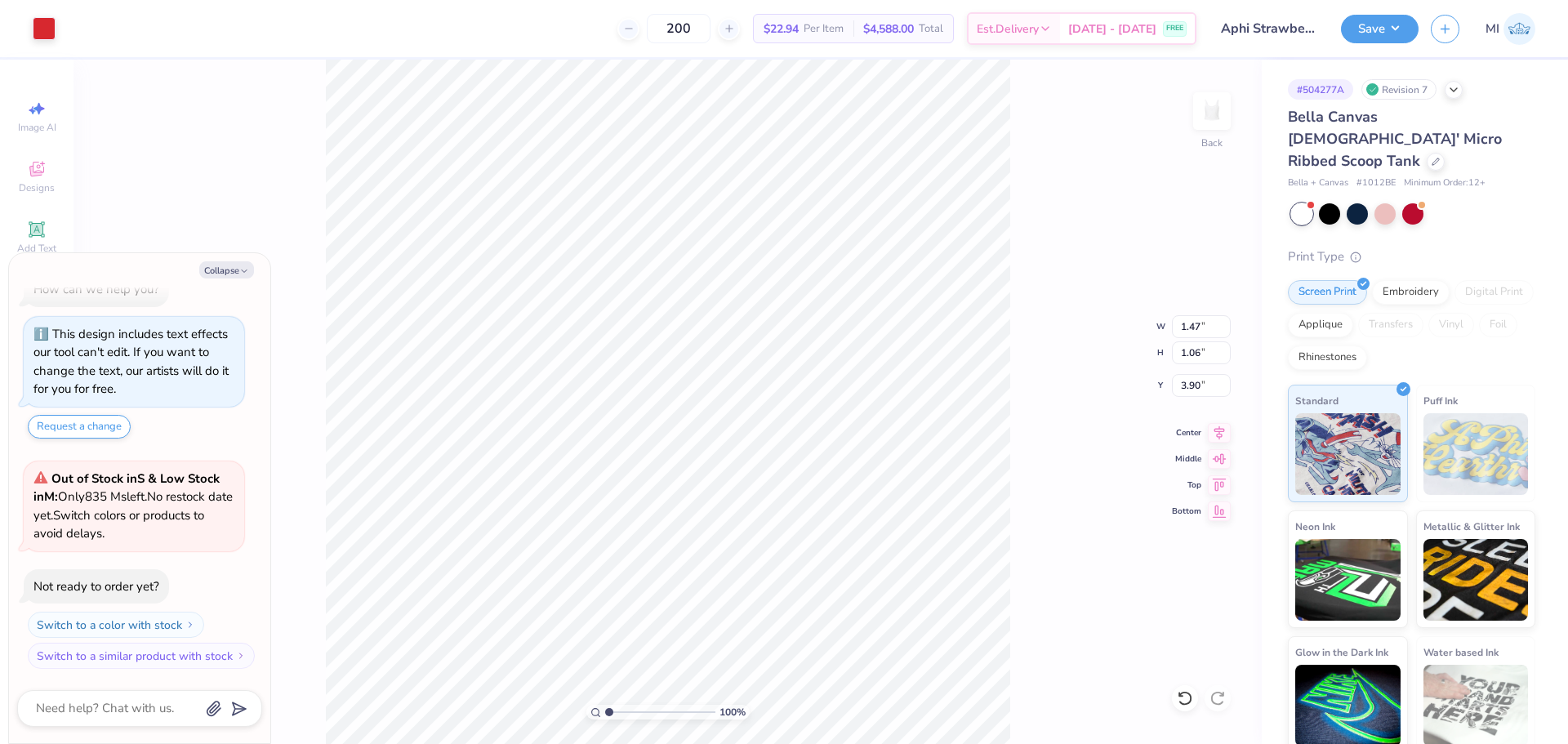
type textarea "x"
type input "4.03"
type textarea "x"
type input "3.61"
type textarea "x"
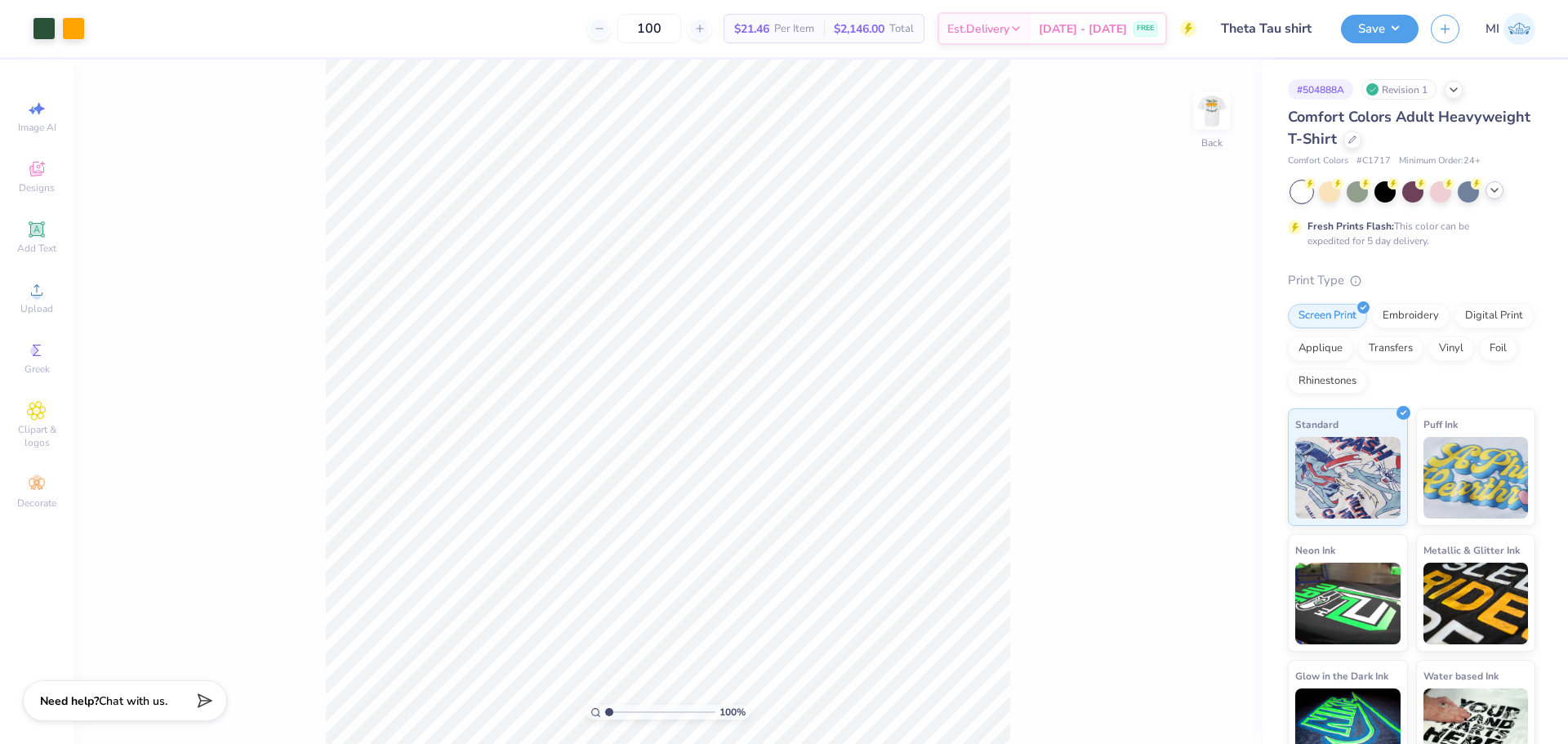
click at [1495, 186] on icon at bounding box center [1494, 190] width 13 height 13
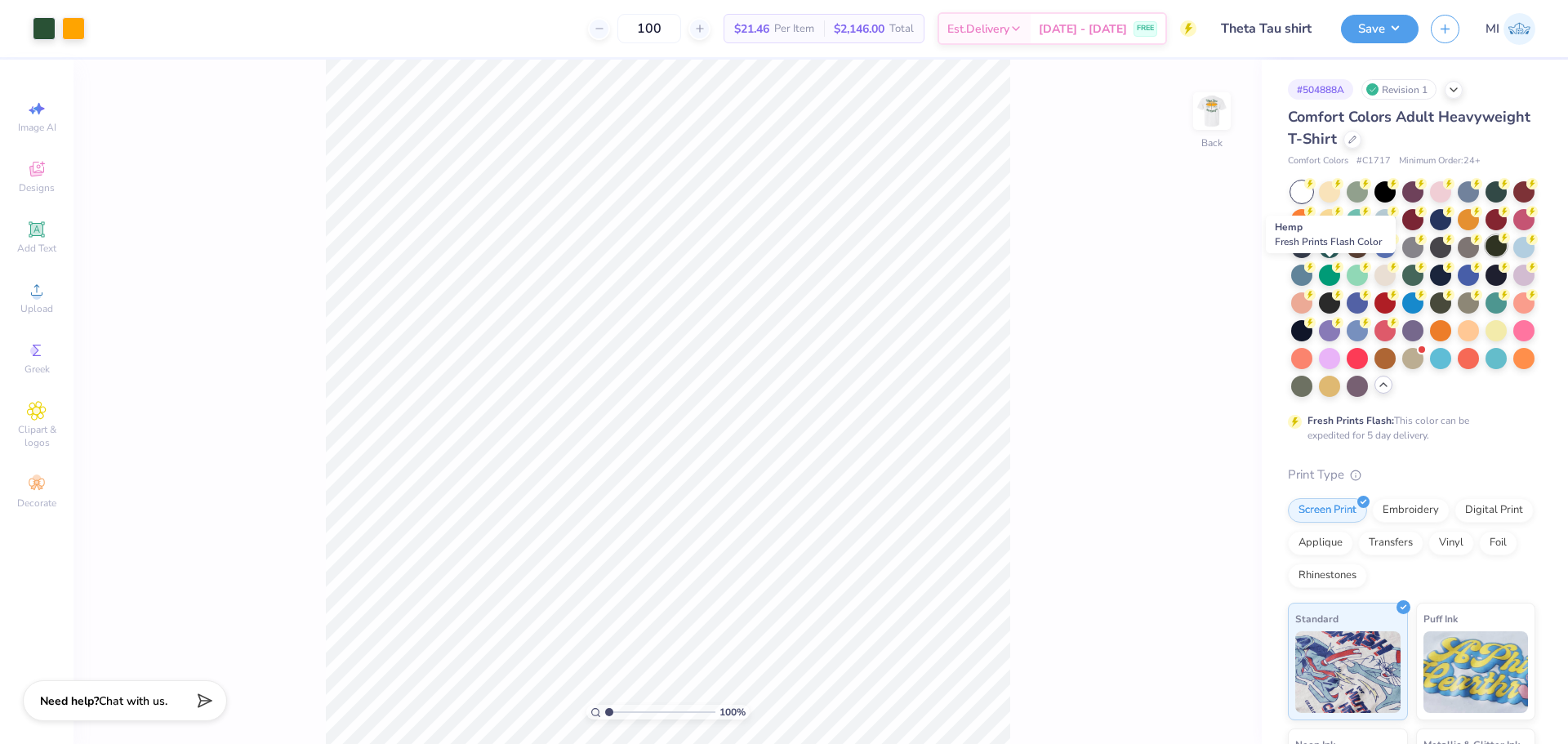
click at [1485, 256] on div at bounding box center [1496, 245] width 21 height 21
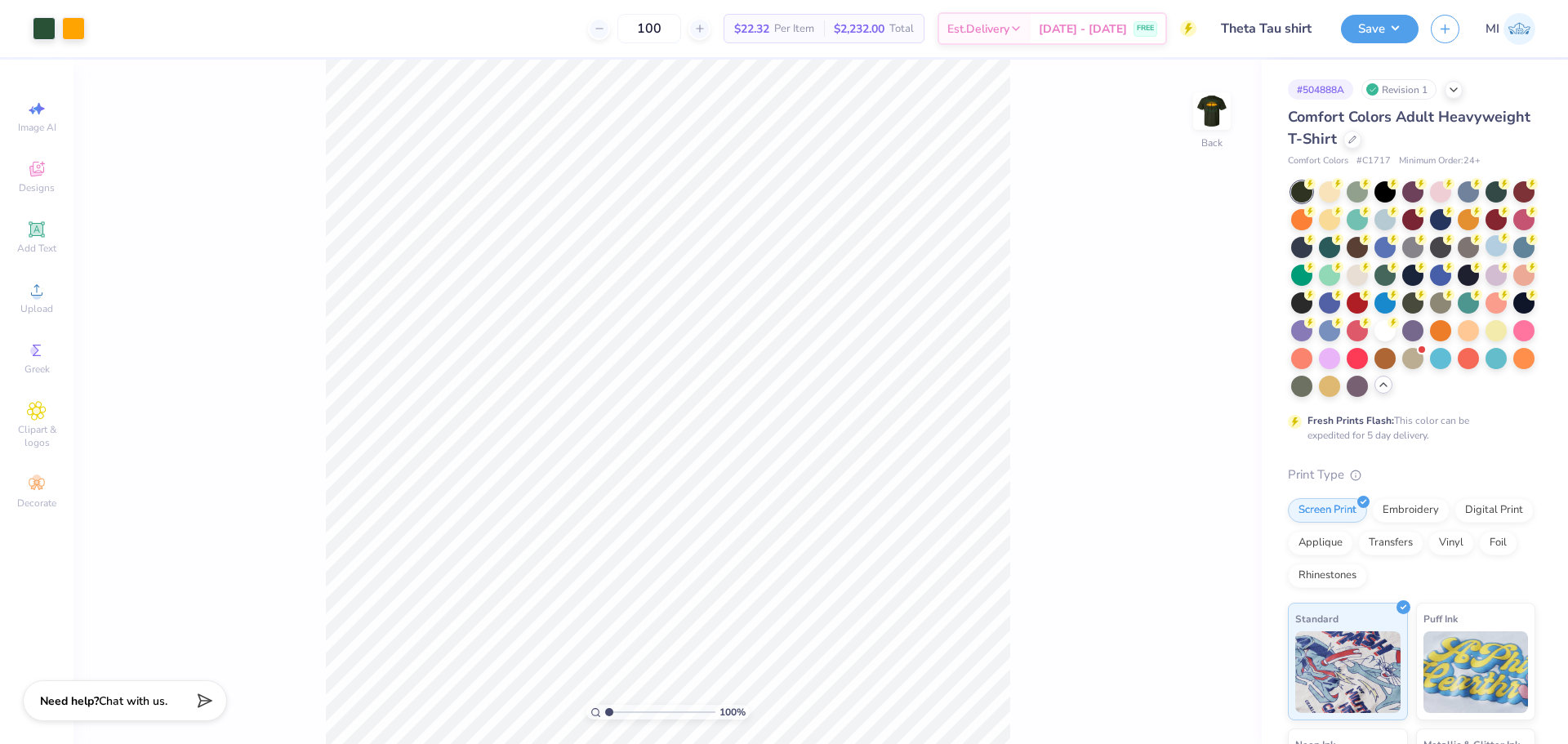
click at [1119, 396] on div "100 % Back" at bounding box center [667, 402] width 1188 height 684
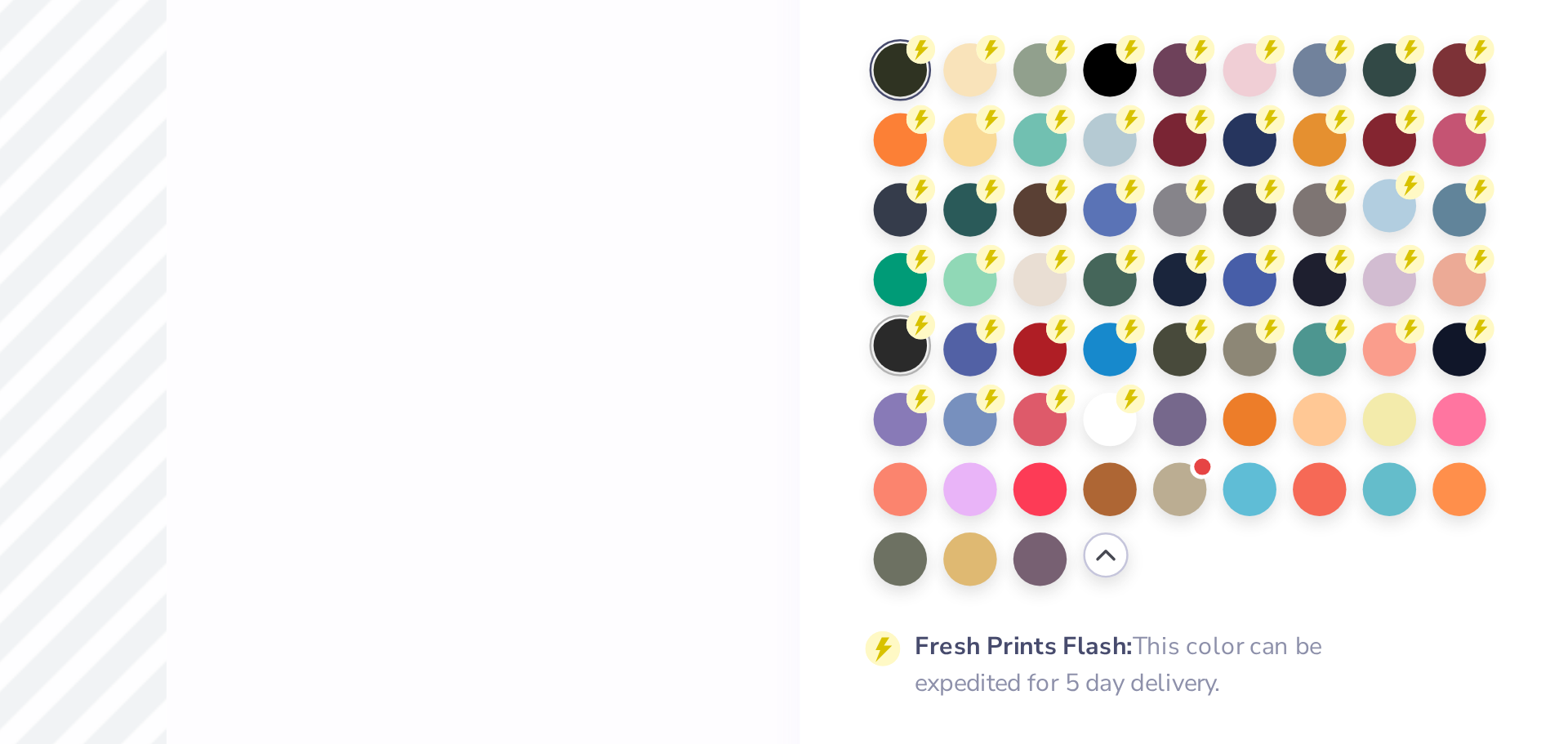
click at [1313, 302] on div at bounding box center [1302, 301] width 21 height 21
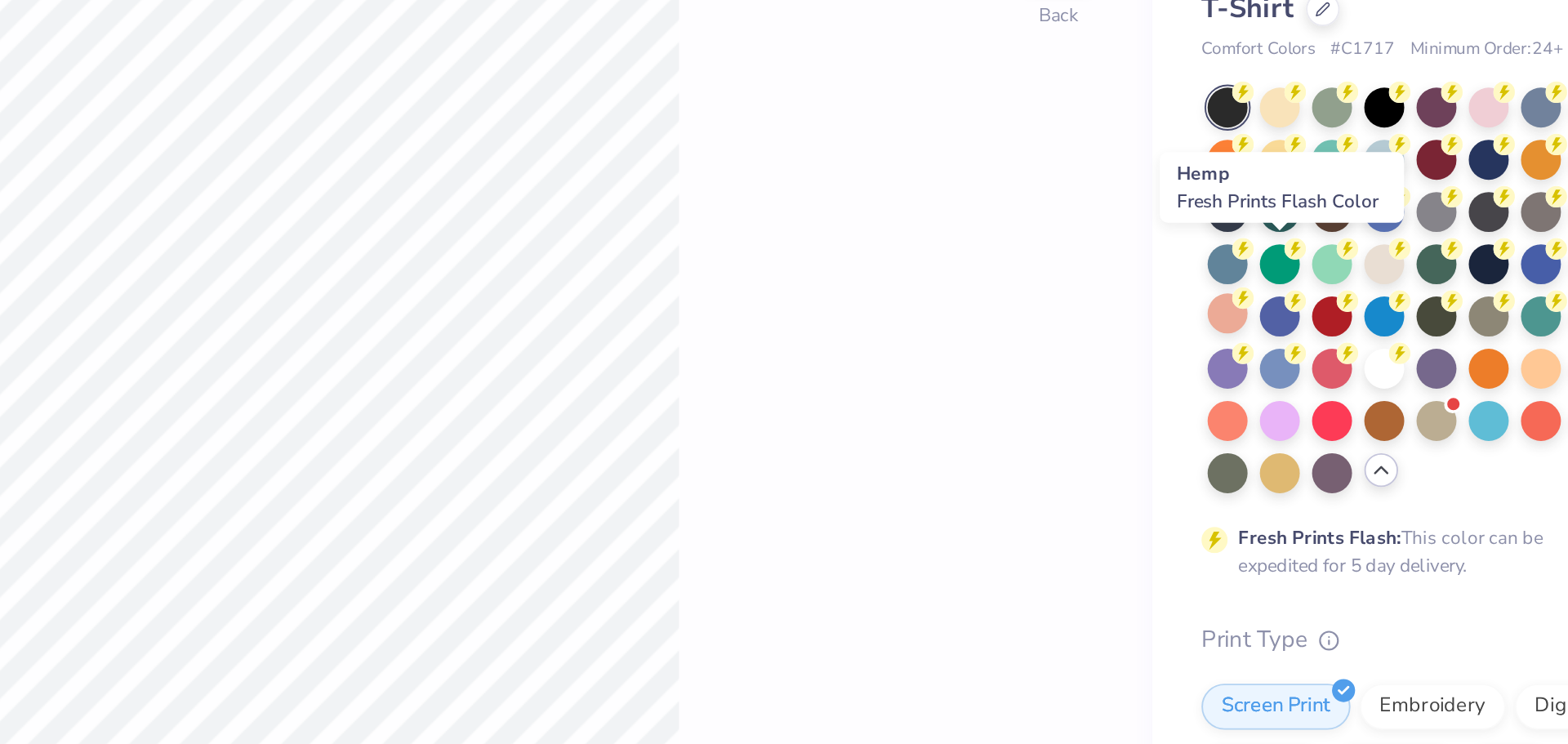
click at [1485, 256] on div at bounding box center [1496, 245] width 21 height 21
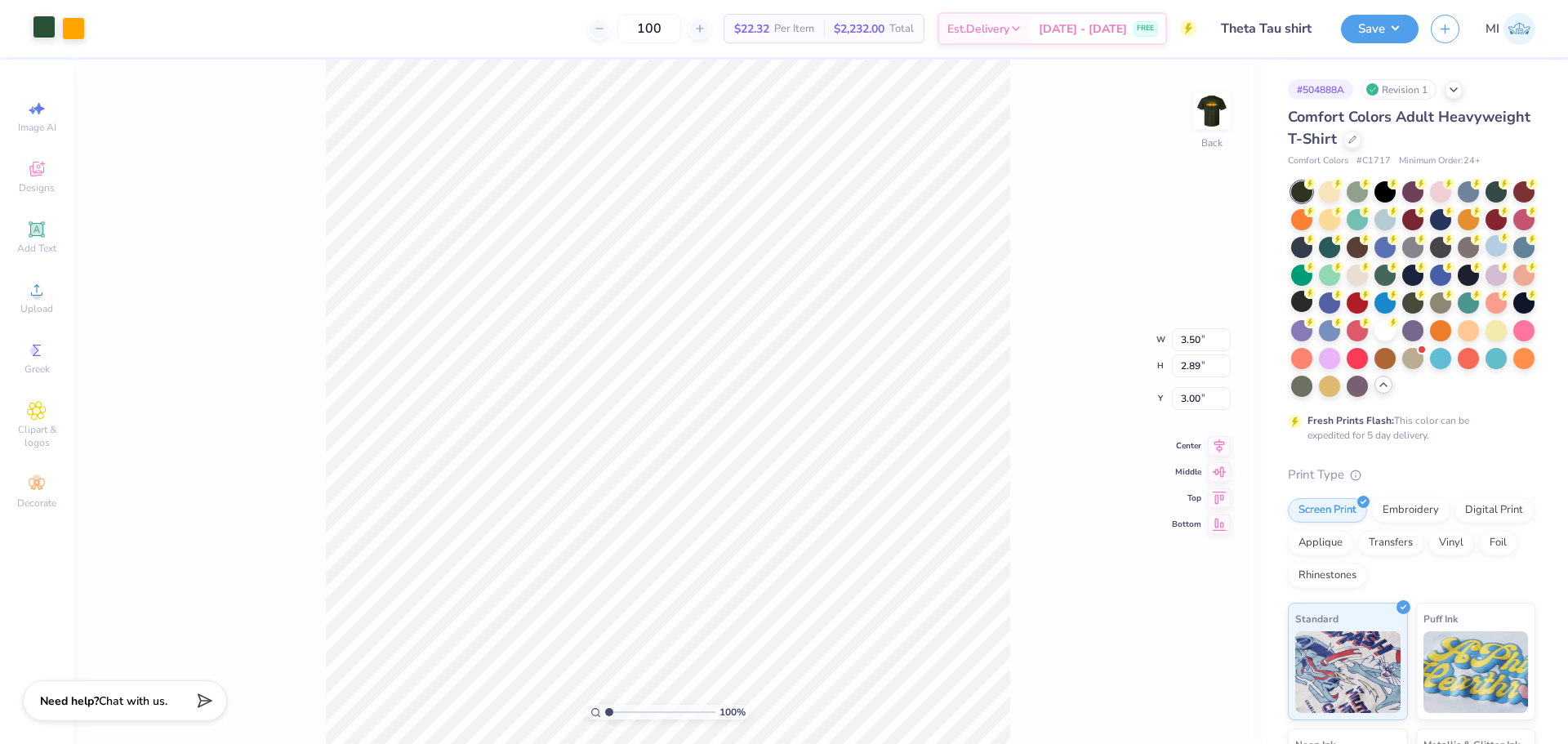
click at [45, 30] on div at bounding box center [43, 26] width 23 height 23
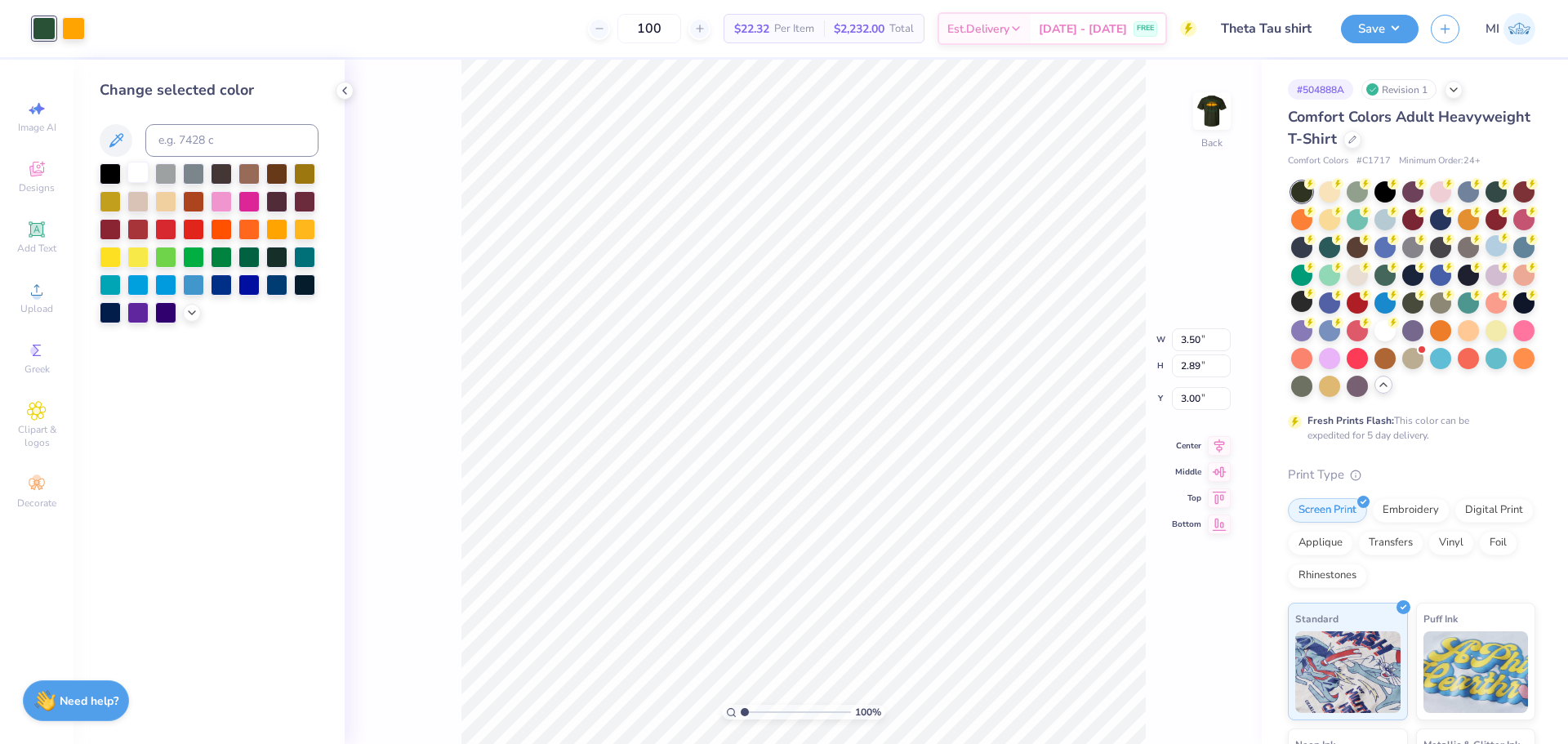
click at [140, 179] on div at bounding box center [138, 172] width 21 height 21
click at [1217, 117] on img at bounding box center [1211, 111] width 66 height 66
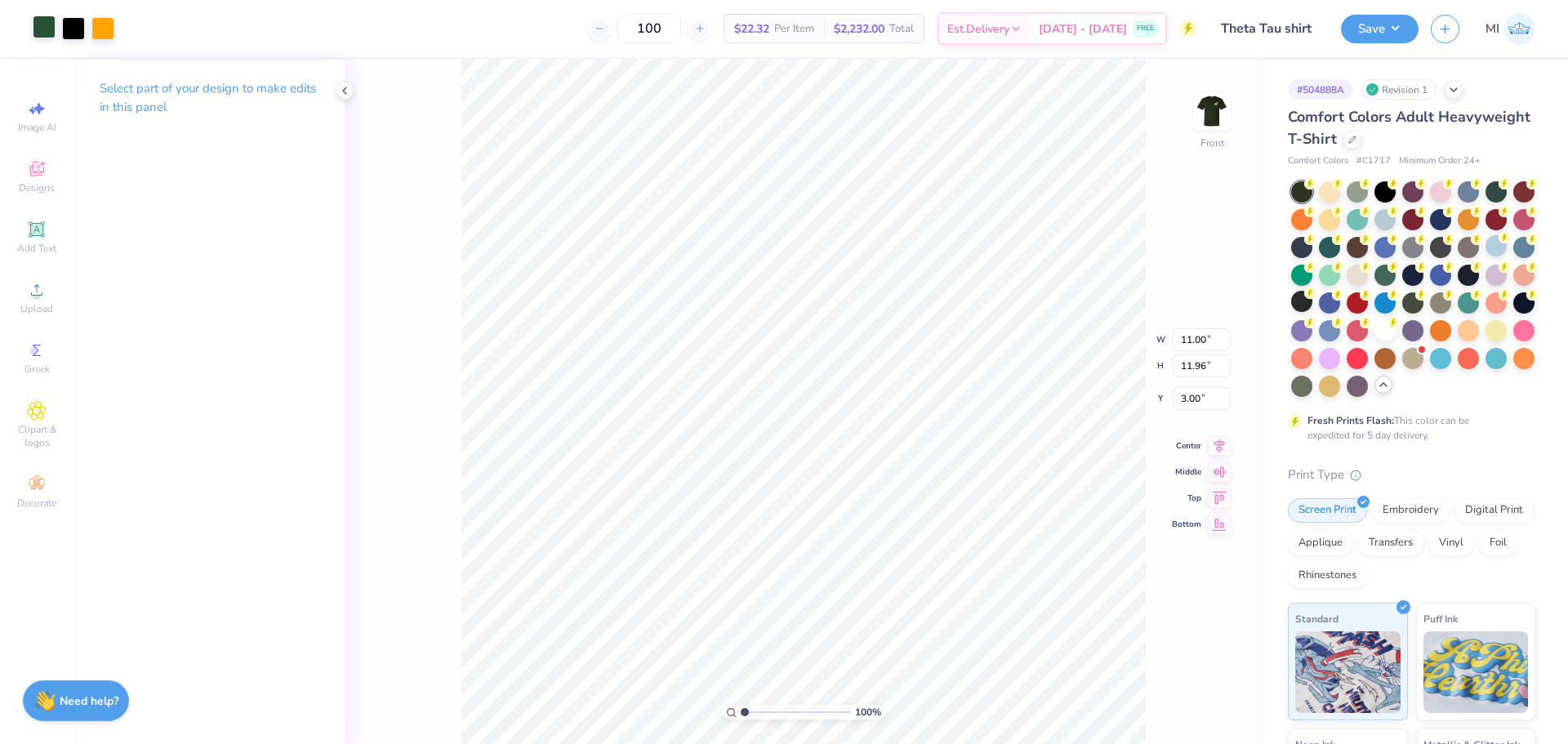
click at [42, 30] on div at bounding box center [43, 26] width 23 height 23
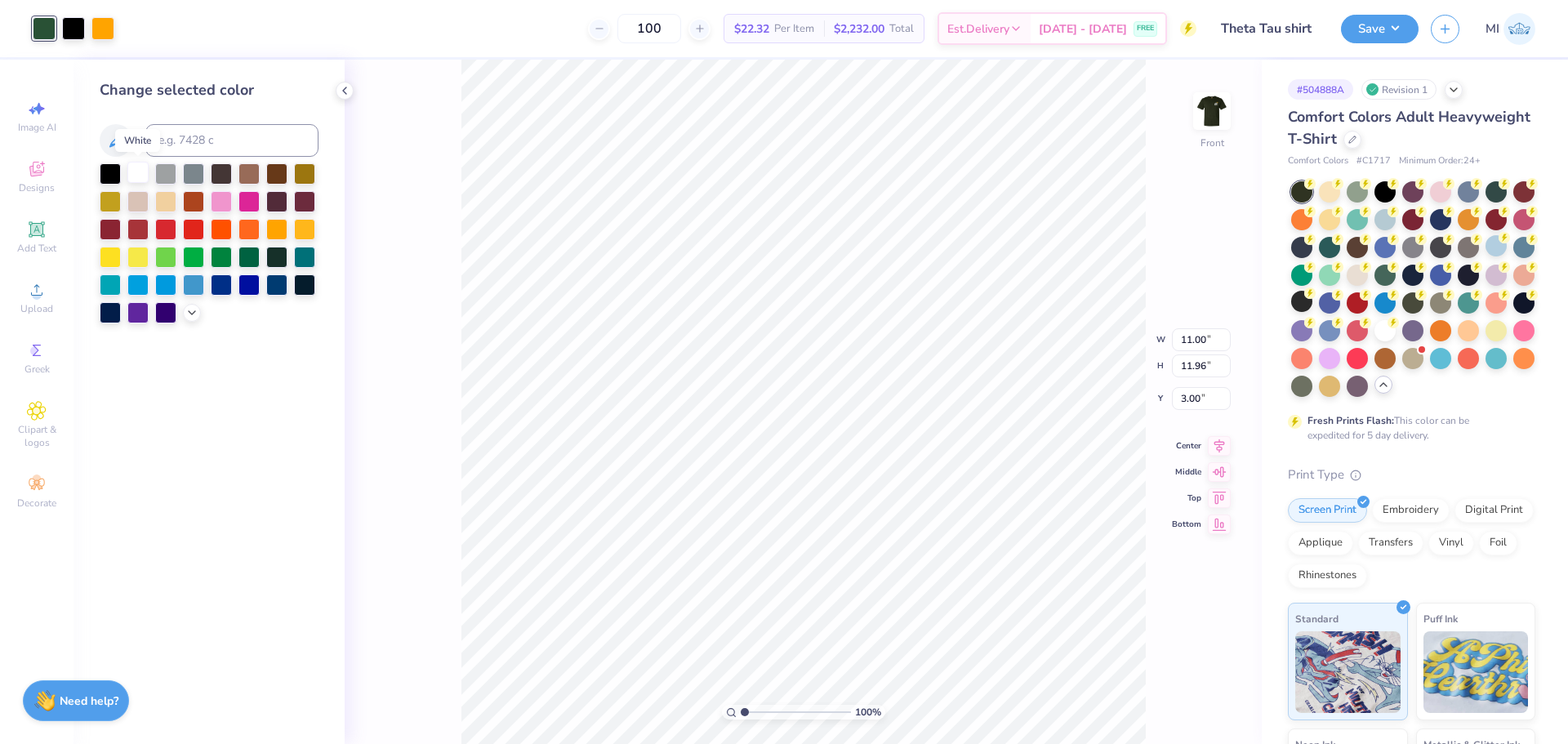
click at [140, 180] on div at bounding box center [138, 172] width 21 height 21
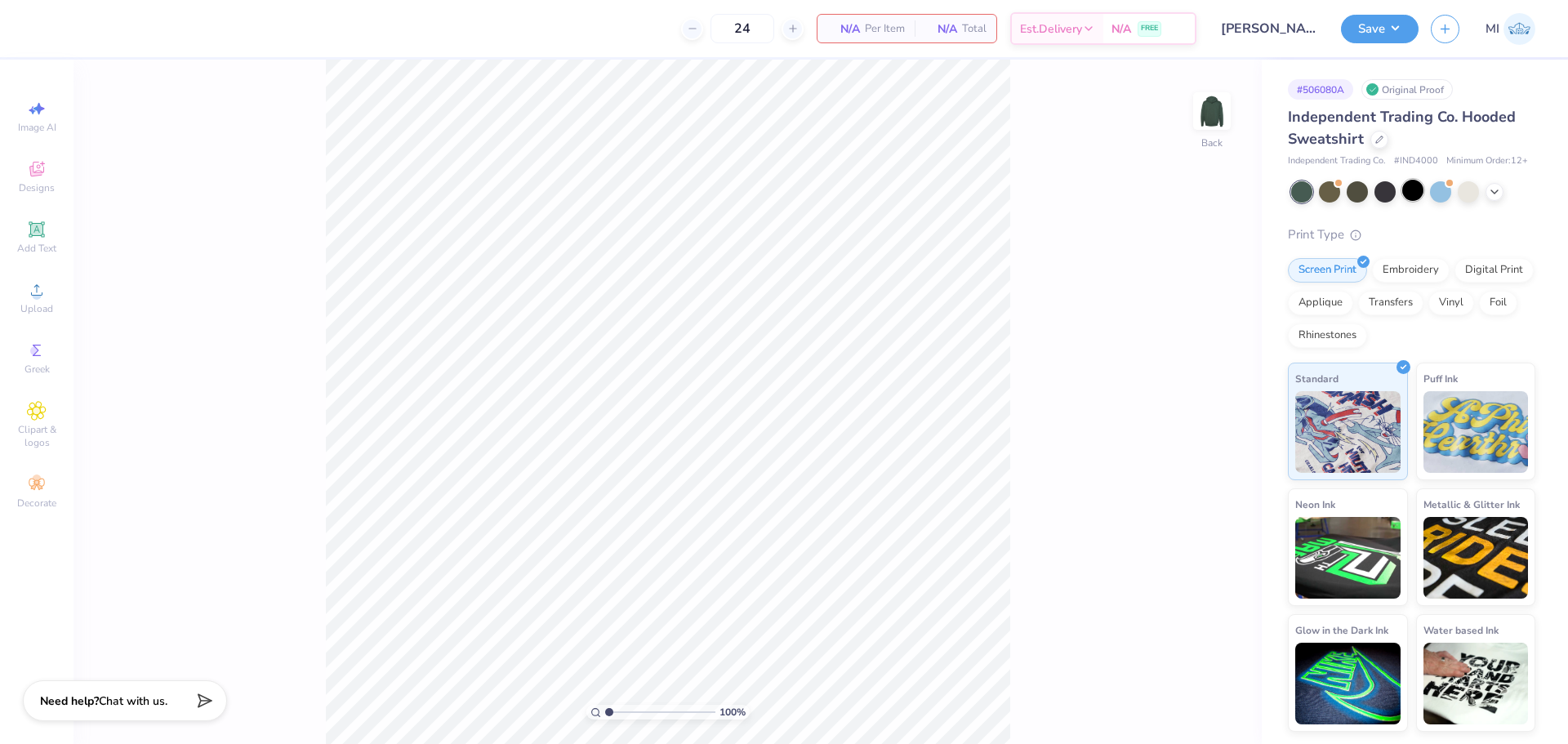
click at [1407, 192] on div at bounding box center [1412, 190] width 21 height 21
